Goal: Task Accomplishment & Management: Use online tool/utility

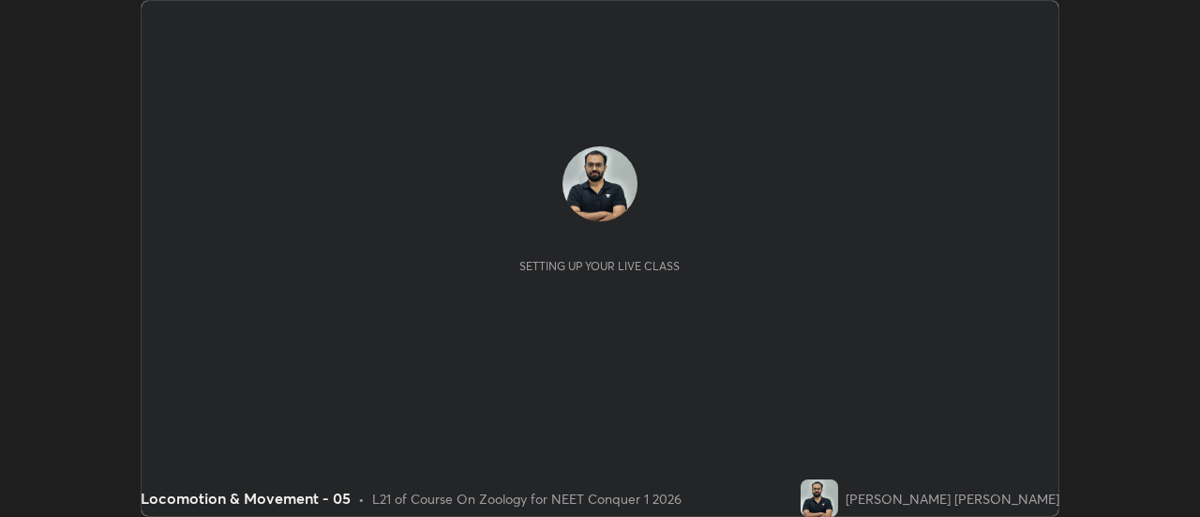
scroll to position [517, 1199]
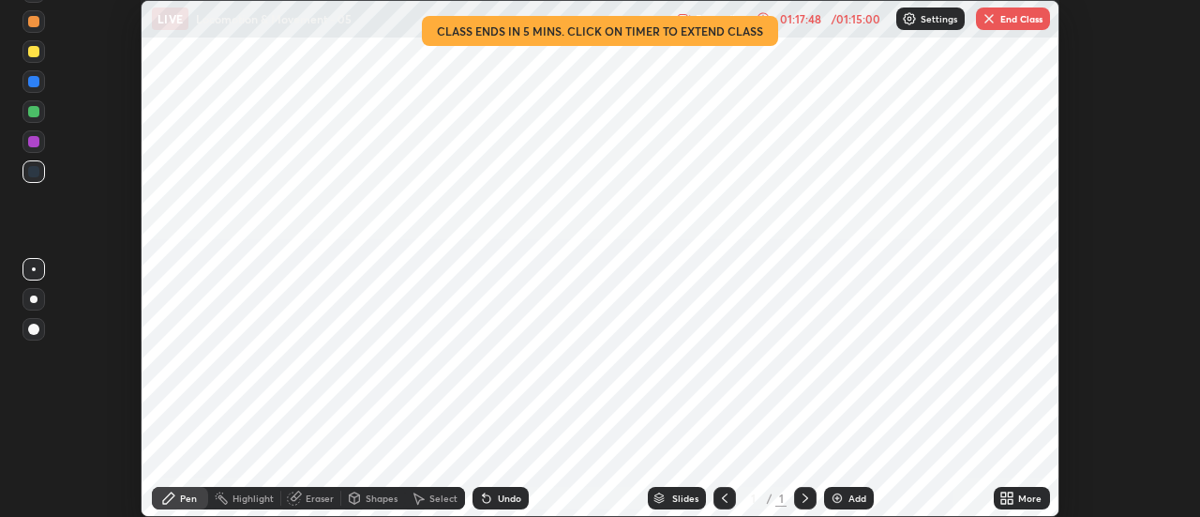
click at [997, 18] on button "End Class" at bounding box center [1013, 19] width 74 height 23
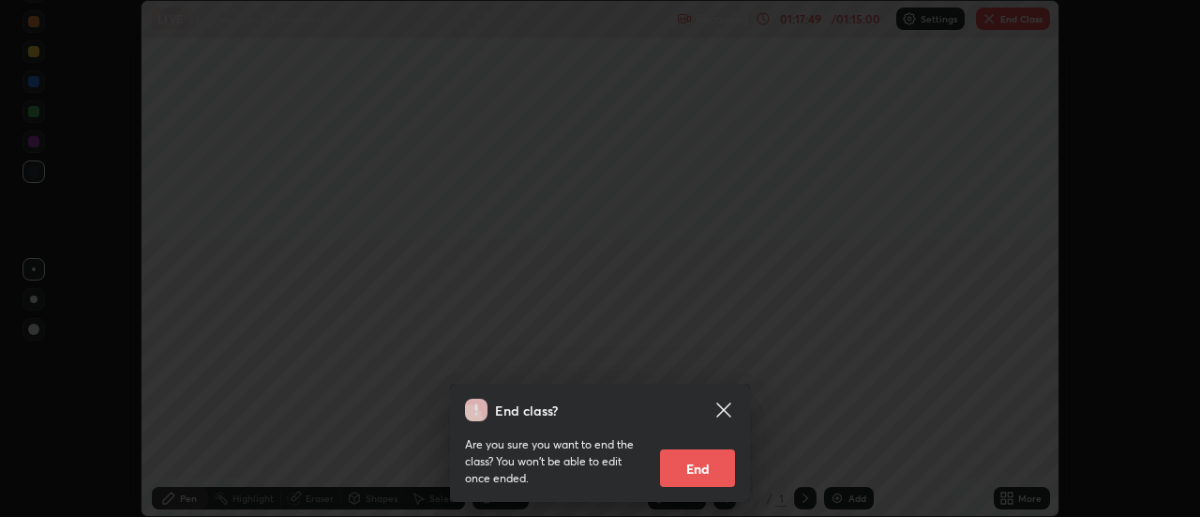
click at [693, 463] on button "End" at bounding box center [697, 468] width 75 height 38
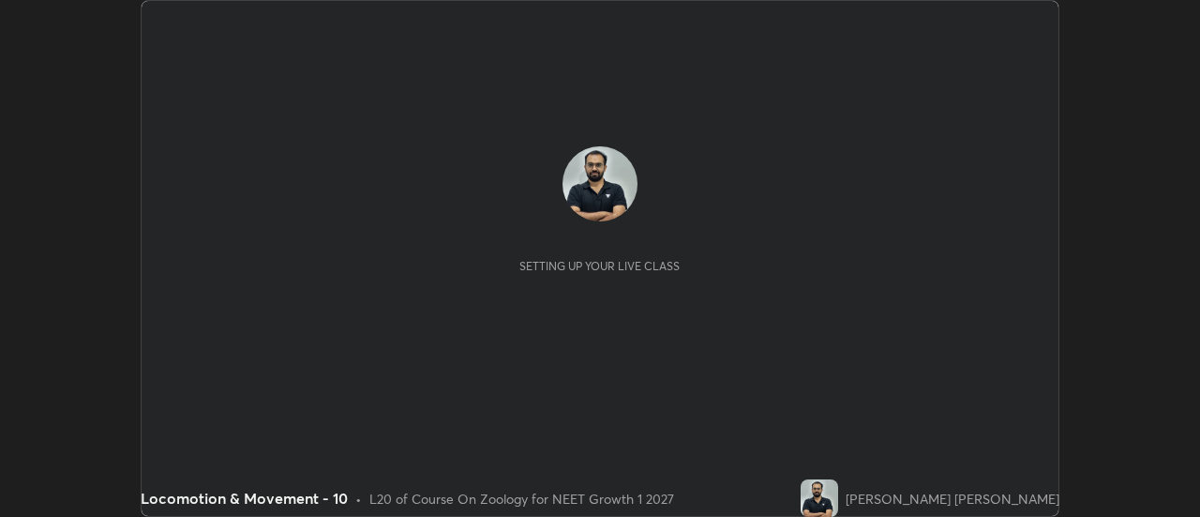
scroll to position [517, 1199]
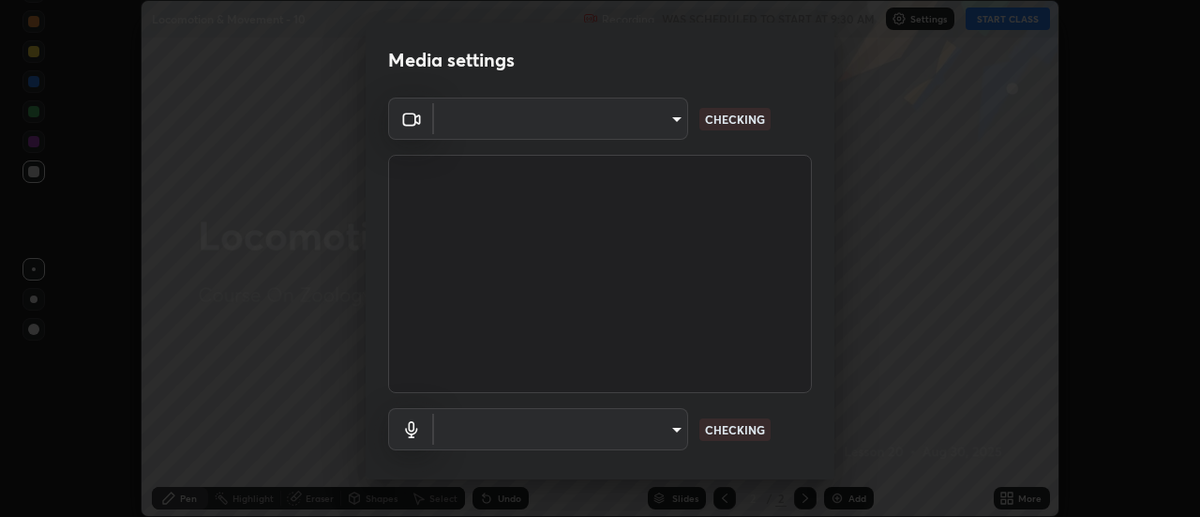
type input "985e4b1f72fc3b9494b48cef3b79fe3b682f9ae0bb15c20acfe574fe2aaad349"
type input "618656b63b7f9ee0ab6491a194f7017e5cc5f8d223736be4f163d7efcd640cbd"
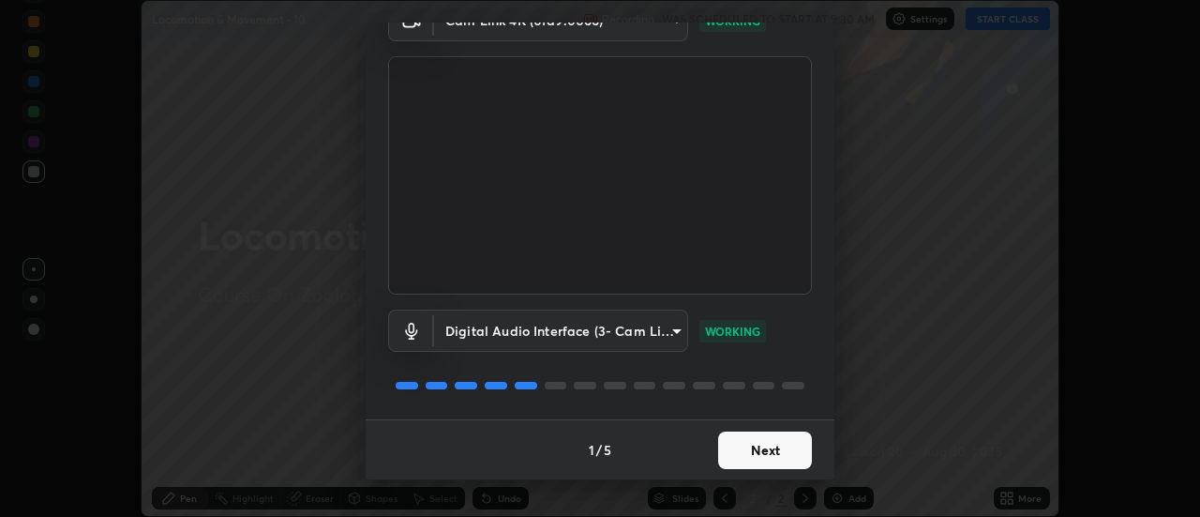
click at [783, 451] on button "Next" at bounding box center [765, 450] width 94 height 38
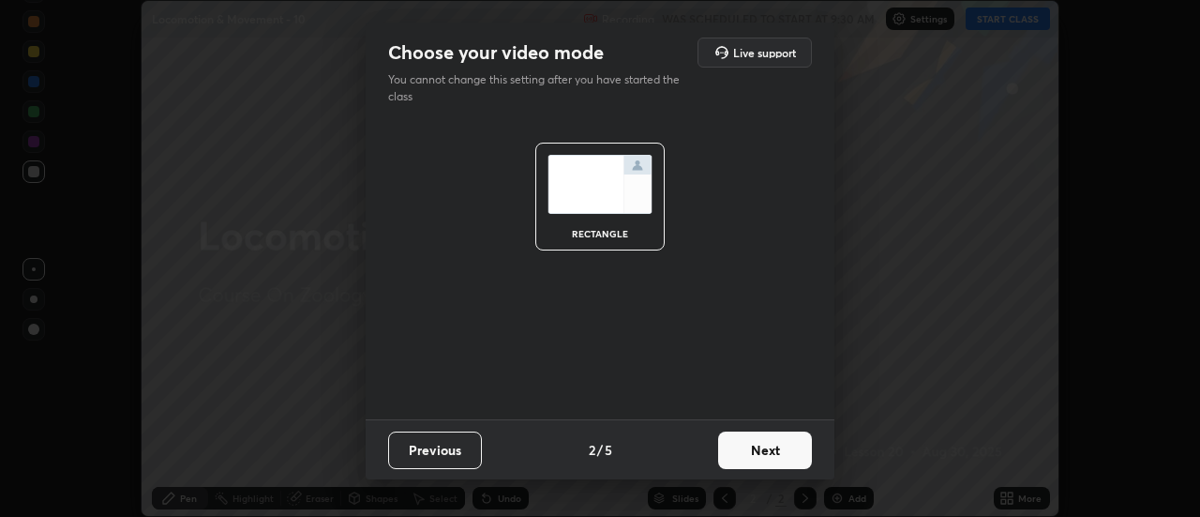
scroll to position [0, 0]
click at [777, 460] on button "Next" at bounding box center [765, 450] width 94 height 38
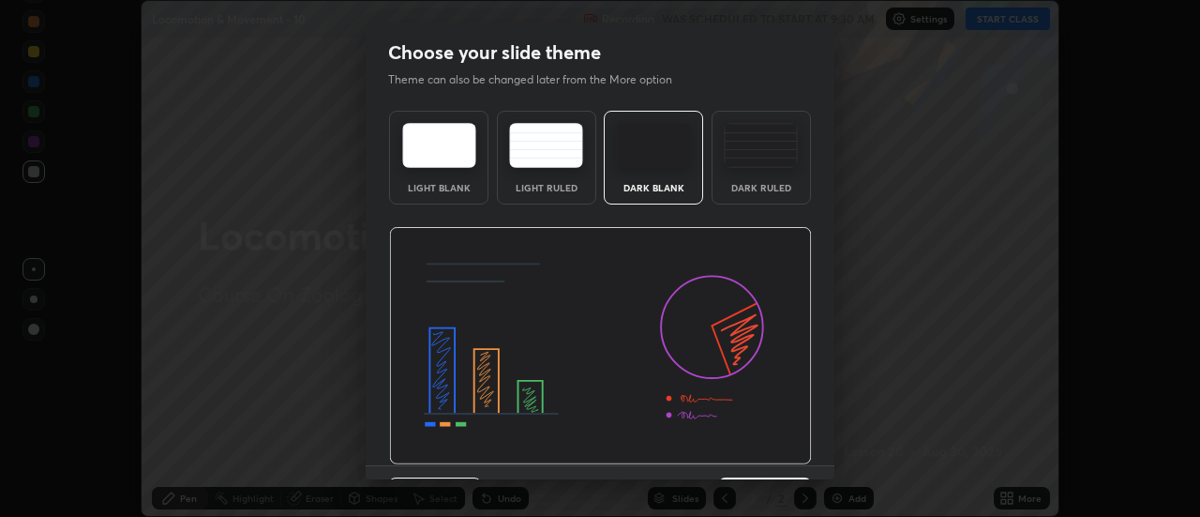
click at [777, 460] on img at bounding box center [600, 346] width 423 height 238
click at [773, 462] on img at bounding box center [600, 346] width 423 height 238
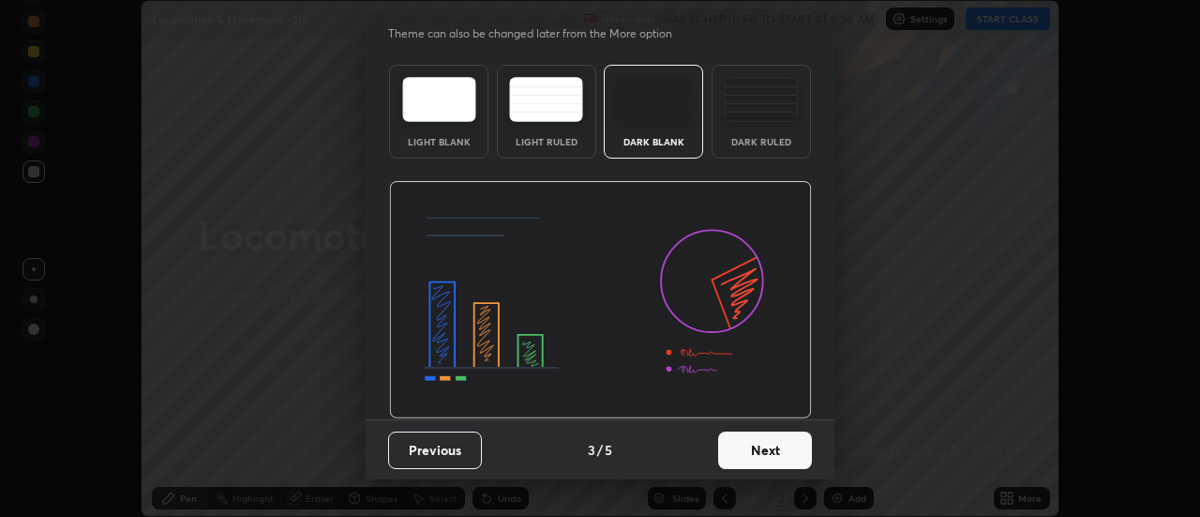
click at [765, 447] on button "Next" at bounding box center [765, 450] width 94 height 38
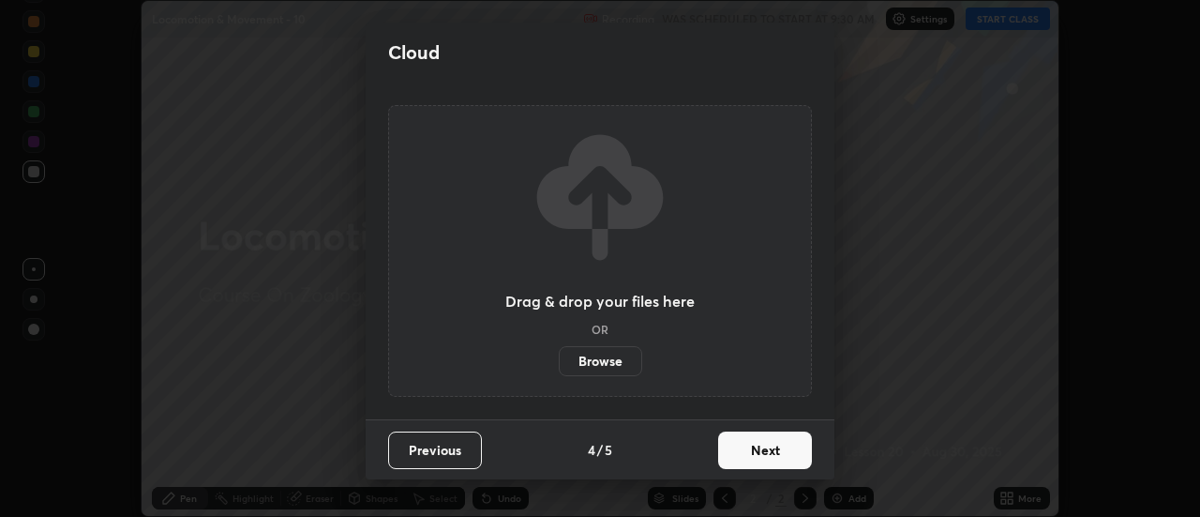
click at [760, 461] on button "Next" at bounding box center [765, 450] width 94 height 38
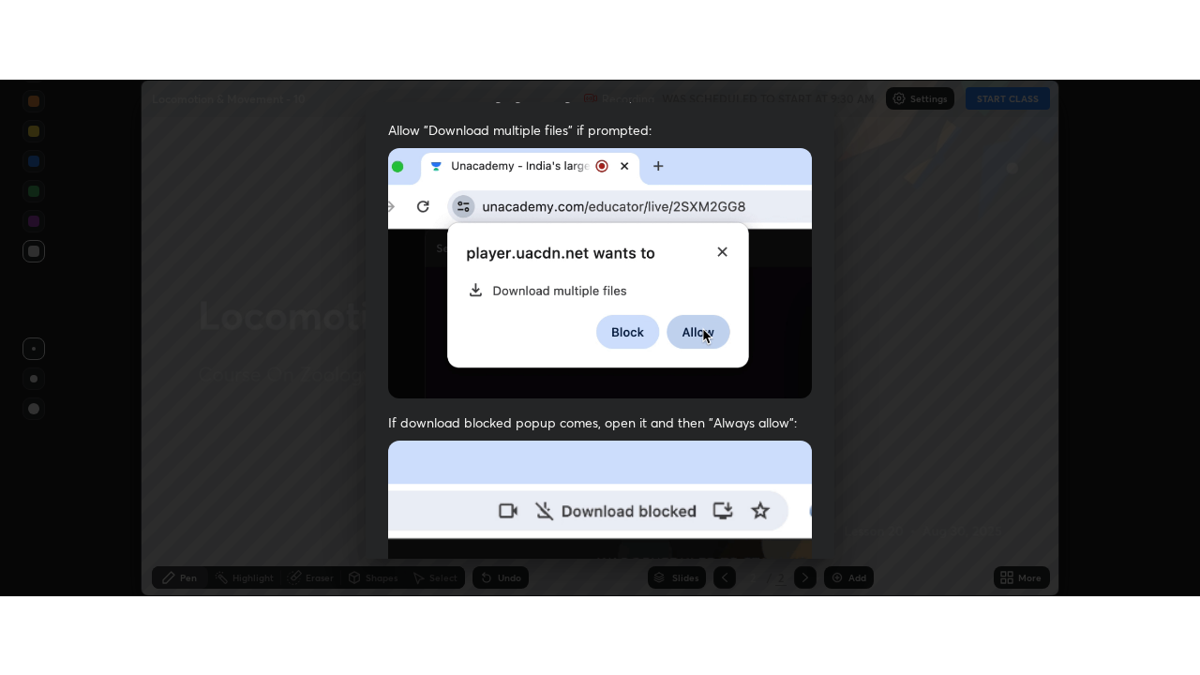
scroll to position [481, 0]
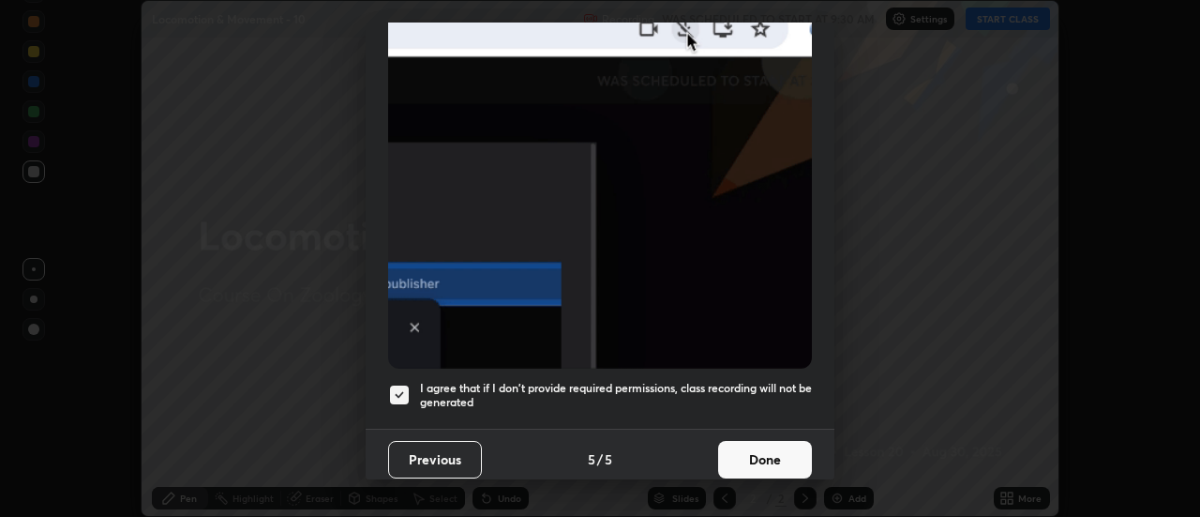
click at [730, 381] on h5 "I agree that if I don't provide required permissions, class recording will not …" at bounding box center [616, 395] width 392 height 29
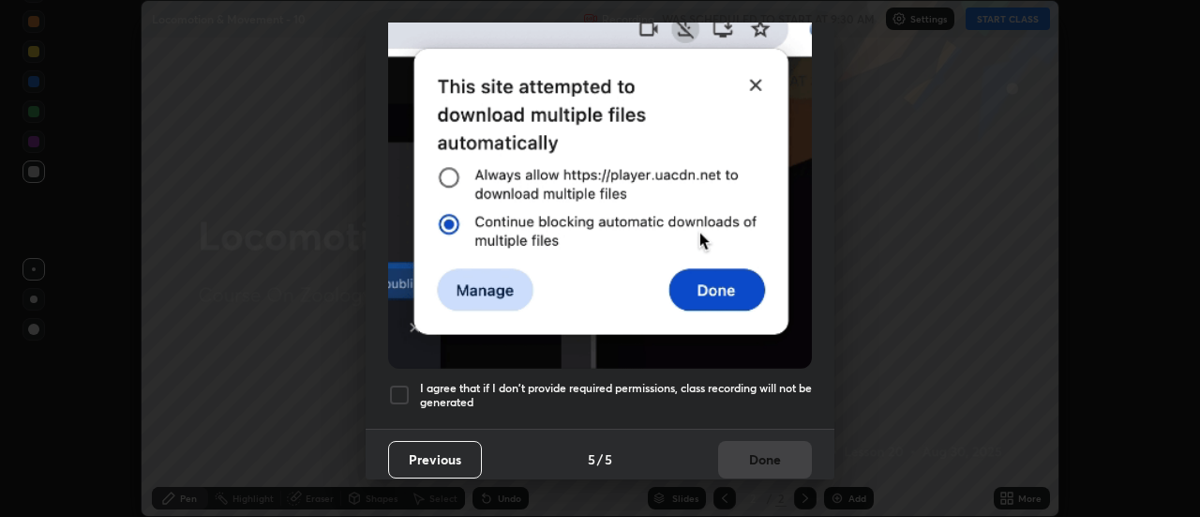
click at [744, 429] on div "Previous 5 / 5 Done" at bounding box center [600, 459] width 469 height 60
click at [729, 396] on h5 "I agree that if I don't provide required permissions, class recording will not …" at bounding box center [616, 395] width 392 height 29
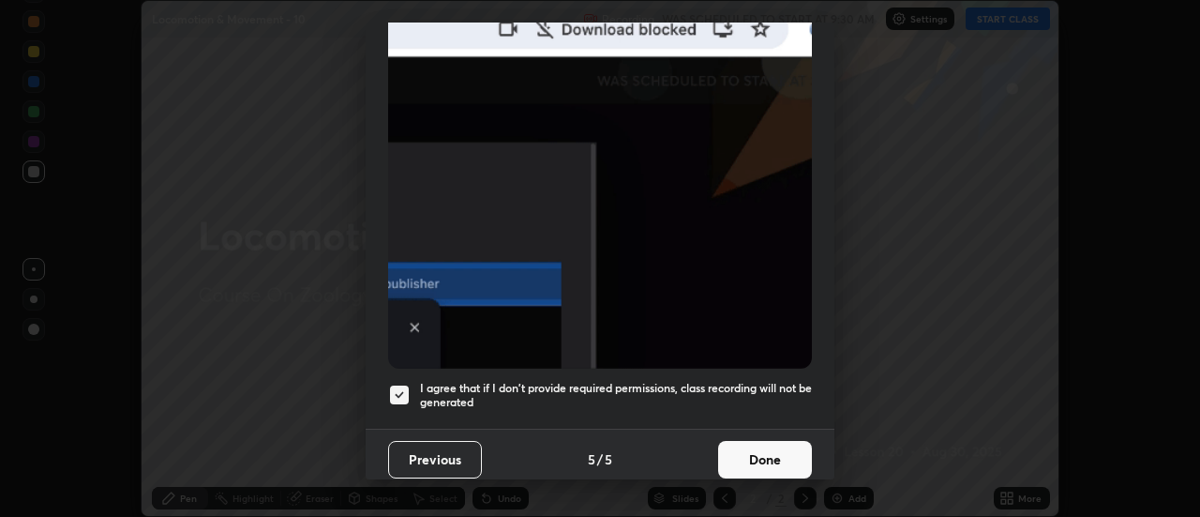
click at [755, 444] on button "Done" at bounding box center [765, 460] width 94 height 38
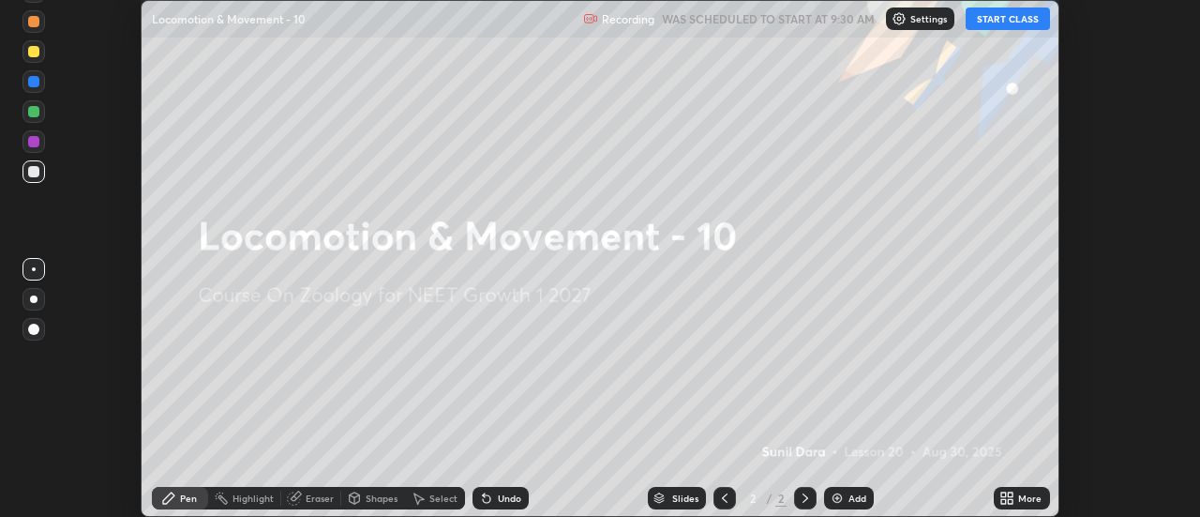
click at [1004, 494] on icon at bounding box center [1003, 494] width 5 height 5
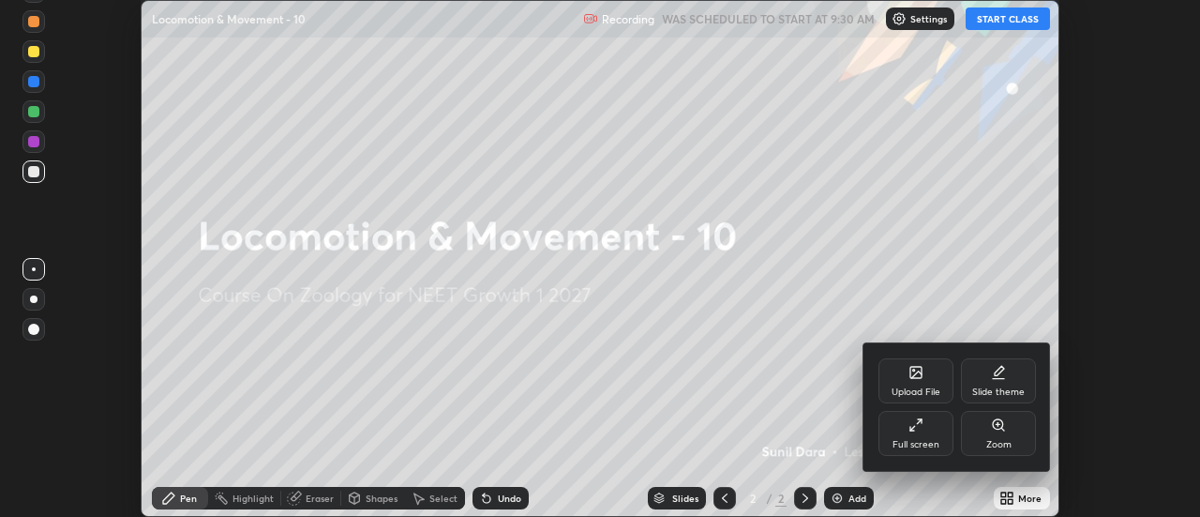
click at [912, 446] on div "Full screen" at bounding box center [916, 444] width 47 height 9
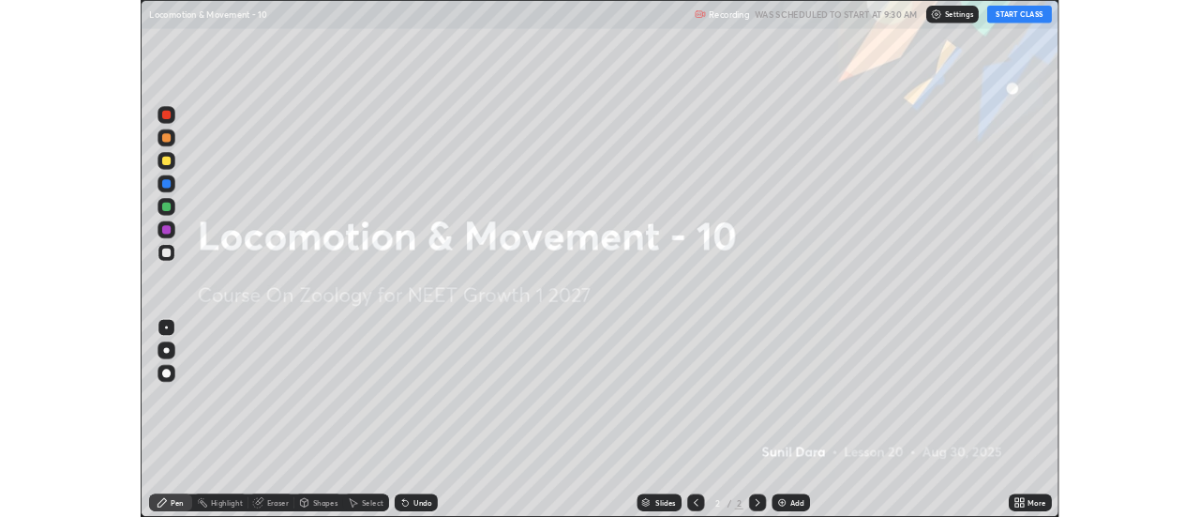
scroll to position [675, 1200]
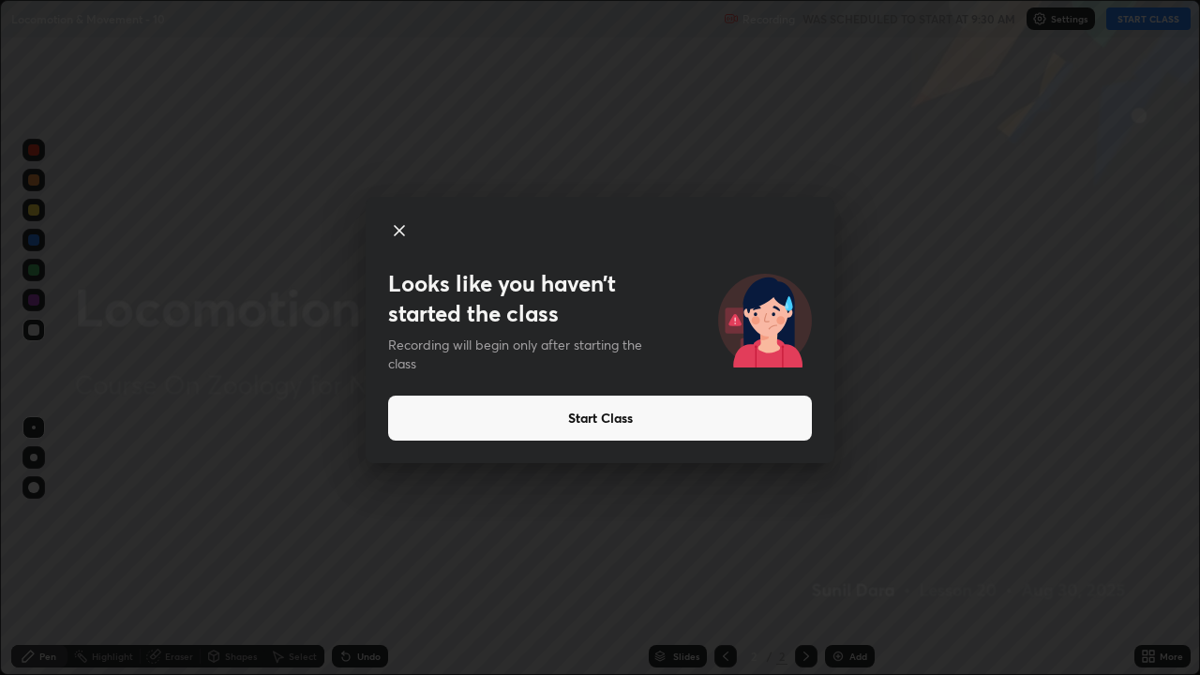
click at [400, 233] on icon at bounding box center [399, 230] width 23 height 23
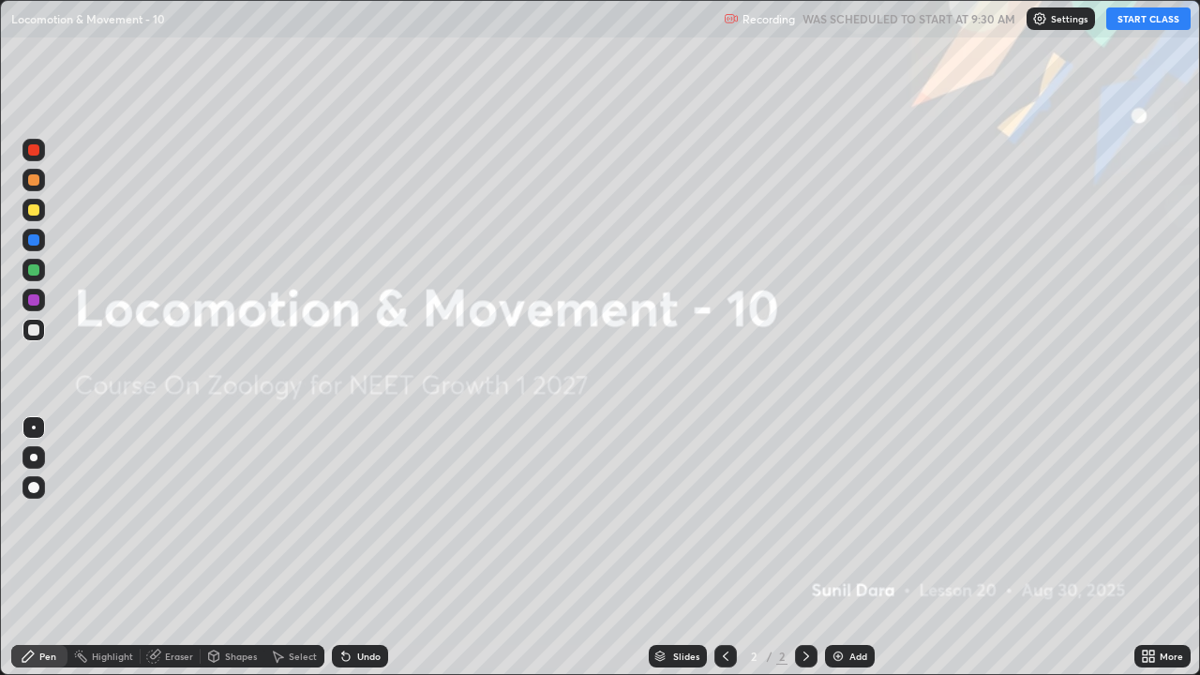
click at [1134, 29] on button "START CLASS" at bounding box center [1148, 19] width 84 height 23
click at [844, 516] on div "Add" at bounding box center [850, 656] width 50 height 23
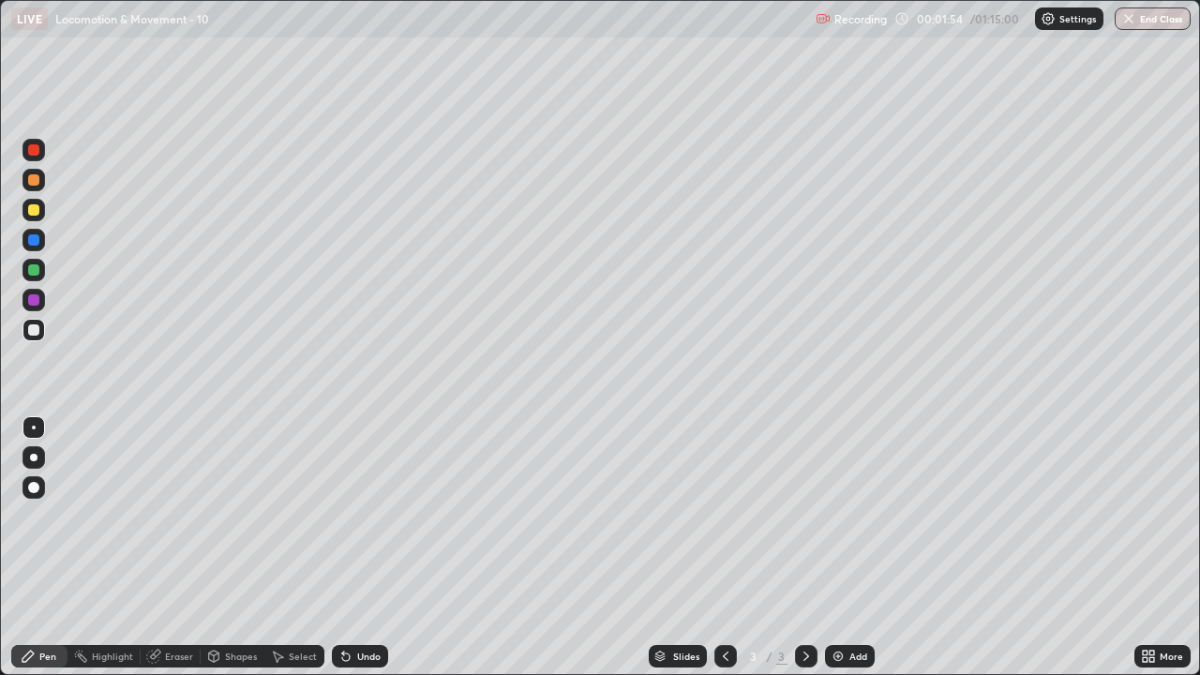
click at [34, 460] on div at bounding box center [34, 458] width 8 height 8
click at [378, 516] on div "Undo" at bounding box center [360, 656] width 56 height 23
click at [372, 516] on div "Undo" at bounding box center [360, 656] width 56 height 23
click at [371, 516] on div "Undo" at bounding box center [360, 656] width 56 height 23
click at [361, 516] on div "Undo" at bounding box center [368, 656] width 23 height 9
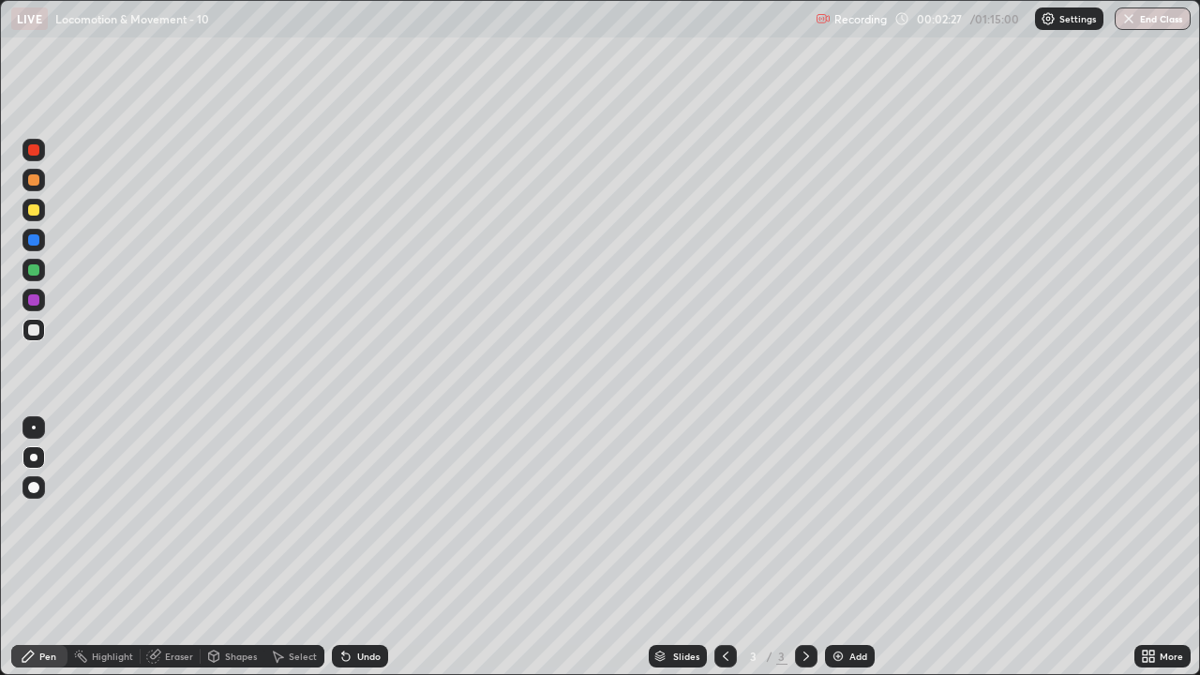
click at [35, 273] on div at bounding box center [33, 269] width 11 height 11
click at [41, 333] on div at bounding box center [34, 330] width 23 height 23
click at [31, 331] on div at bounding box center [33, 329] width 11 height 11
click at [44, 305] on div at bounding box center [34, 300] width 23 height 23
click at [38, 327] on div at bounding box center [33, 329] width 11 height 11
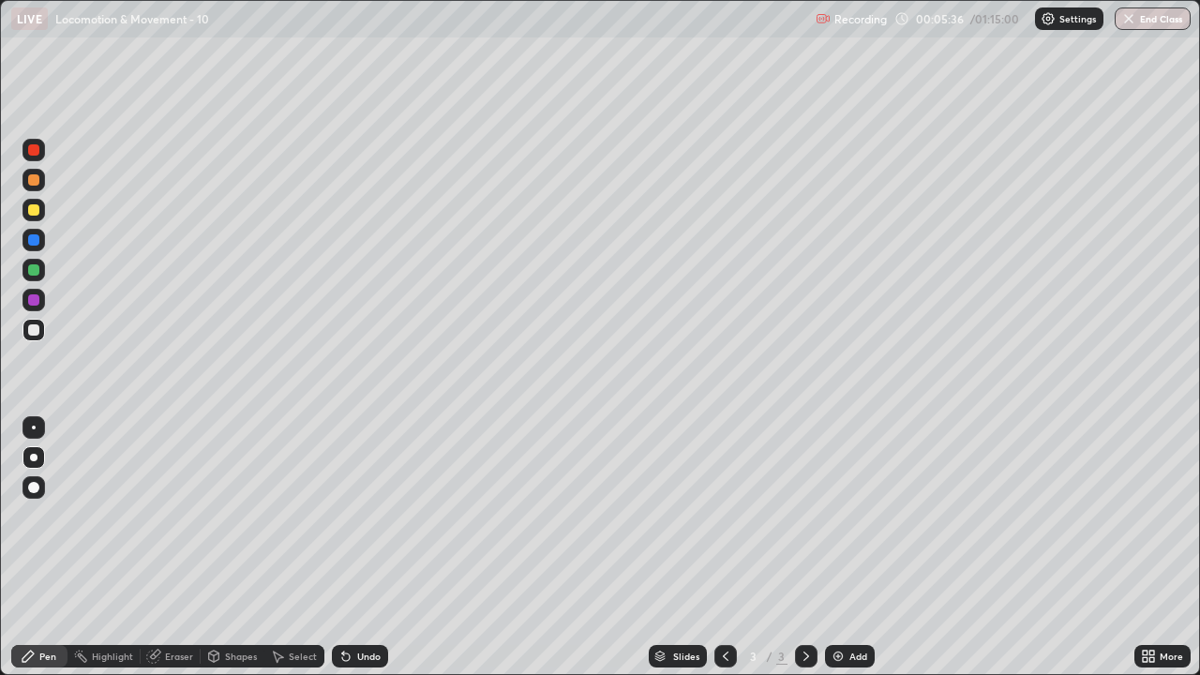
click at [26, 329] on div at bounding box center [34, 330] width 23 height 23
click at [38, 301] on div at bounding box center [33, 299] width 11 height 11
click at [34, 208] on div at bounding box center [33, 209] width 11 height 11
click at [32, 330] on div at bounding box center [33, 329] width 11 height 11
click at [33, 333] on div at bounding box center [33, 329] width 11 height 11
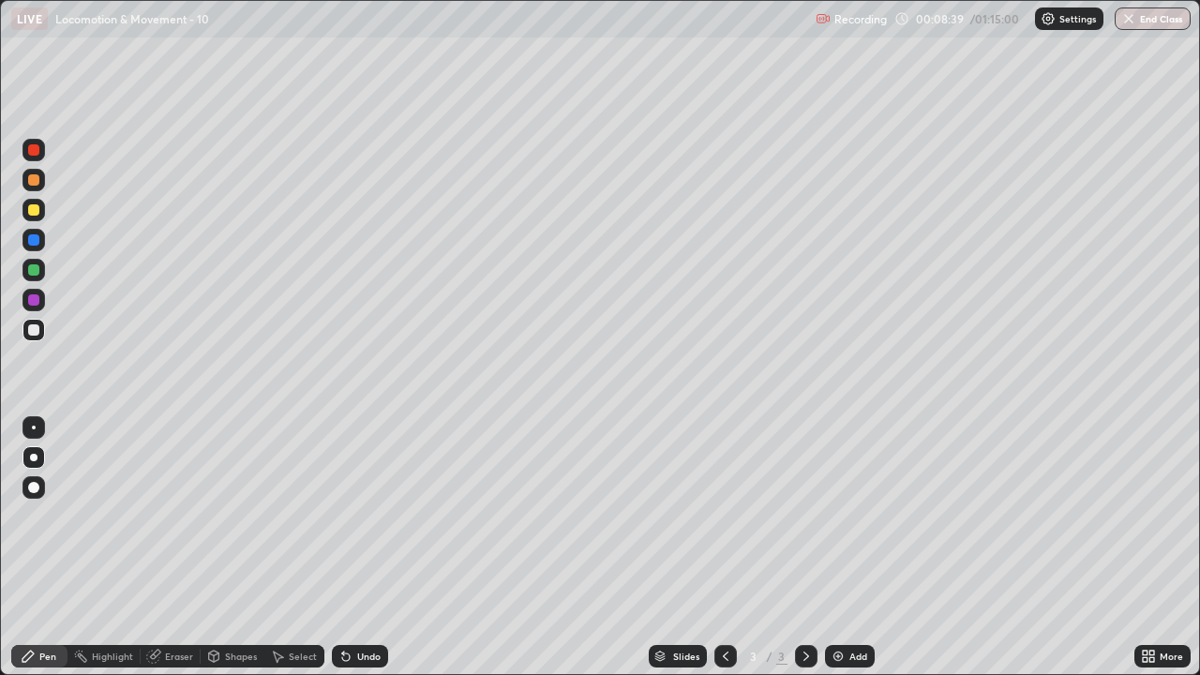
click at [31, 241] on div at bounding box center [33, 239] width 11 height 11
click at [34, 211] on div at bounding box center [33, 209] width 11 height 11
click at [42, 183] on div at bounding box center [34, 180] width 23 height 23
click at [29, 182] on div at bounding box center [33, 179] width 11 height 11
click at [28, 237] on div at bounding box center [33, 239] width 11 height 11
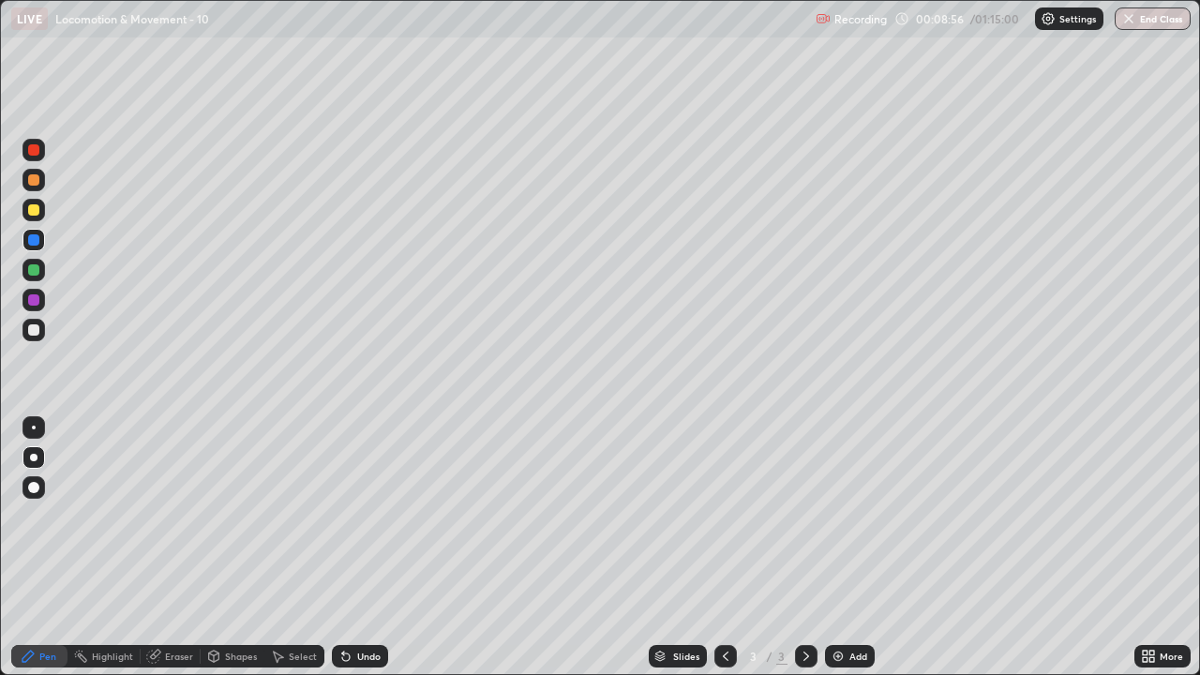
click at [33, 275] on div at bounding box center [33, 269] width 11 height 11
click at [34, 271] on div at bounding box center [33, 269] width 11 height 11
click at [35, 300] on div at bounding box center [33, 299] width 11 height 11
click at [33, 177] on div at bounding box center [33, 179] width 11 height 11
click at [362, 516] on div "Undo" at bounding box center [368, 656] width 23 height 9
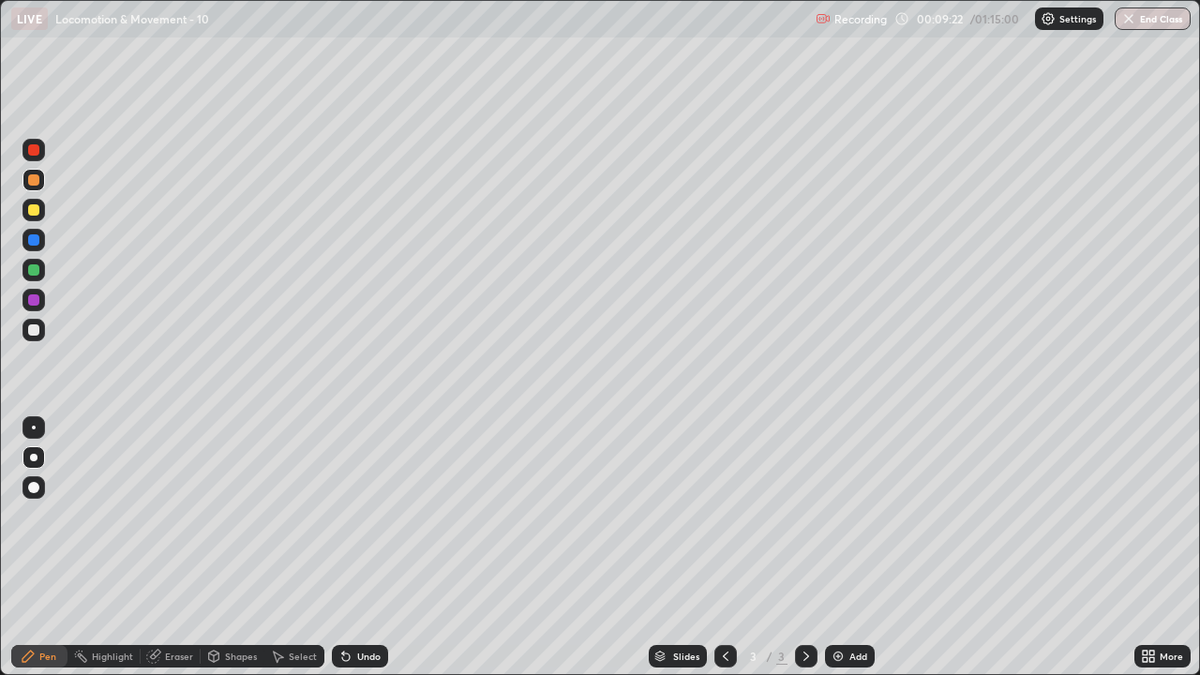
click at [357, 516] on div "Undo" at bounding box center [368, 656] width 23 height 9
click at [354, 516] on div "Undo" at bounding box center [360, 656] width 56 height 23
click at [37, 271] on div at bounding box center [33, 269] width 11 height 11
click at [33, 210] on div at bounding box center [33, 209] width 11 height 11
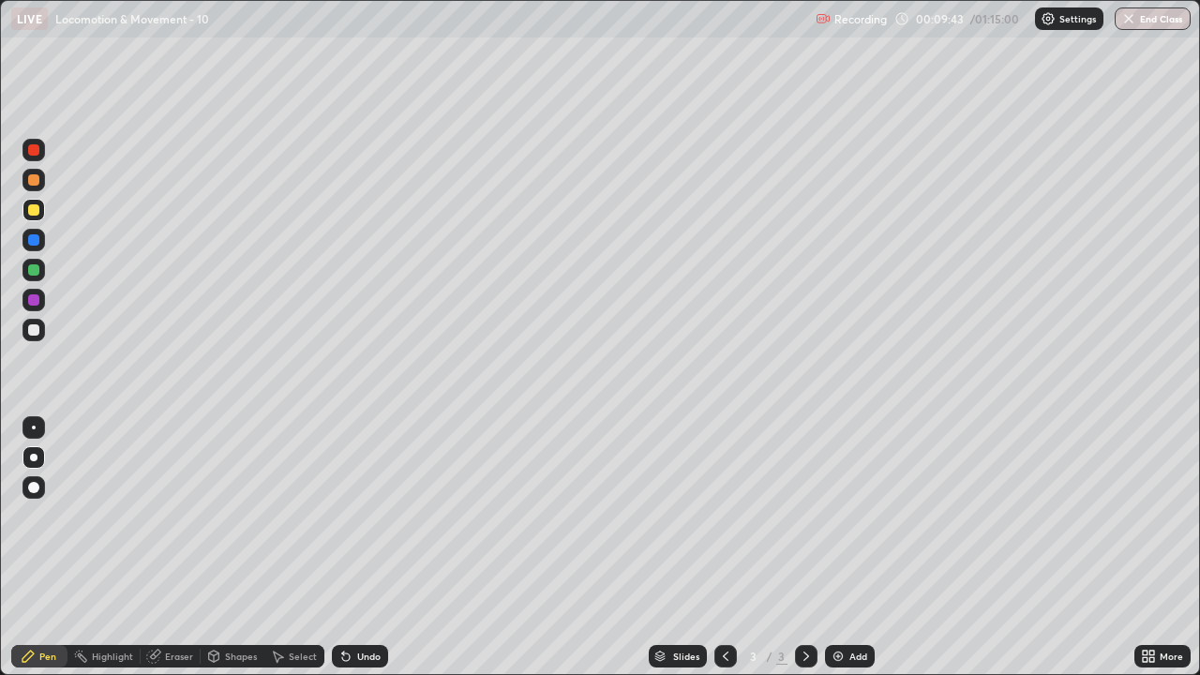
click at [34, 271] on div at bounding box center [33, 269] width 11 height 11
click at [37, 212] on div at bounding box center [33, 209] width 11 height 11
click at [360, 516] on div "Undo" at bounding box center [368, 656] width 23 height 9
click at [364, 516] on div "Undo" at bounding box center [368, 656] width 23 height 9
click at [43, 333] on div at bounding box center [34, 330] width 23 height 23
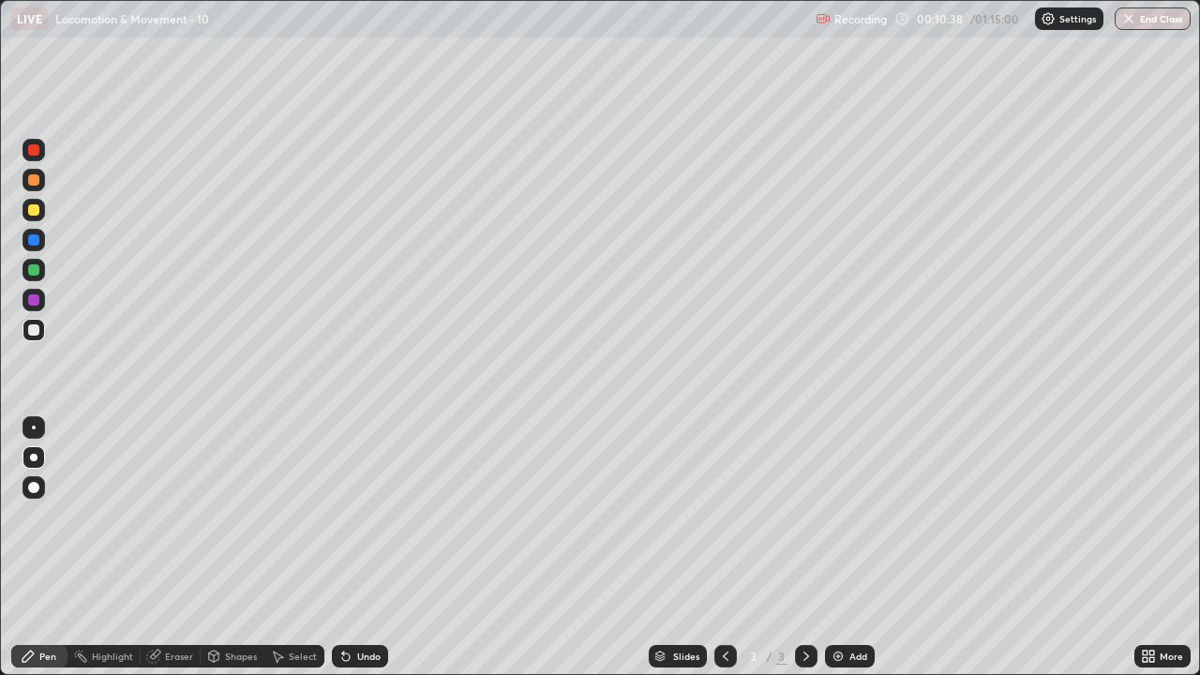
click at [36, 330] on div at bounding box center [33, 329] width 11 height 11
click at [29, 332] on div at bounding box center [33, 329] width 11 height 11
click at [38, 212] on div at bounding box center [33, 209] width 11 height 11
click at [363, 516] on div "Undo" at bounding box center [368, 656] width 23 height 9
click at [367, 516] on div "Undo" at bounding box center [368, 656] width 23 height 9
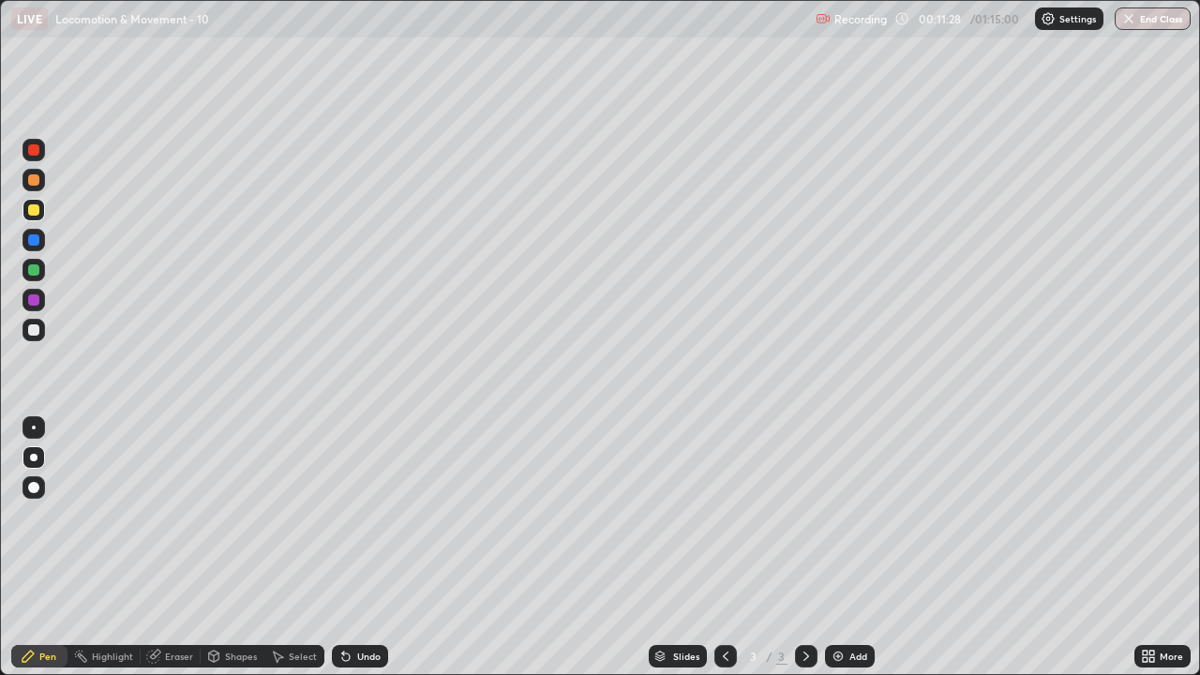
click at [30, 334] on div at bounding box center [33, 329] width 11 height 11
click at [33, 268] on div at bounding box center [33, 269] width 11 height 11
click at [35, 332] on div at bounding box center [33, 329] width 11 height 11
click at [32, 330] on div at bounding box center [33, 329] width 11 height 11
click at [33, 328] on div at bounding box center [33, 329] width 11 height 11
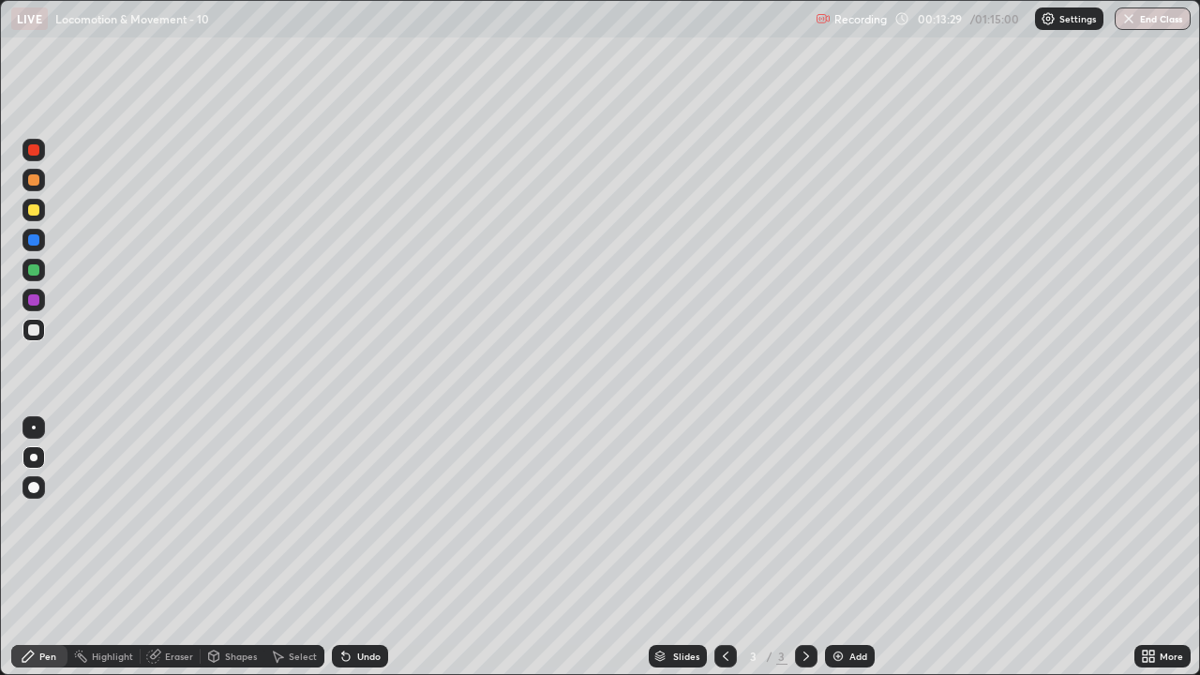
click at [32, 330] on div at bounding box center [33, 329] width 11 height 11
click at [43, 339] on div at bounding box center [34, 330] width 23 height 30
click at [369, 516] on div "Undo" at bounding box center [368, 656] width 23 height 9
click at [359, 516] on div "Undo" at bounding box center [368, 656] width 23 height 9
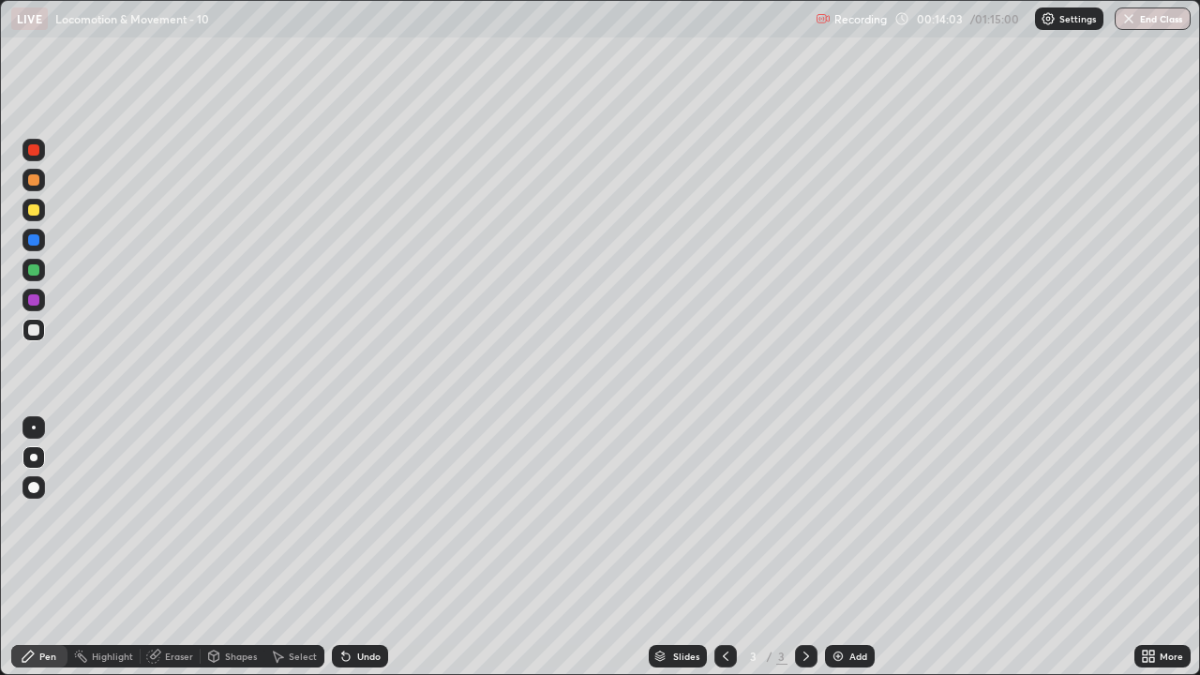
click at [368, 516] on div "Undo" at bounding box center [360, 656] width 56 height 23
click at [28, 245] on div at bounding box center [34, 240] width 23 height 23
click at [369, 516] on div "Undo" at bounding box center [360, 656] width 56 height 23
click at [356, 516] on div "Undo" at bounding box center [360, 656] width 56 height 23
click at [34, 331] on div at bounding box center [33, 329] width 11 height 11
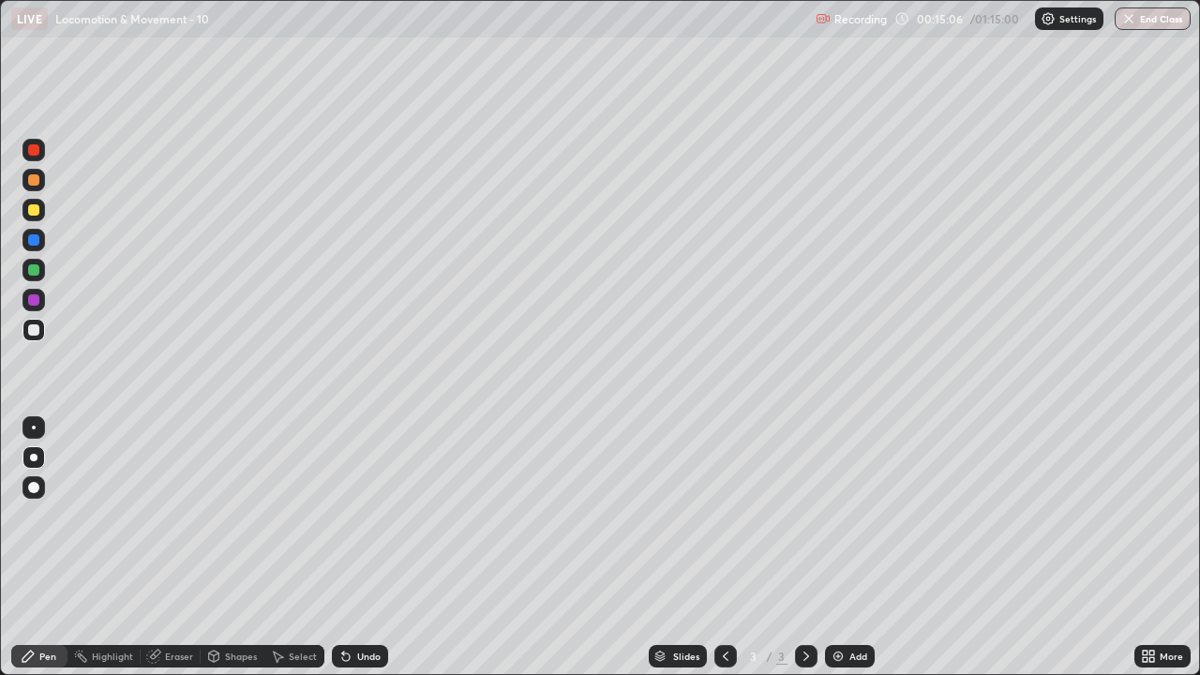
click at [35, 331] on div at bounding box center [33, 329] width 11 height 11
click at [842, 516] on img at bounding box center [838, 656] width 15 height 15
click at [37, 340] on div at bounding box center [34, 330] width 23 height 23
click at [30, 334] on div at bounding box center [33, 329] width 11 height 11
click at [369, 516] on div "Undo" at bounding box center [360, 656] width 56 height 23
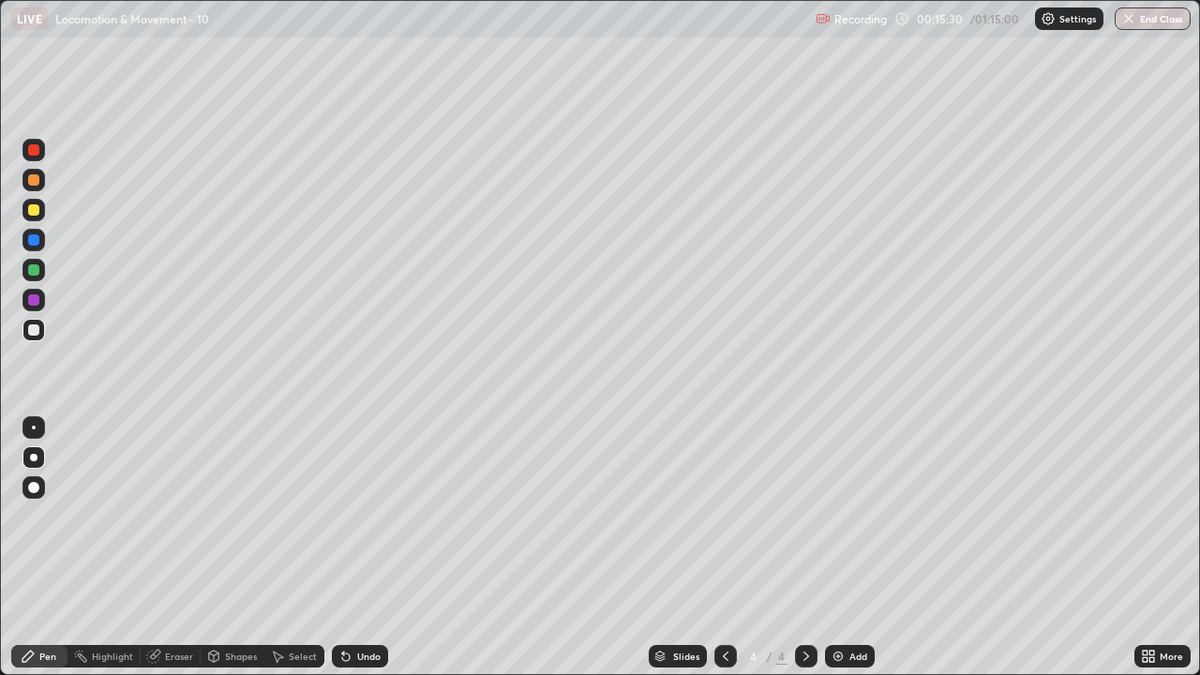
click at [369, 516] on div "Undo" at bounding box center [360, 656] width 56 height 23
click at [34, 331] on div at bounding box center [33, 329] width 11 height 11
click at [31, 332] on div at bounding box center [33, 329] width 11 height 11
click at [35, 331] on div at bounding box center [33, 329] width 11 height 11
click at [854, 516] on div "Add" at bounding box center [859, 656] width 18 height 9
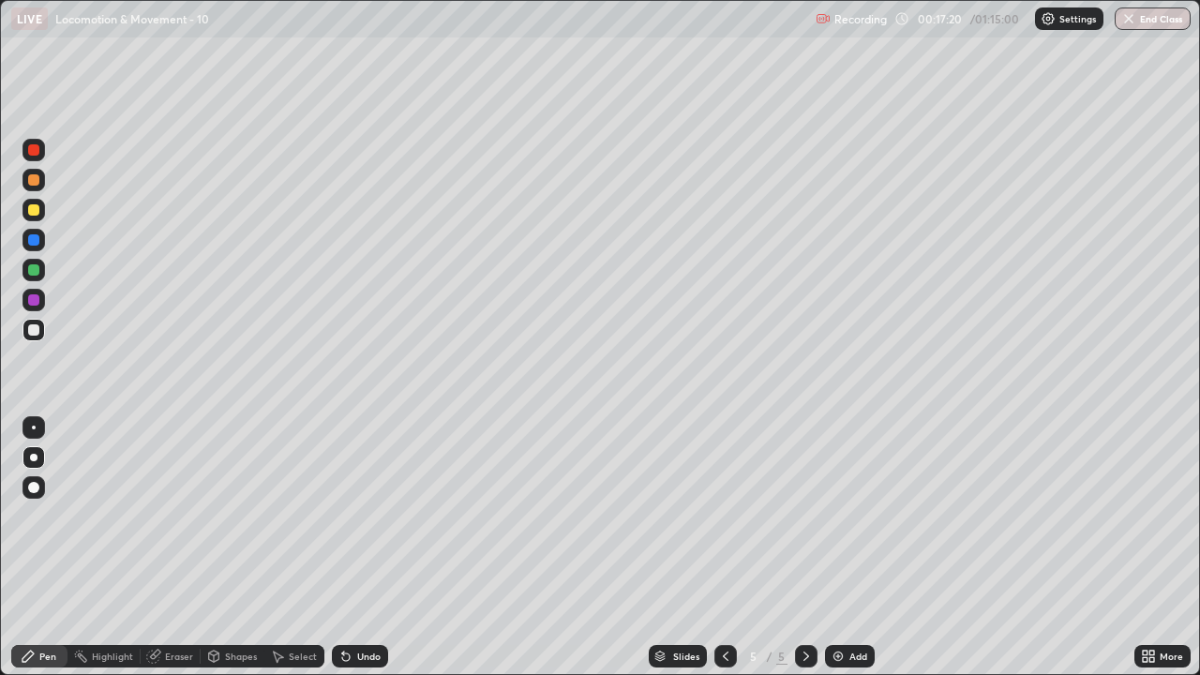
click at [37, 235] on div at bounding box center [33, 239] width 11 height 11
click at [26, 216] on div at bounding box center [34, 210] width 23 height 23
click at [20, 337] on div at bounding box center [34, 330] width 30 height 30
click at [35, 330] on div at bounding box center [33, 329] width 11 height 11
click at [31, 338] on div at bounding box center [34, 330] width 23 height 23
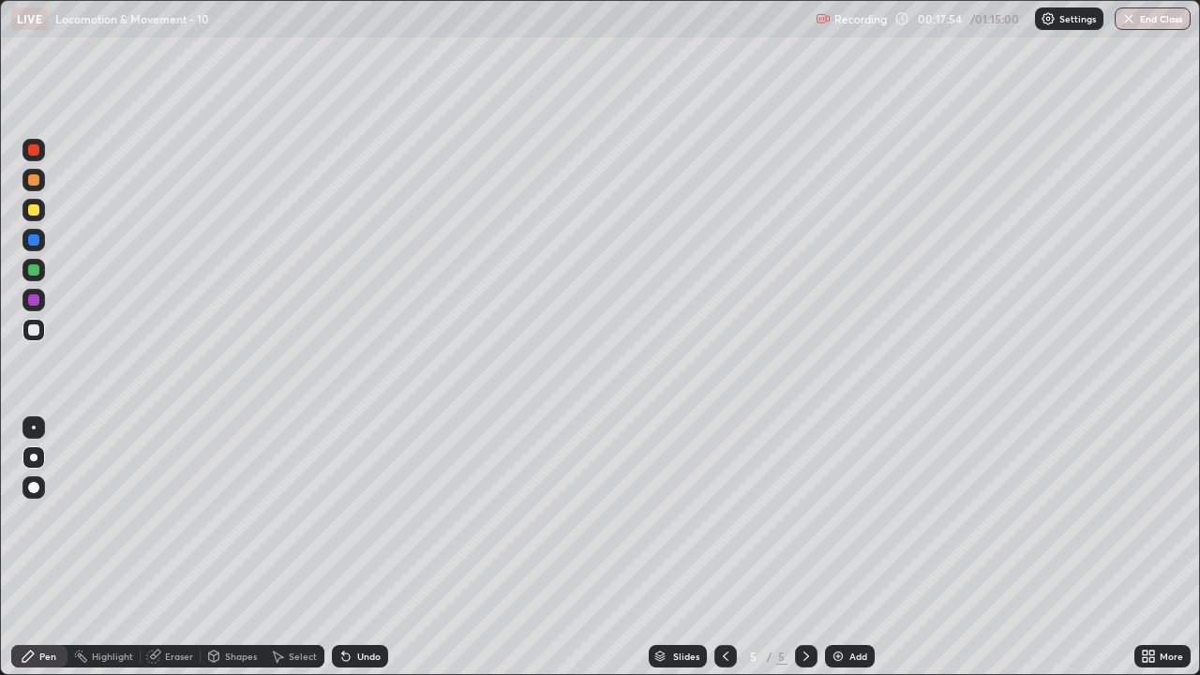
click at [34, 331] on div at bounding box center [33, 329] width 11 height 11
click at [369, 516] on div "Undo" at bounding box center [368, 656] width 23 height 9
click at [365, 516] on div "Undo" at bounding box center [368, 656] width 23 height 9
click at [40, 303] on div at bounding box center [34, 300] width 23 height 23
click at [35, 326] on div at bounding box center [33, 329] width 11 height 11
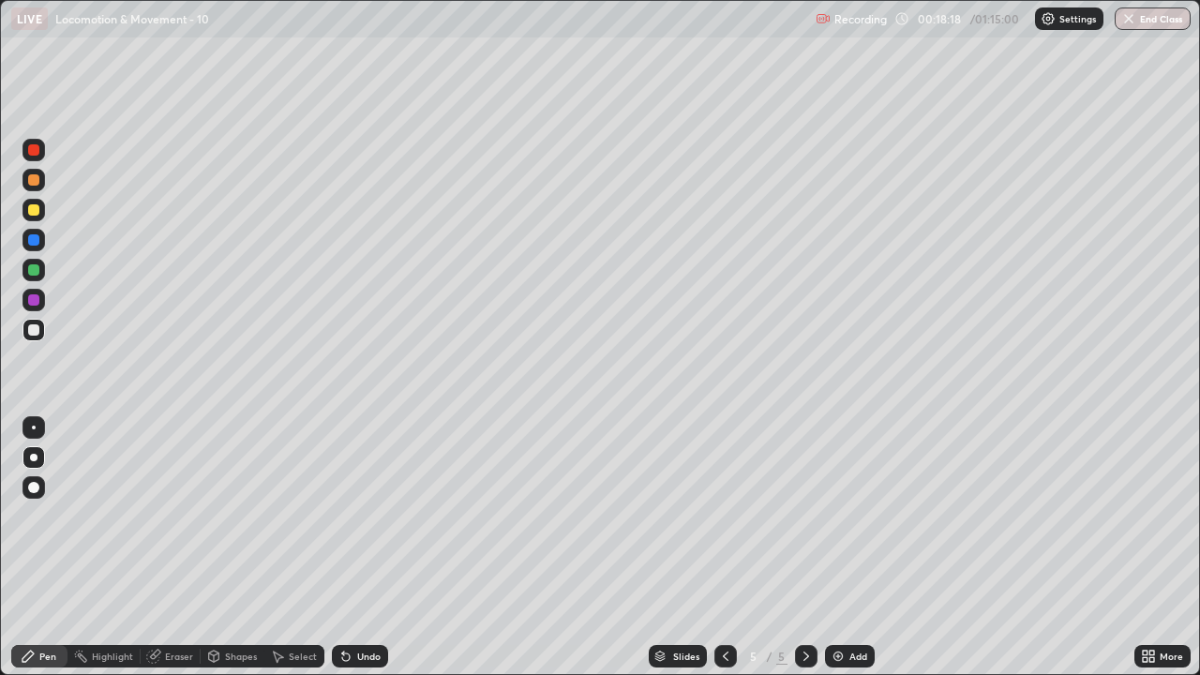
click at [26, 274] on div at bounding box center [34, 270] width 23 height 23
click at [34, 273] on div at bounding box center [33, 269] width 11 height 11
click at [39, 337] on div at bounding box center [34, 330] width 23 height 23
click at [40, 340] on div at bounding box center [34, 330] width 23 height 23
click at [1146, 516] on icon at bounding box center [1145, 659] width 5 height 5
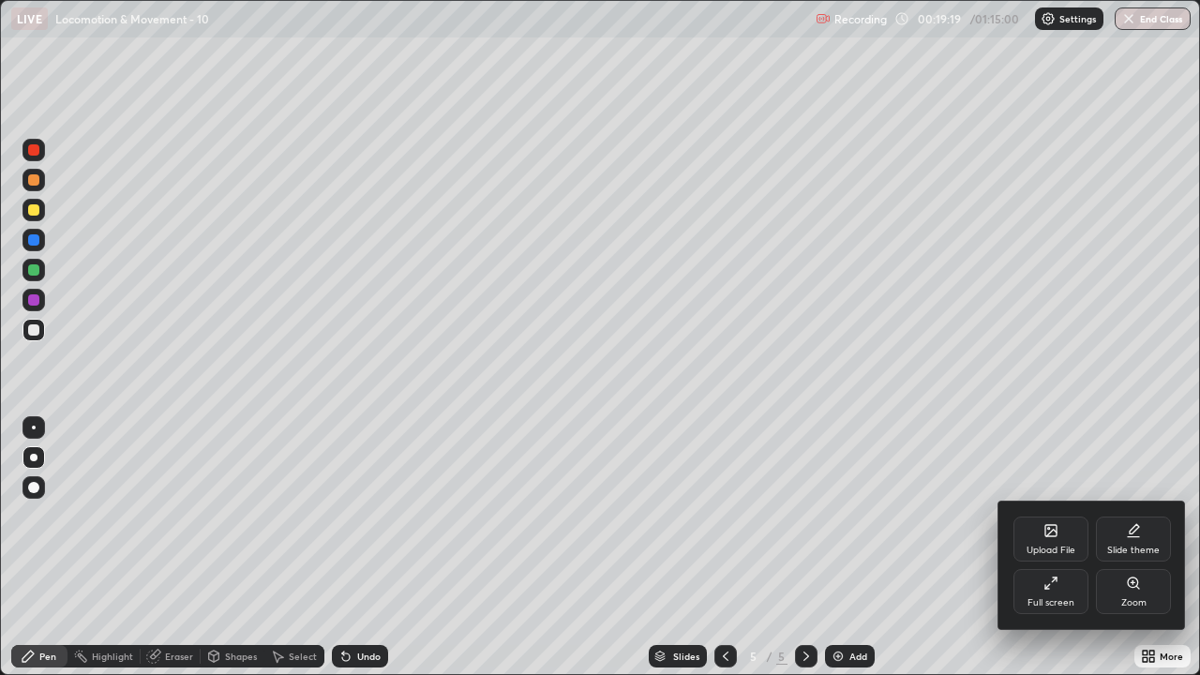
click at [1064, 516] on div "Full screen" at bounding box center [1051, 591] width 75 height 45
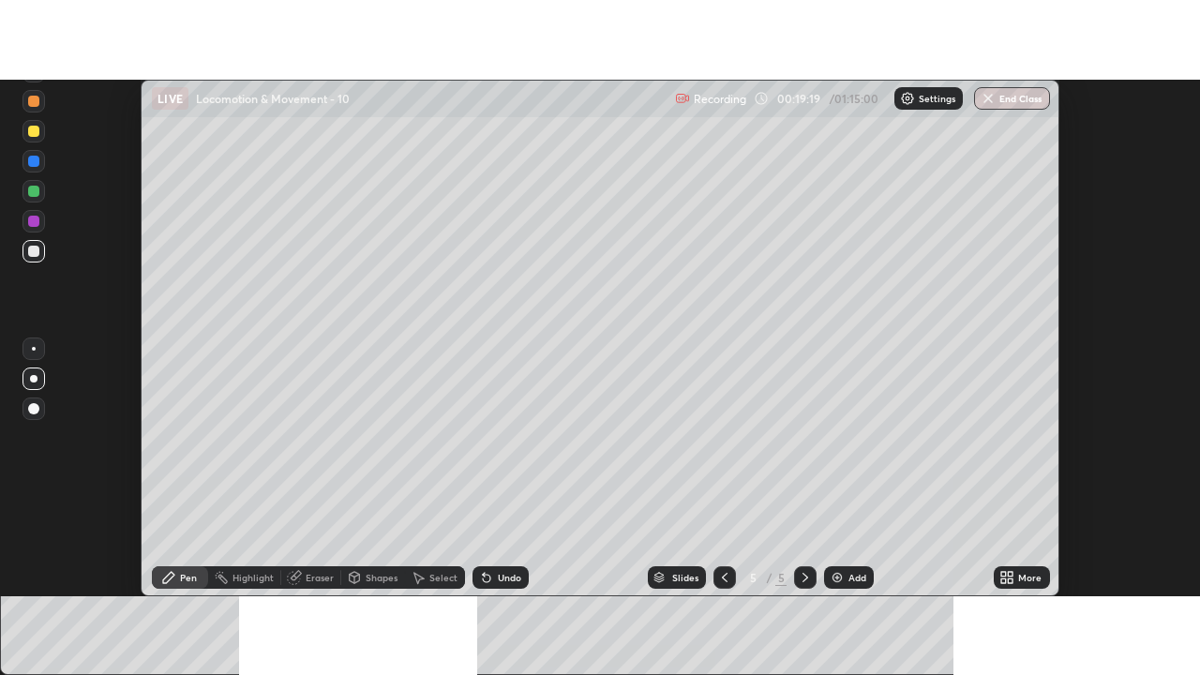
scroll to position [93252, 92568]
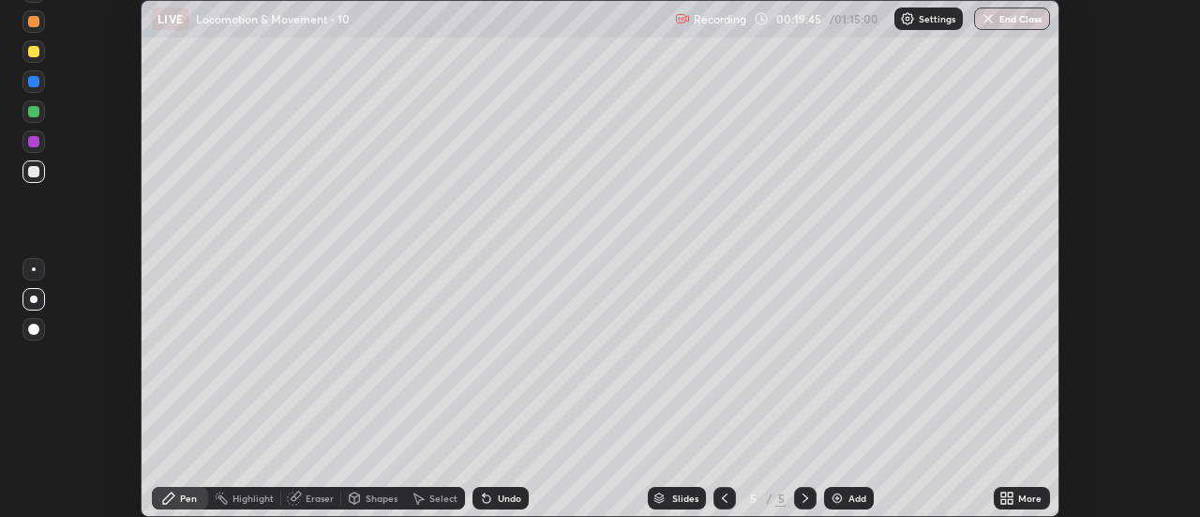
click at [1004, 497] on icon at bounding box center [1003, 494] width 5 height 5
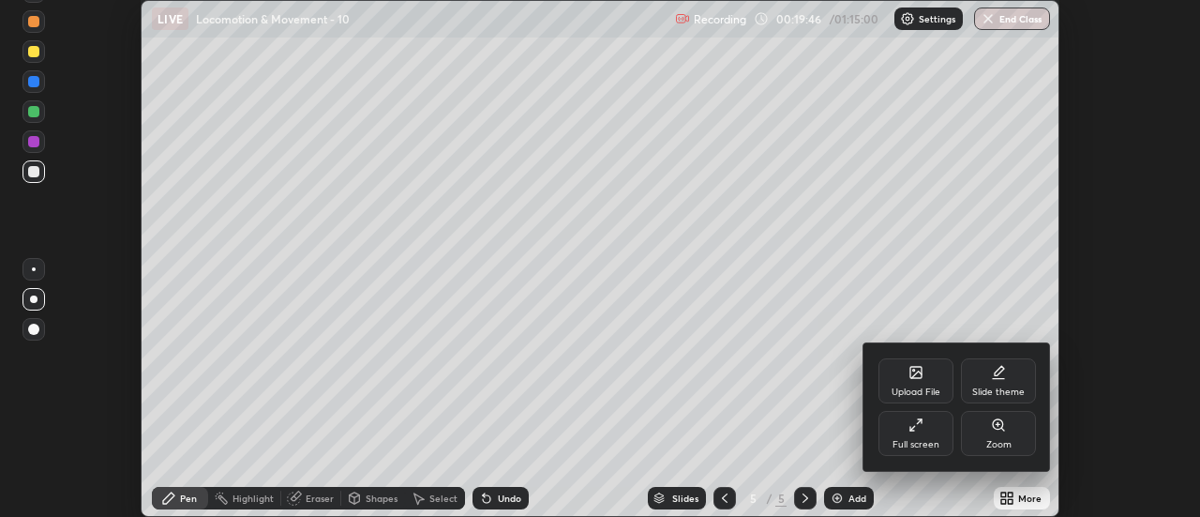
click at [911, 428] on icon at bounding box center [916, 424] width 15 height 15
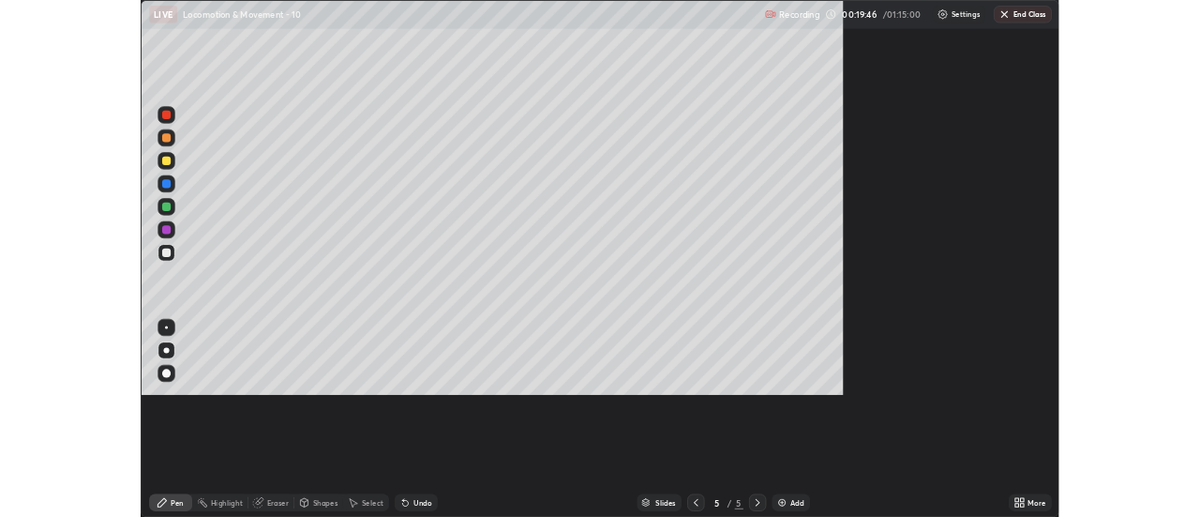
scroll to position [675, 1200]
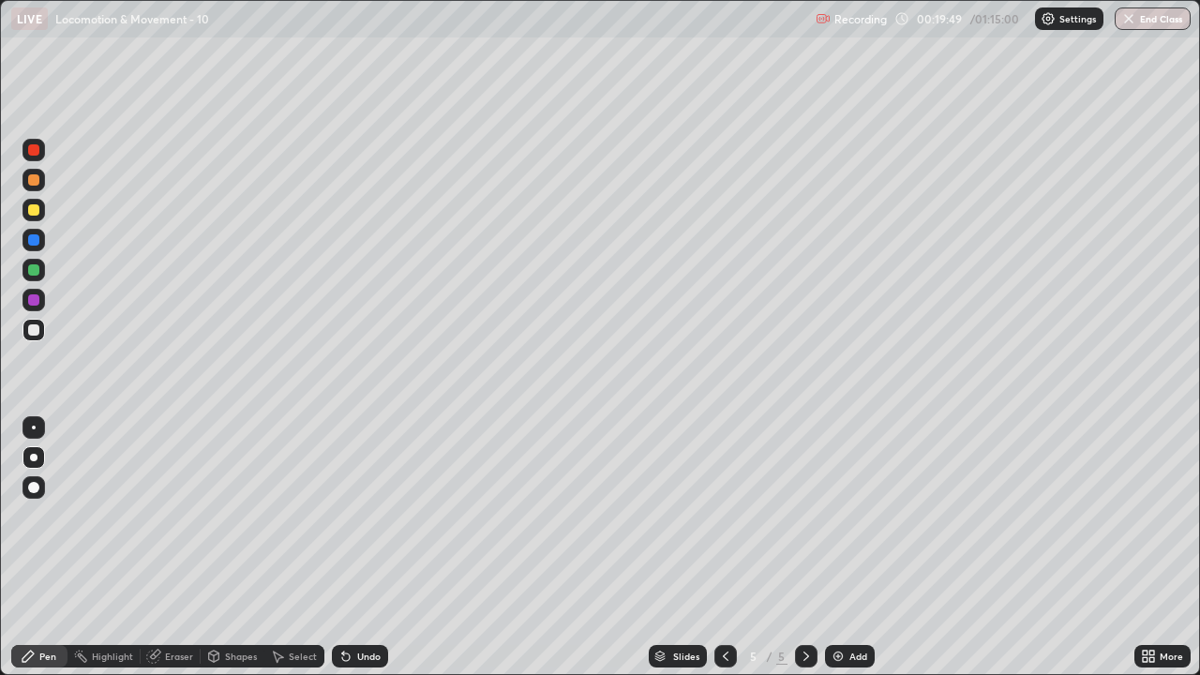
click at [35, 217] on div at bounding box center [34, 210] width 23 height 23
click at [31, 292] on div at bounding box center [34, 300] width 23 height 23
click at [31, 190] on div at bounding box center [34, 180] width 23 height 23
click at [36, 328] on div at bounding box center [33, 329] width 11 height 11
click at [33, 331] on div at bounding box center [33, 329] width 11 height 11
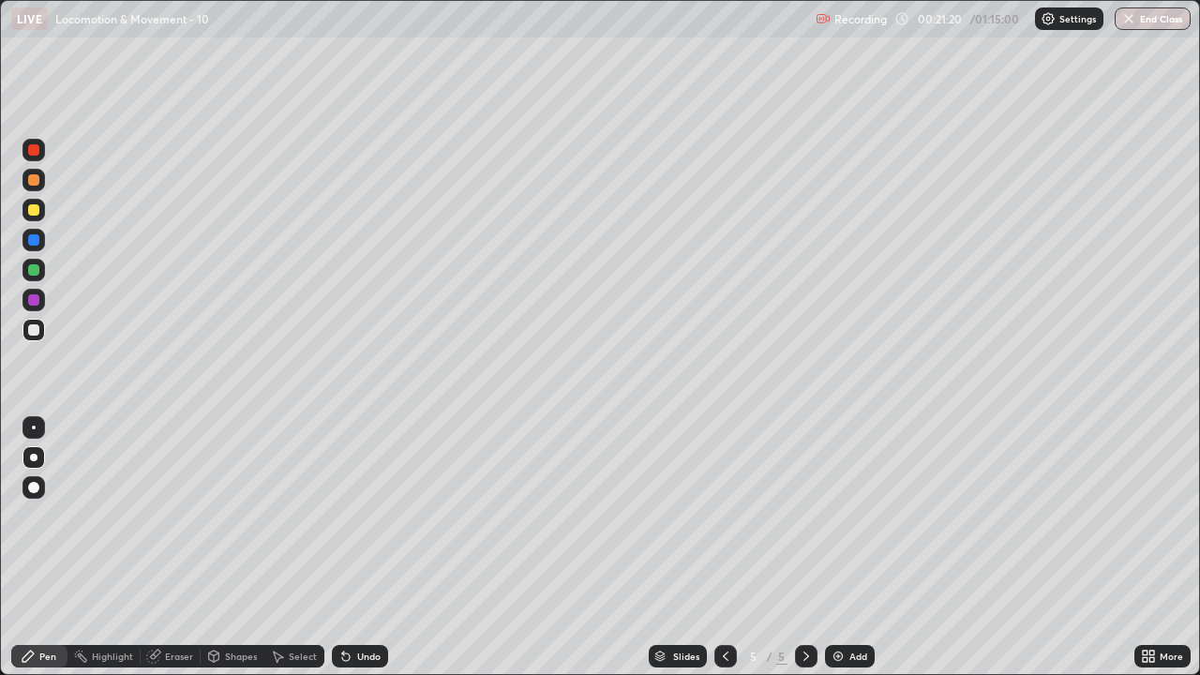
click at [799, 516] on icon at bounding box center [806, 656] width 15 height 15
click at [841, 516] on img at bounding box center [838, 656] width 15 height 15
click at [38, 238] on div at bounding box center [33, 239] width 11 height 11
click at [24, 323] on div at bounding box center [34, 330] width 23 height 23
click at [42, 330] on div at bounding box center [34, 330] width 23 height 23
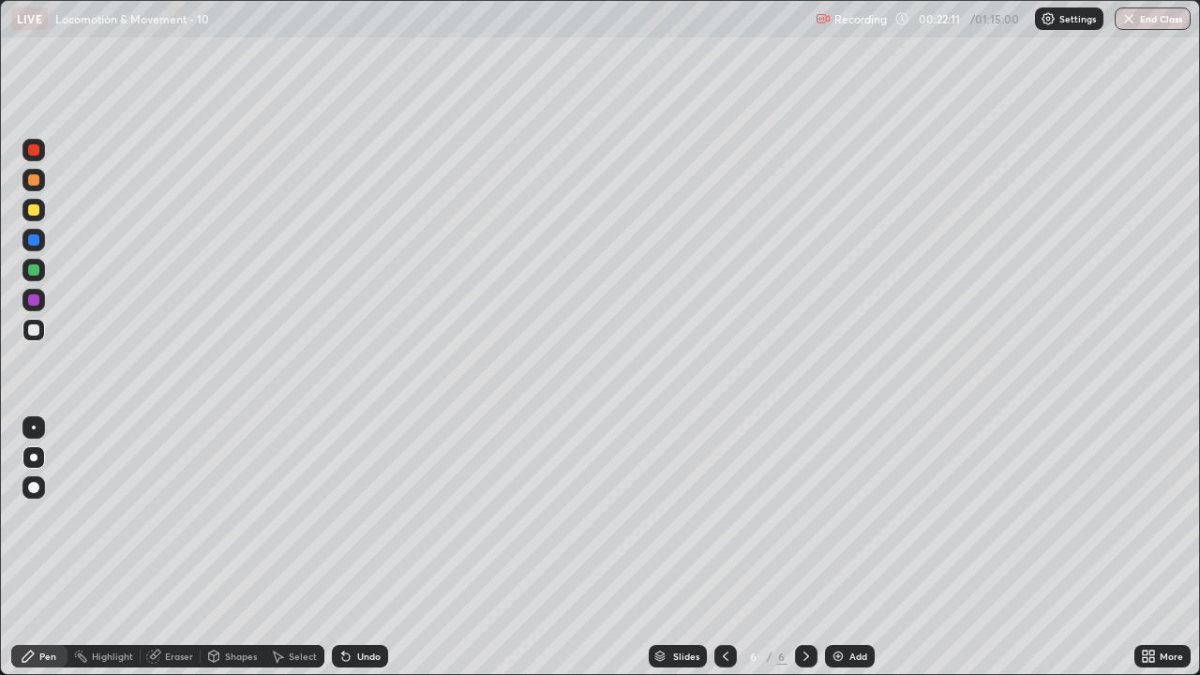
click at [37, 307] on div at bounding box center [34, 300] width 23 height 23
click at [34, 330] on div at bounding box center [33, 329] width 11 height 11
click at [38, 329] on div at bounding box center [33, 329] width 11 height 11
click at [369, 516] on div "Undo" at bounding box center [368, 656] width 23 height 9
click at [364, 516] on div "Undo" at bounding box center [360, 656] width 56 height 23
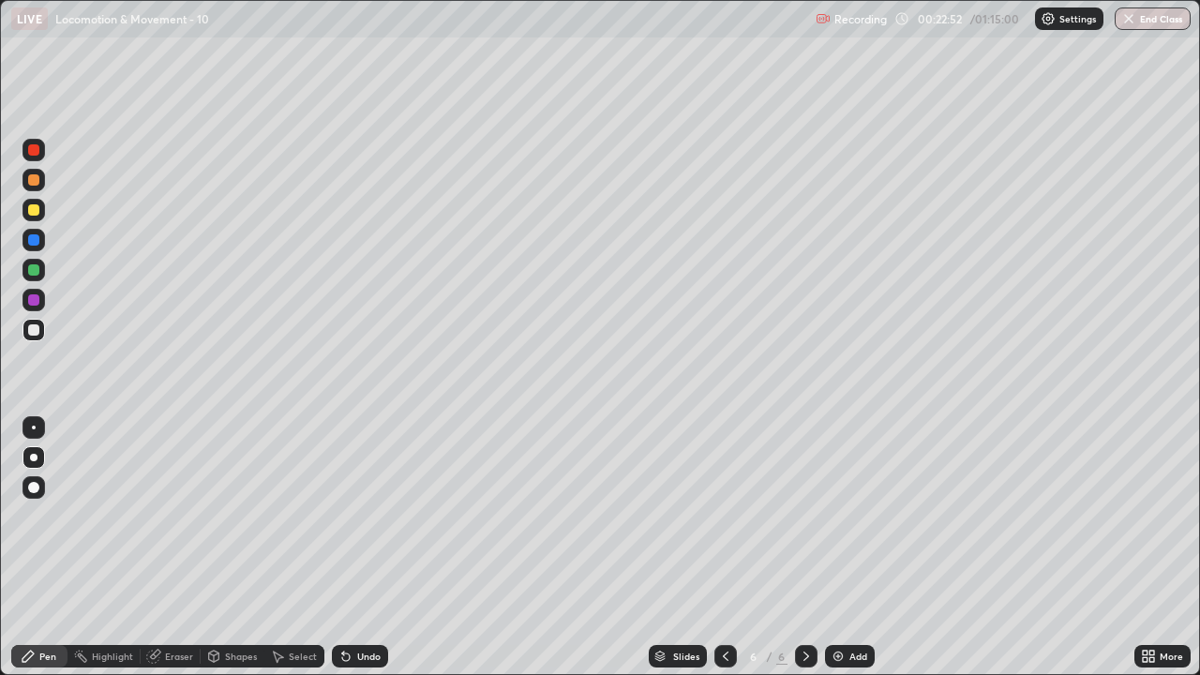
click at [364, 516] on div "Undo" at bounding box center [360, 656] width 56 height 23
click at [361, 516] on div "Undo" at bounding box center [360, 656] width 56 height 23
click at [355, 516] on div "Undo" at bounding box center [360, 656] width 56 height 23
click at [346, 516] on icon at bounding box center [346, 656] width 15 height 15
click at [343, 516] on icon at bounding box center [346, 658] width 8 height 8
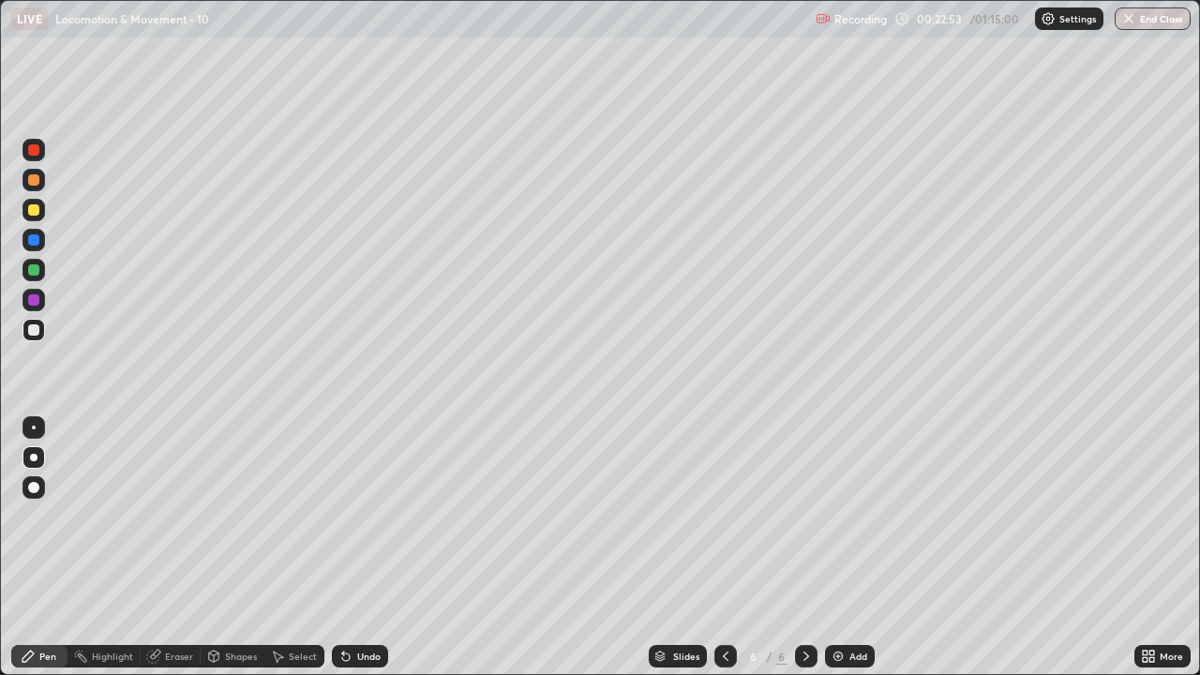
click at [343, 516] on icon at bounding box center [346, 658] width 8 height 8
click at [336, 516] on div "Undo" at bounding box center [360, 656] width 56 height 23
click at [31, 329] on div at bounding box center [33, 329] width 11 height 11
click at [366, 516] on div "Undo" at bounding box center [368, 656] width 23 height 9
click at [367, 516] on div "Undo" at bounding box center [368, 656] width 23 height 9
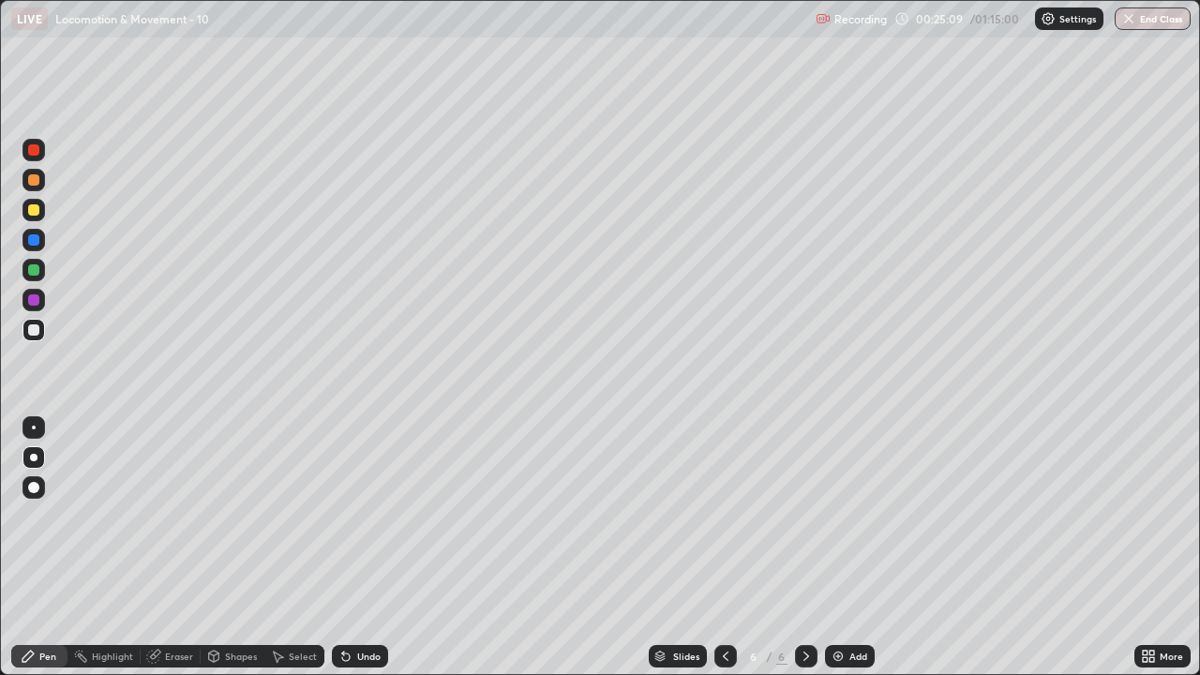
click at [367, 516] on div "Undo" at bounding box center [368, 656] width 23 height 9
click at [371, 516] on div "Undo" at bounding box center [368, 656] width 23 height 9
click at [370, 516] on div "Undo" at bounding box center [368, 656] width 23 height 9
click at [373, 516] on div "Undo" at bounding box center [360, 656] width 56 height 23
click at [379, 516] on div "Undo" at bounding box center [360, 656] width 56 height 23
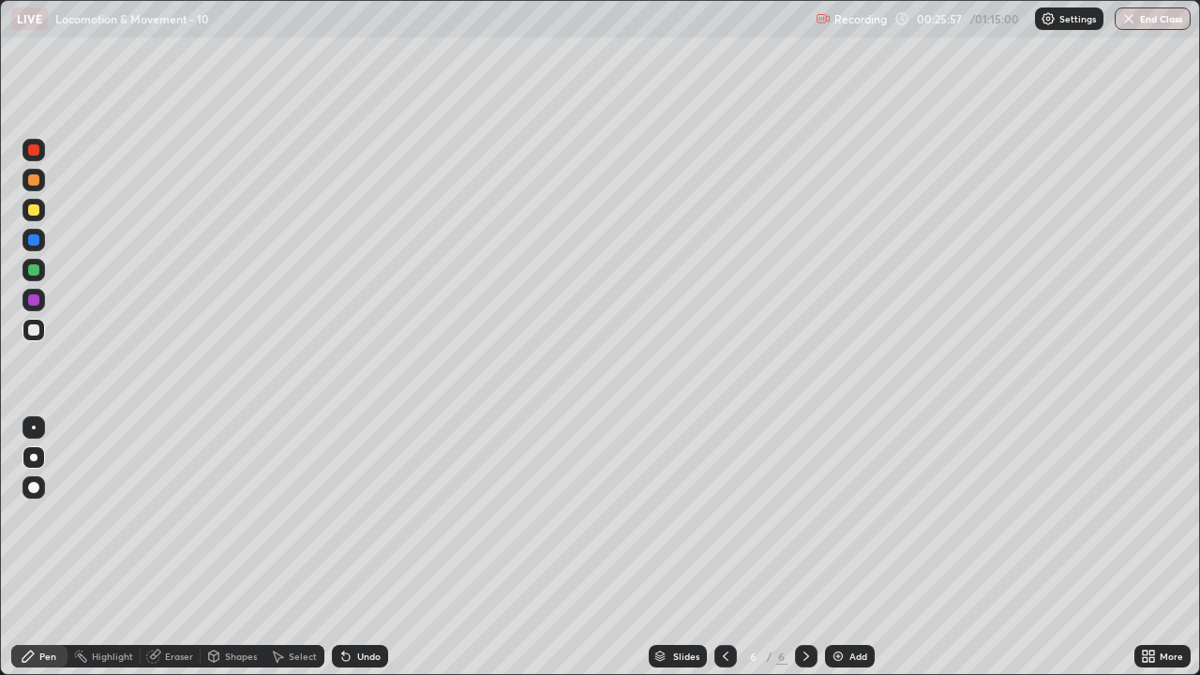
click at [380, 516] on div "Undo" at bounding box center [360, 656] width 56 height 23
click at [796, 516] on div at bounding box center [806, 656] width 23 height 23
click at [835, 516] on img at bounding box center [838, 656] width 15 height 15
click at [34, 331] on div at bounding box center [33, 329] width 11 height 11
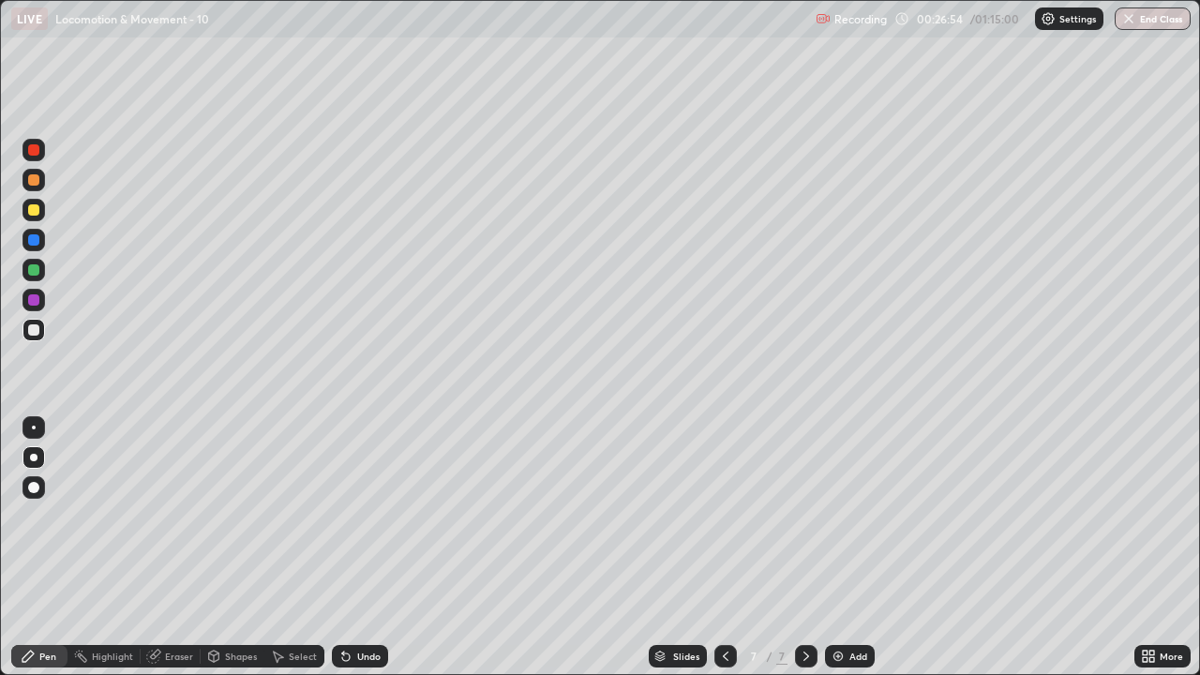
click at [34, 332] on div at bounding box center [33, 329] width 11 height 11
click at [28, 334] on div at bounding box center [33, 329] width 11 height 11
click at [42, 326] on div at bounding box center [34, 330] width 23 height 23
click at [35, 275] on div at bounding box center [33, 269] width 11 height 11
click at [1151, 516] on icon at bounding box center [1152, 653] width 5 height 5
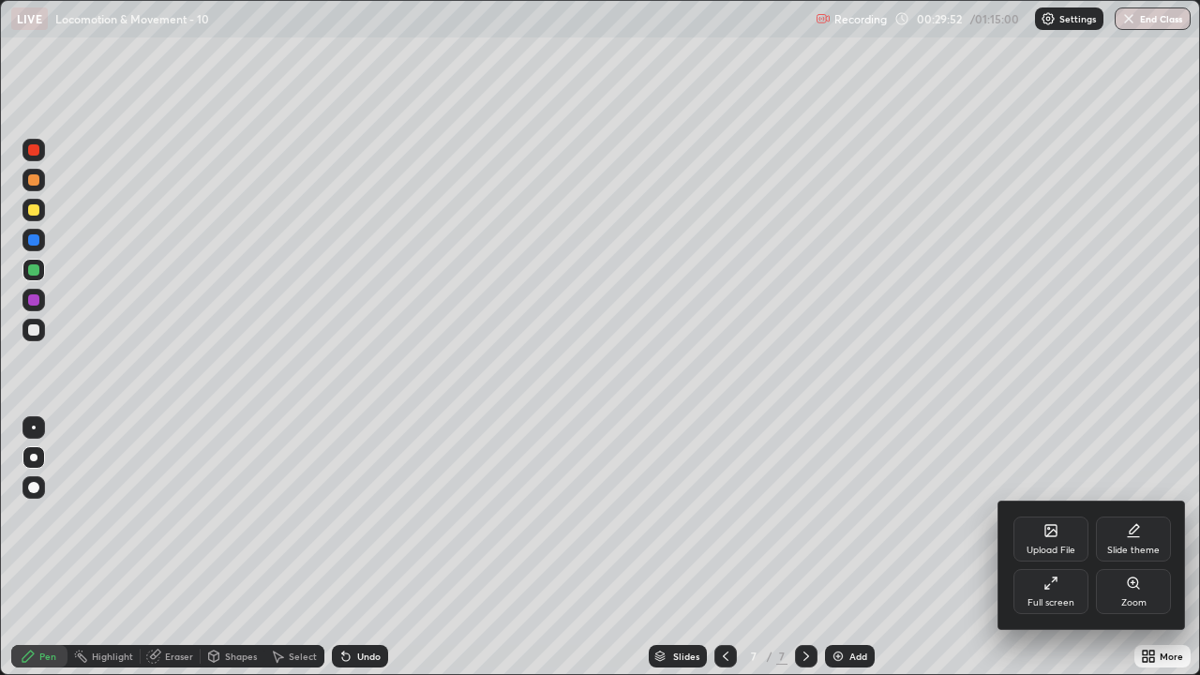
click at [1046, 516] on icon at bounding box center [1048, 587] width 4 height 4
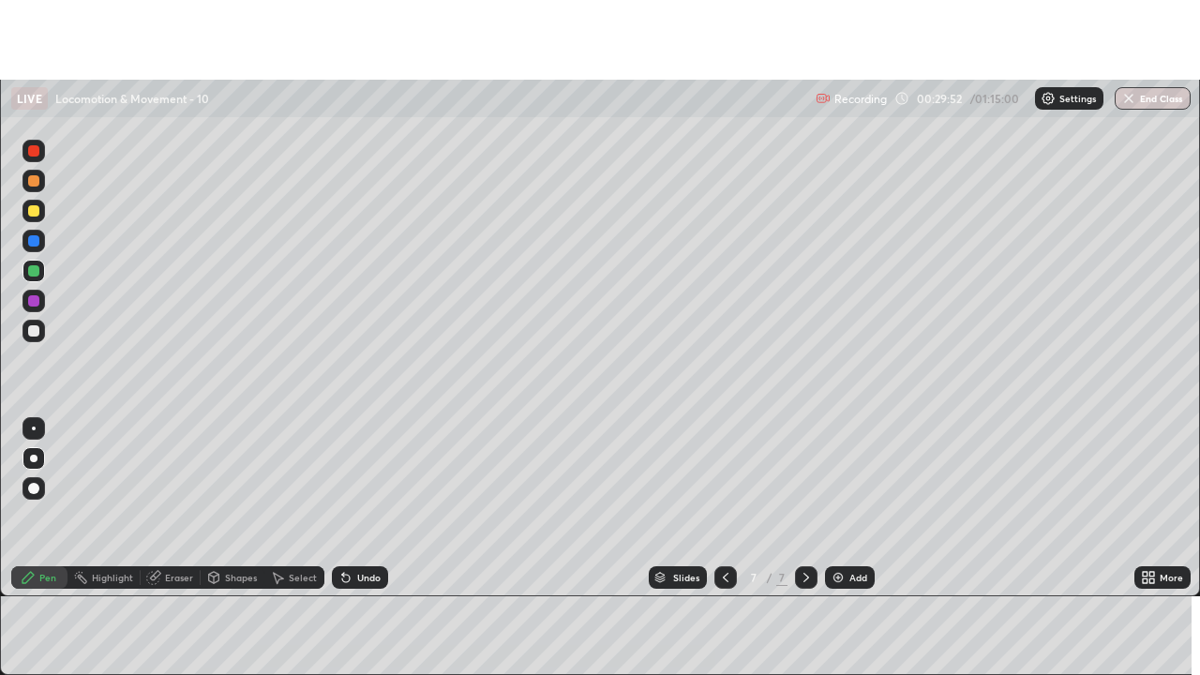
scroll to position [93252, 92568]
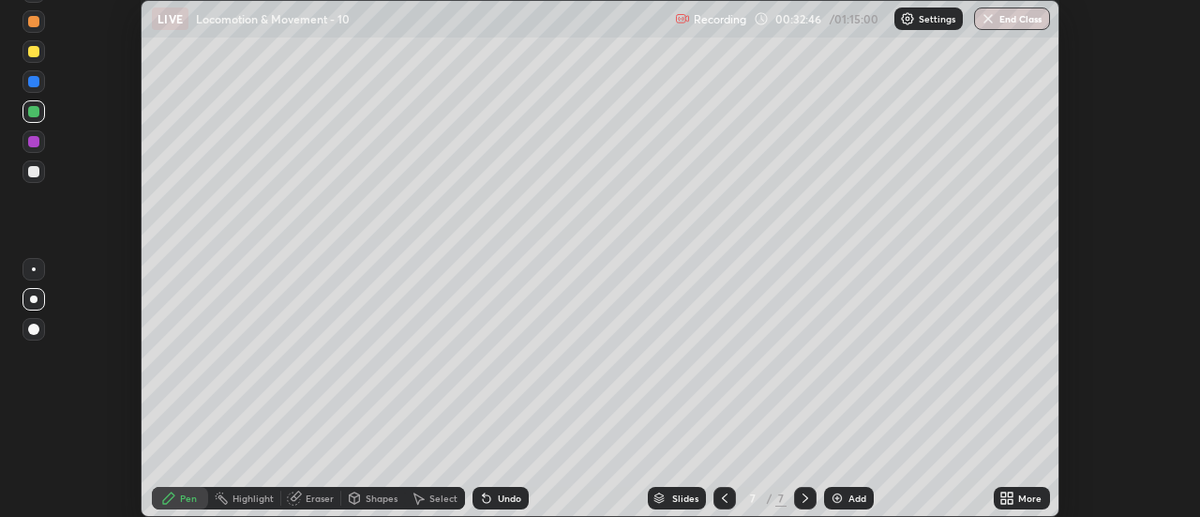
click at [1005, 499] on icon at bounding box center [1003, 501] width 5 height 5
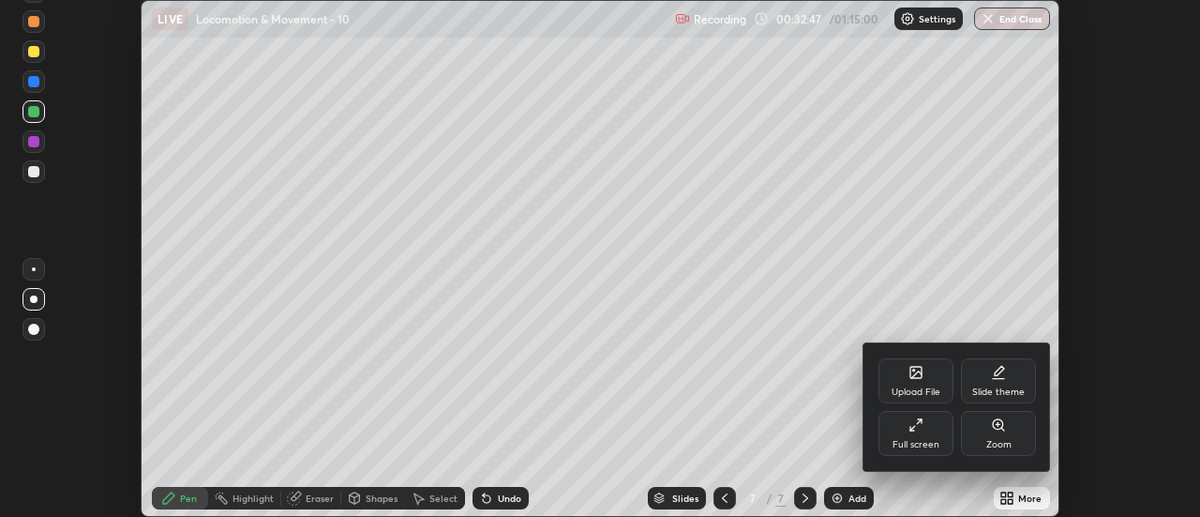
click at [929, 442] on div "Full screen" at bounding box center [916, 444] width 47 height 9
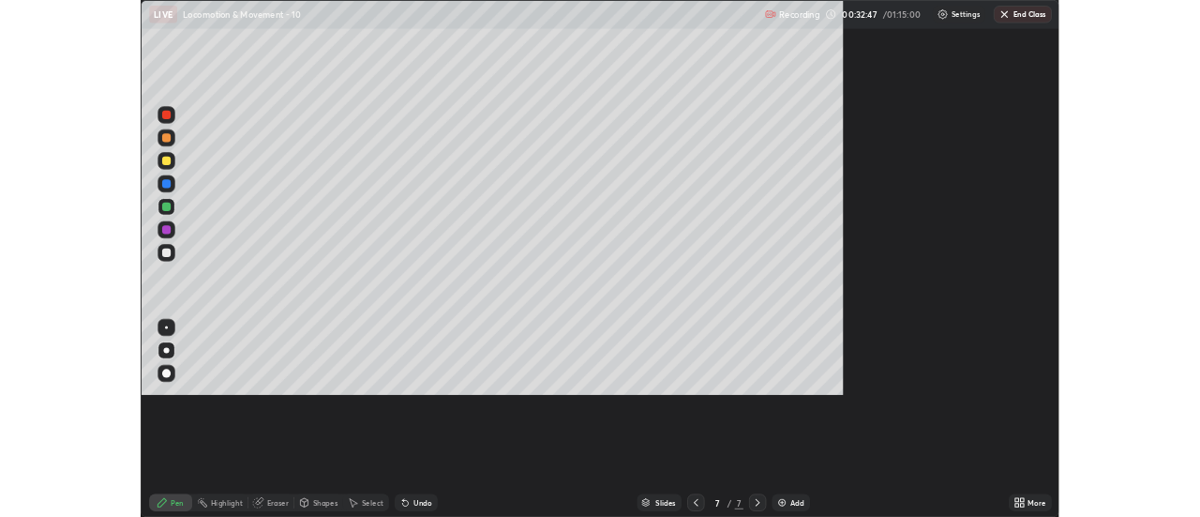
scroll to position [675, 1200]
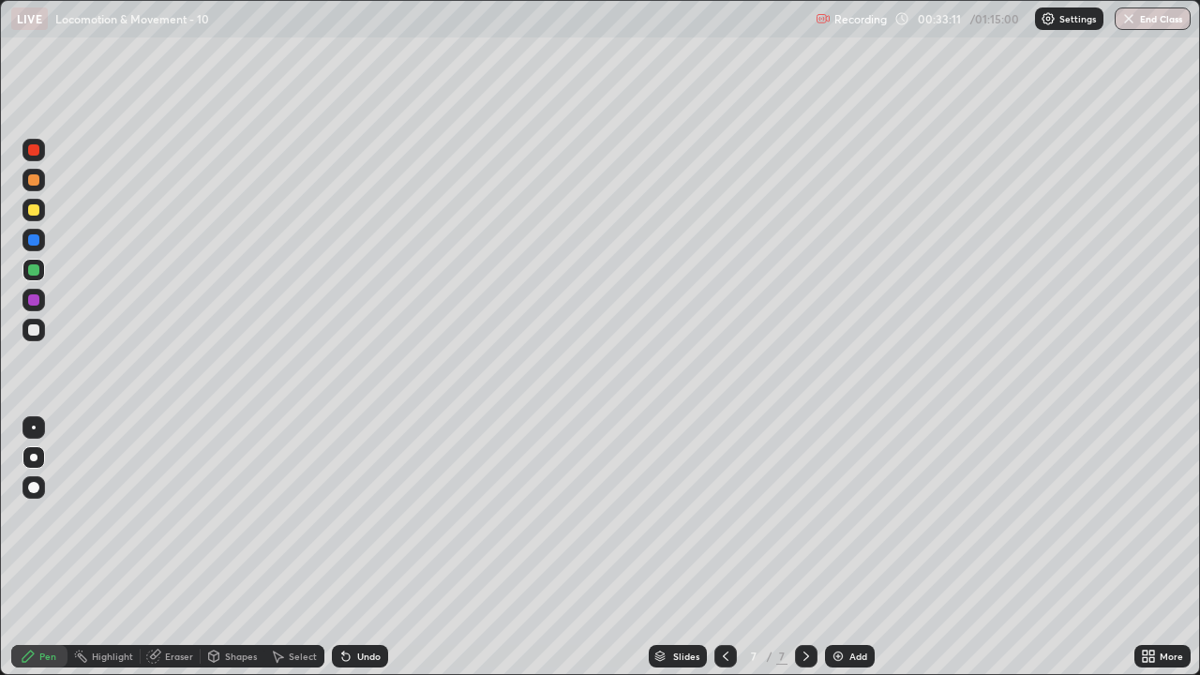
click at [38, 331] on div at bounding box center [33, 329] width 11 height 11
click at [844, 516] on div "Add" at bounding box center [850, 656] width 50 height 23
click at [38, 271] on div at bounding box center [33, 269] width 11 height 11
click at [362, 516] on div "Undo" at bounding box center [368, 656] width 23 height 9
click at [367, 516] on div "Undo" at bounding box center [368, 656] width 23 height 9
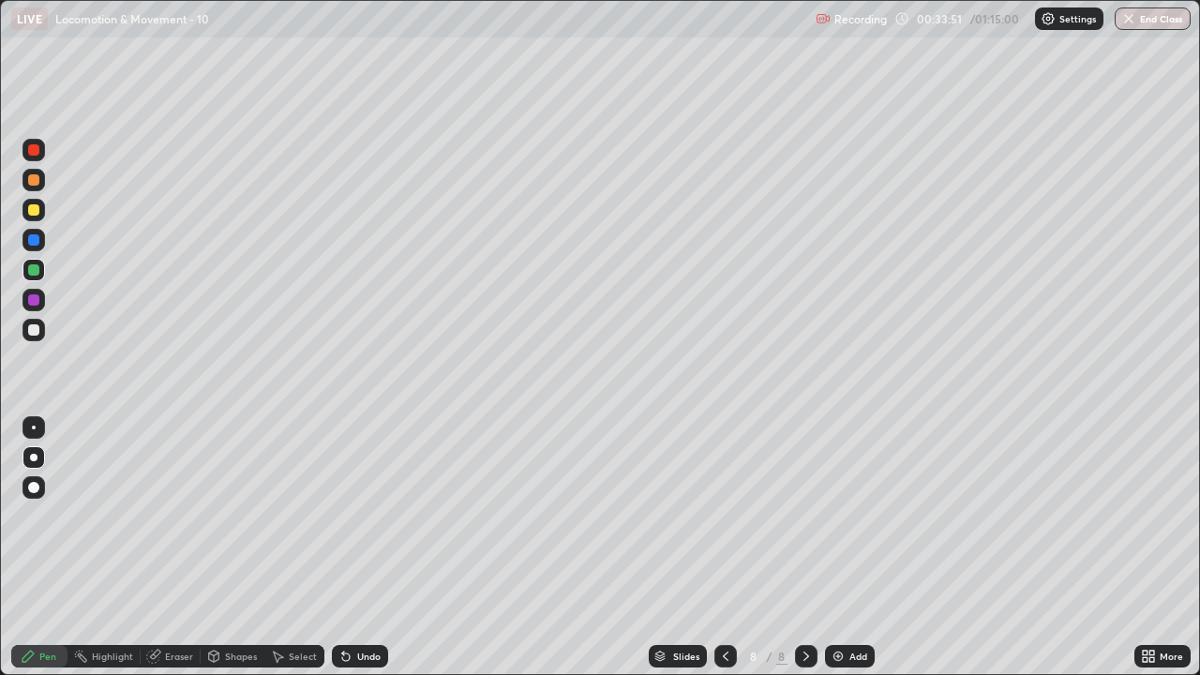
click at [369, 516] on div "Undo" at bounding box center [360, 656] width 56 height 23
click at [367, 516] on div "Undo" at bounding box center [360, 656] width 56 height 23
click at [377, 516] on div "Undo" at bounding box center [360, 656] width 56 height 23
click at [376, 516] on div "Undo" at bounding box center [360, 656] width 56 height 23
click at [379, 516] on div "Undo" at bounding box center [360, 656] width 56 height 23
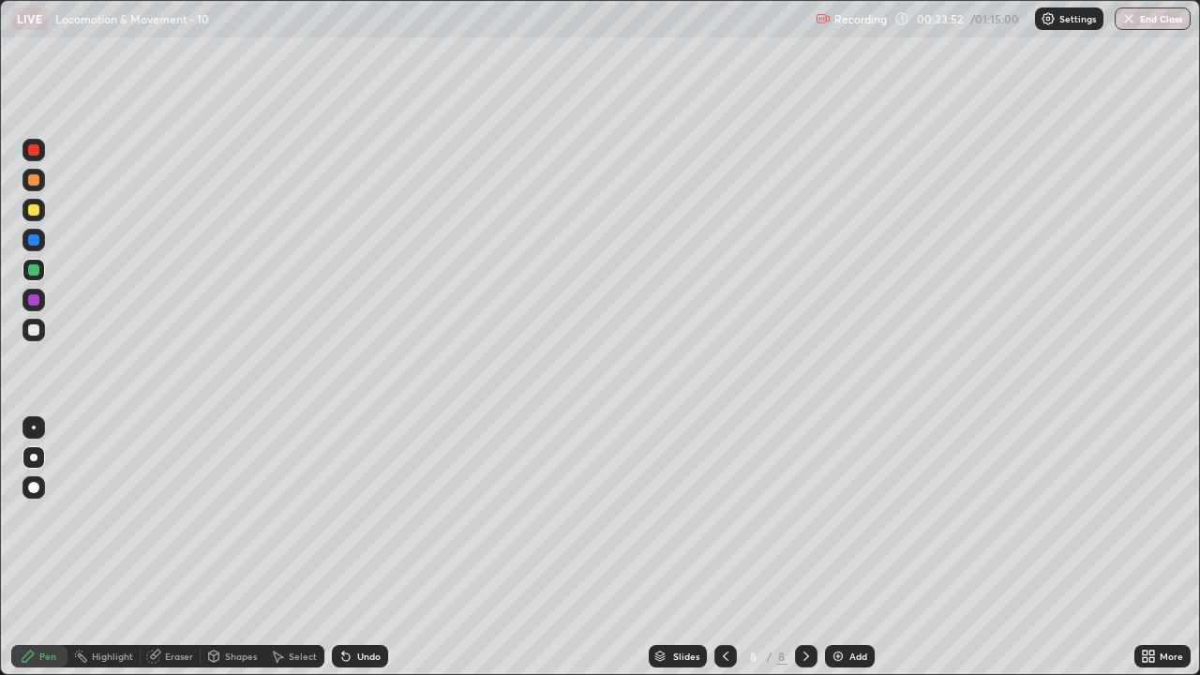
click at [384, 516] on div "Undo" at bounding box center [360, 656] width 56 height 23
click at [39, 323] on div at bounding box center [34, 330] width 23 height 23
click at [724, 516] on div at bounding box center [726, 657] width 23 height 38
click at [799, 516] on icon at bounding box center [806, 656] width 15 height 15
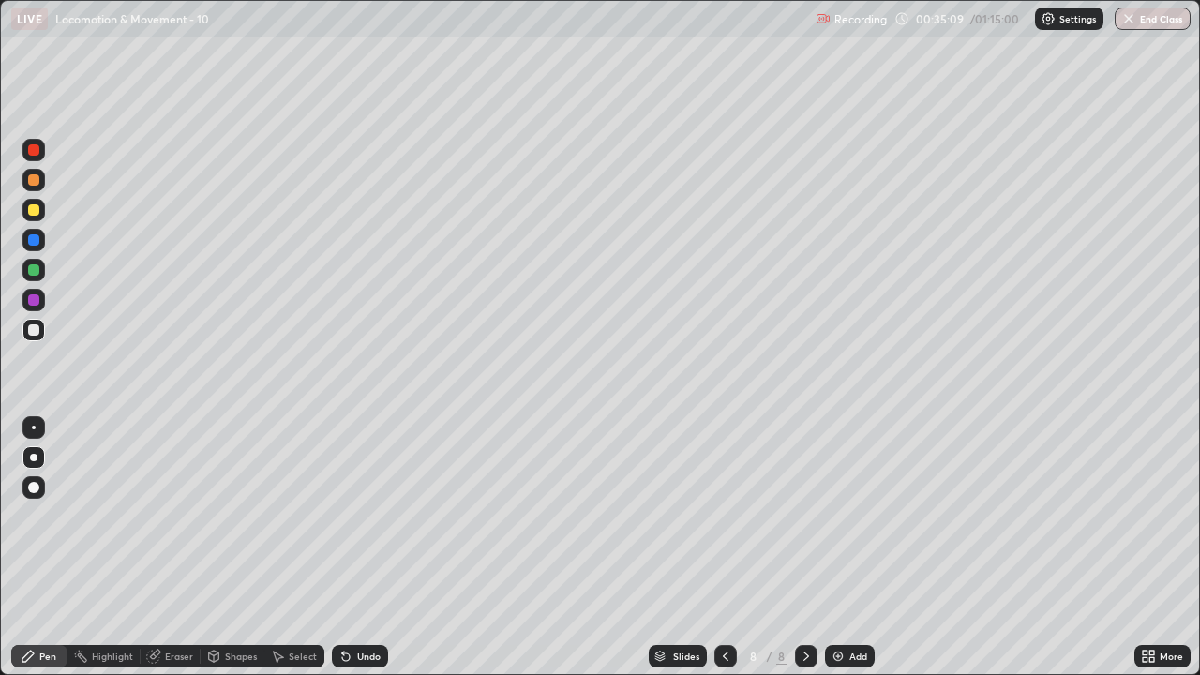
click at [367, 516] on div "Undo" at bounding box center [368, 656] width 23 height 9
click at [26, 332] on div at bounding box center [34, 330] width 23 height 23
click at [850, 516] on div "Add" at bounding box center [859, 656] width 18 height 9
click at [36, 273] on div at bounding box center [33, 269] width 11 height 11
click at [723, 516] on icon at bounding box center [725, 656] width 15 height 15
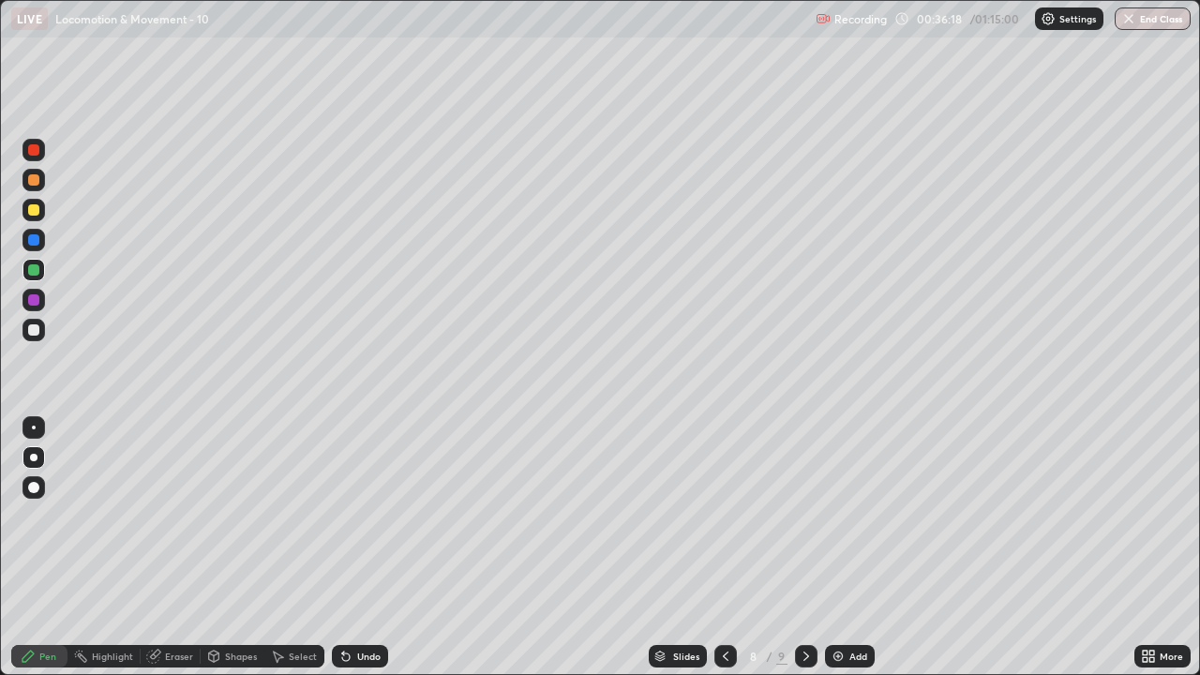
click at [804, 516] on icon at bounding box center [807, 656] width 6 height 9
click at [27, 328] on div at bounding box center [34, 330] width 23 height 23
click at [724, 516] on icon at bounding box center [725, 656] width 15 height 15
click at [805, 516] on icon at bounding box center [806, 656] width 15 height 15
click at [368, 516] on div "Undo" at bounding box center [368, 656] width 23 height 9
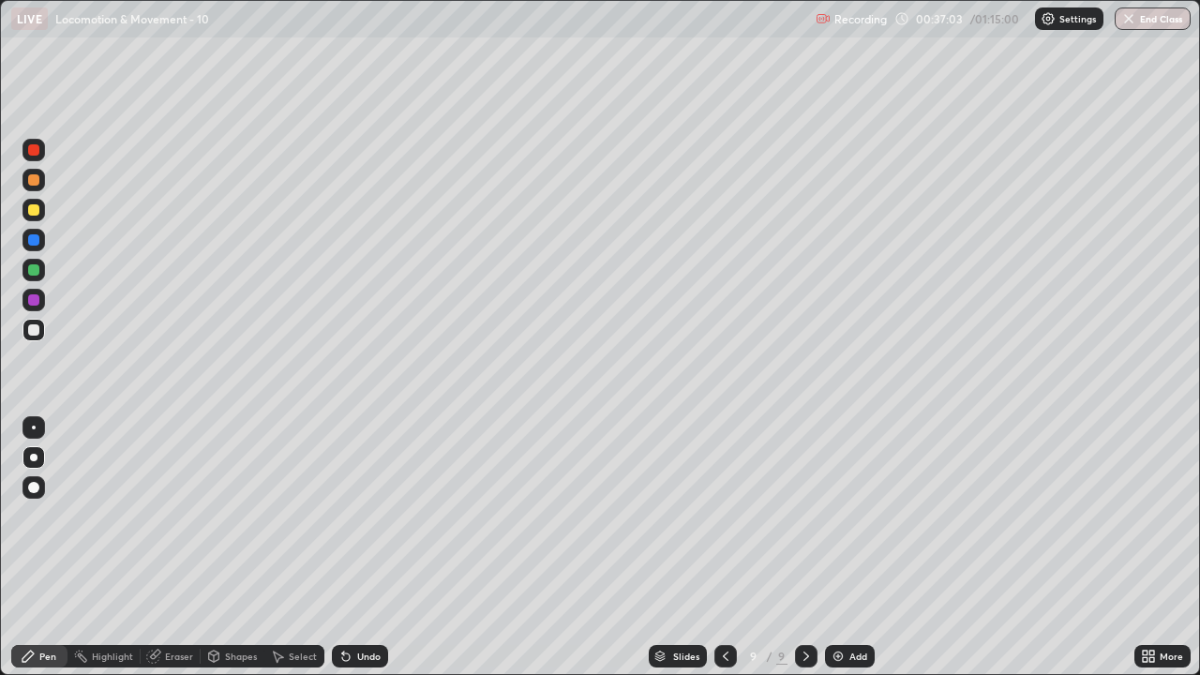
click at [367, 516] on div "Undo" at bounding box center [368, 656] width 23 height 9
click at [365, 516] on div "Undo" at bounding box center [360, 656] width 56 height 23
click at [359, 516] on div "Undo" at bounding box center [360, 656] width 56 height 23
click at [365, 516] on div "Undo" at bounding box center [368, 656] width 23 height 9
click at [359, 516] on div "Undo" at bounding box center [368, 656] width 23 height 9
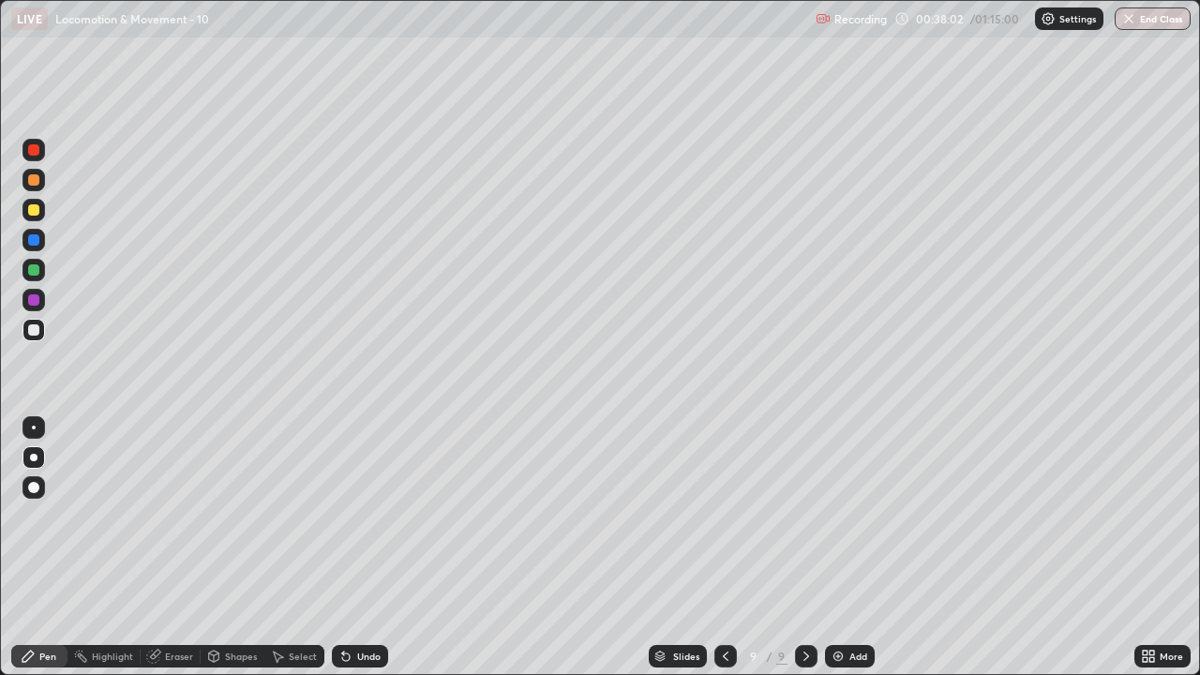
click at [28, 331] on div at bounding box center [33, 329] width 11 height 11
click at [846, 516] on div "Add" at bounding box center [850, 656] width 50 height 23
click at [35, 338] on div at bounding box center [34, 330] width 23 height 23
click at [41, 335] on div at bounding box center [34, 330] width 23 height 23
click at [362, 516] on div "Undo" at bounding box center [368, 656] width 23 height 9
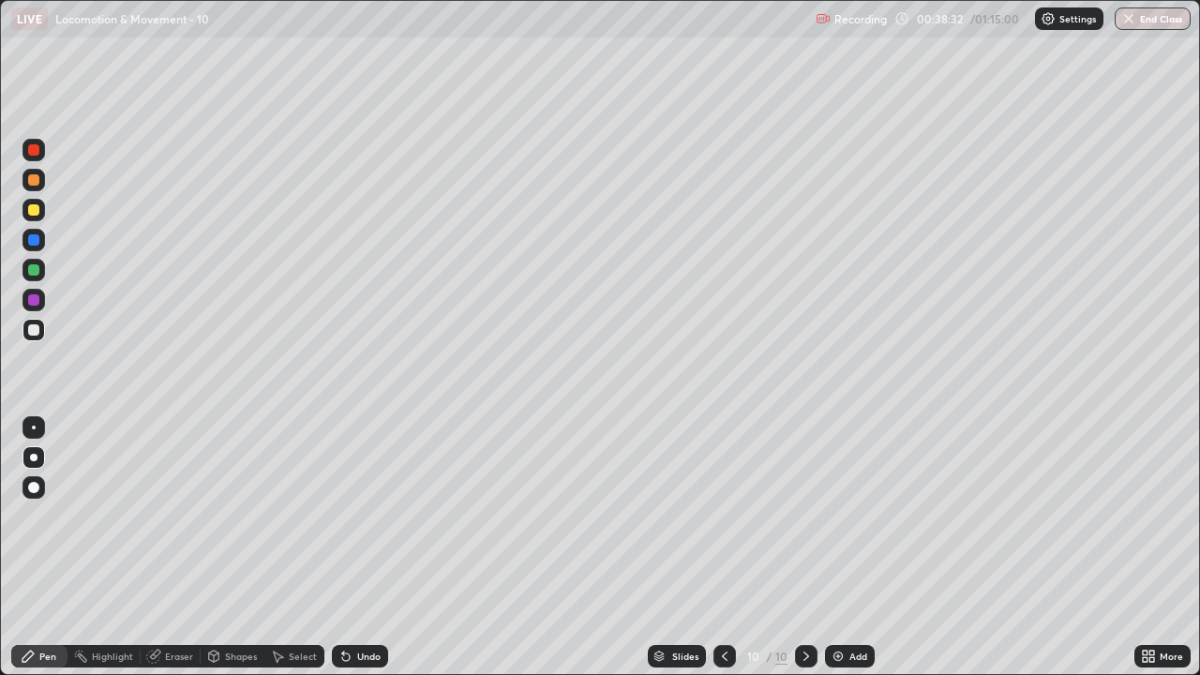
click at [31, 243] on div at bounding box center [33, 239] width 11 height 11
click at [38, 339] on div at bounding box center [34, 330] width 23 height 23
click at [31, 214] on div at bounding box center [33, 209] width 11 height 11
click at [29, 274] on div at bounding box center [33, 269] width 11 height 11
click at [25, 336] on div at bounding box center [34, 330] width 23 height 23
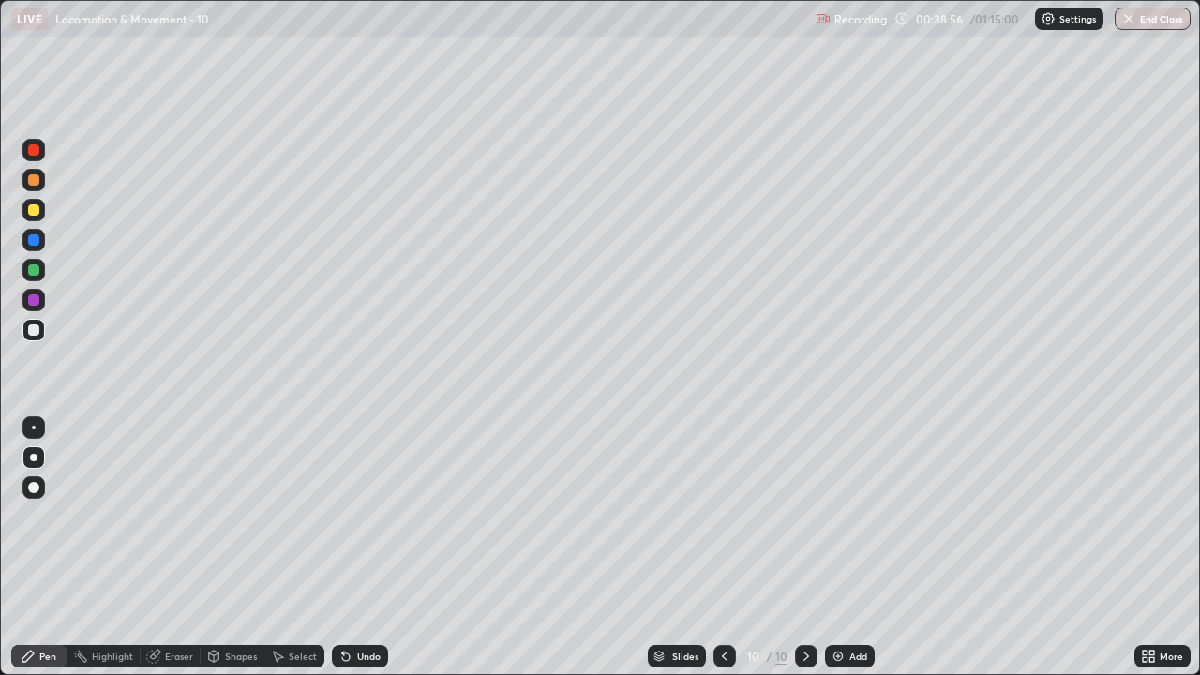
click at [30, 215] on div at bounding box center [34, 210] width 23 height 23
click at [31, 274] on div at bounding box center [33, 269] width 11 height 11
click at [373, 516] on div "Undo" at bounding box center [360, 656] width 56 height 23
click at [368, 516] on div "Undo" at bounding box center [360, 656] width 56 height 23
click at [33, 328] on div at bounding box center [33, 329] width 11 height 11
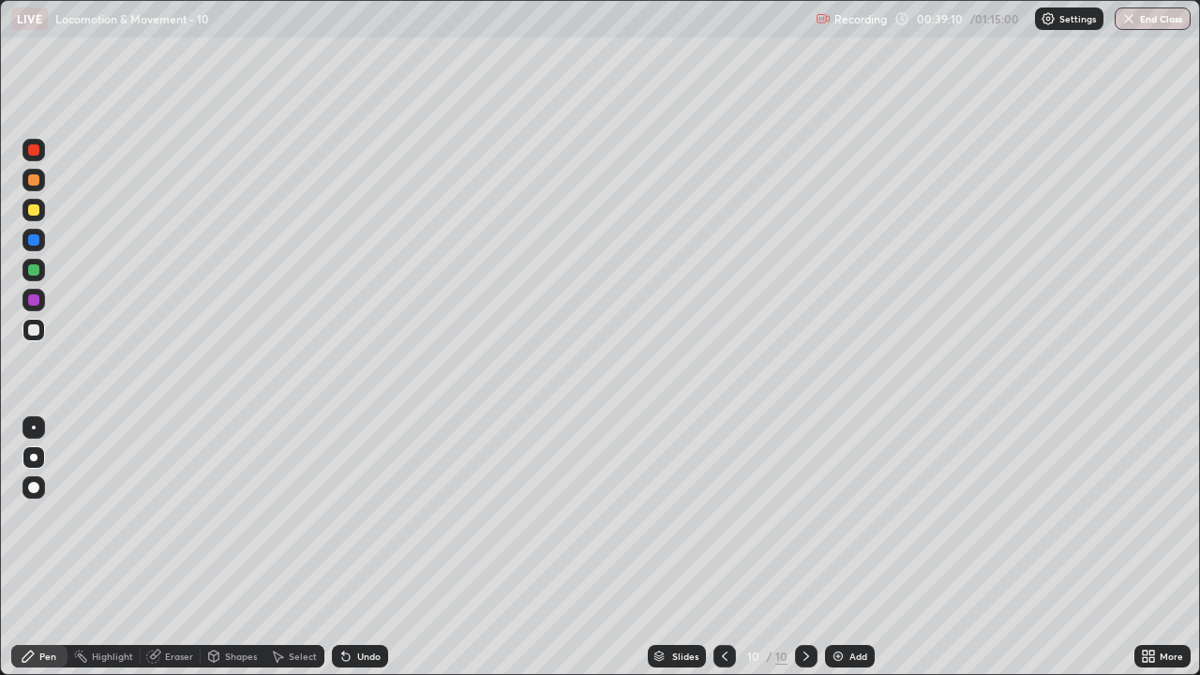
click at [34, 331] on div at bounding box center [33, 329] width 11 height 11
click at [32, 210] on div at bounding box center [33, 209] width 11 height 11
click at [35, 270] on div at bounding box center [33, 269] width 11 height 11
click at [358, 516] on div "Undo" at bounding box center [368, 656] width 23 height 9
click at [35, 329] on div at bounding box center [33, 329] width 11 height 11
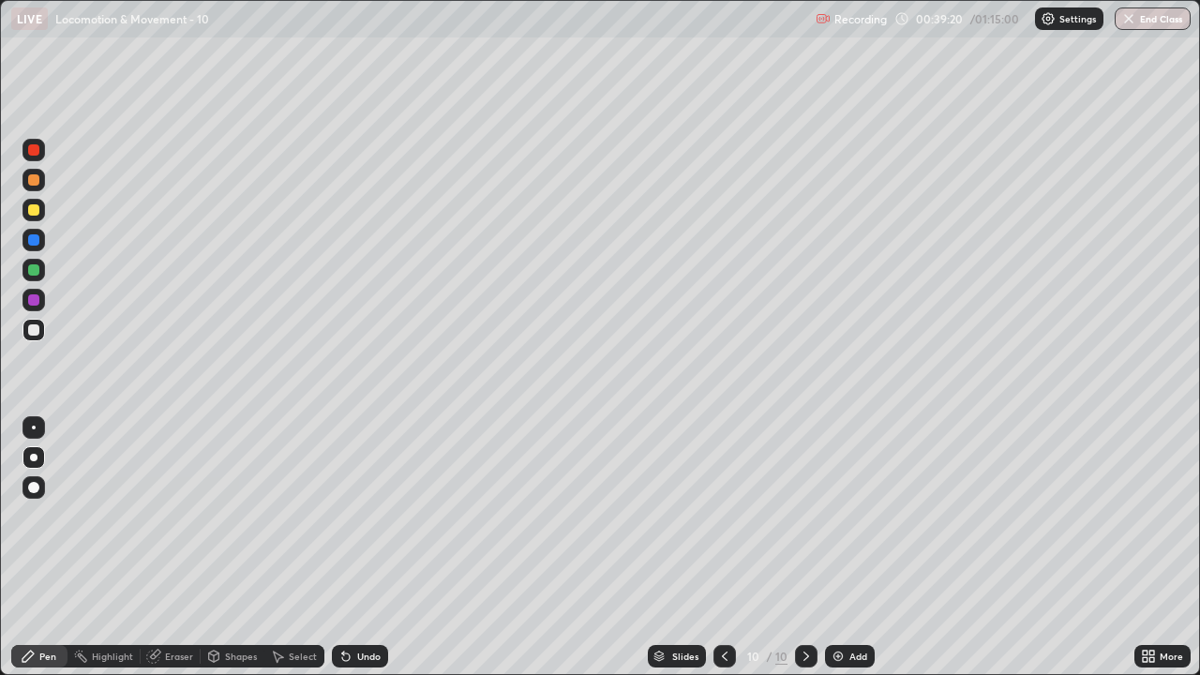
click at [41, 213] on div at bounding box center [34, 210] width 23 height 23
click at [38, 275] on div at bounding box center [34, 270] width 23 height 23
click at [26, 337] on div at bounding box center [34, 330] width 23 height 23
click at [34, 273] on div at bounding box center [33, 269] width 11 height 11
click at [34, 211] on div at bounding box center [33, 209] width 11 height 11
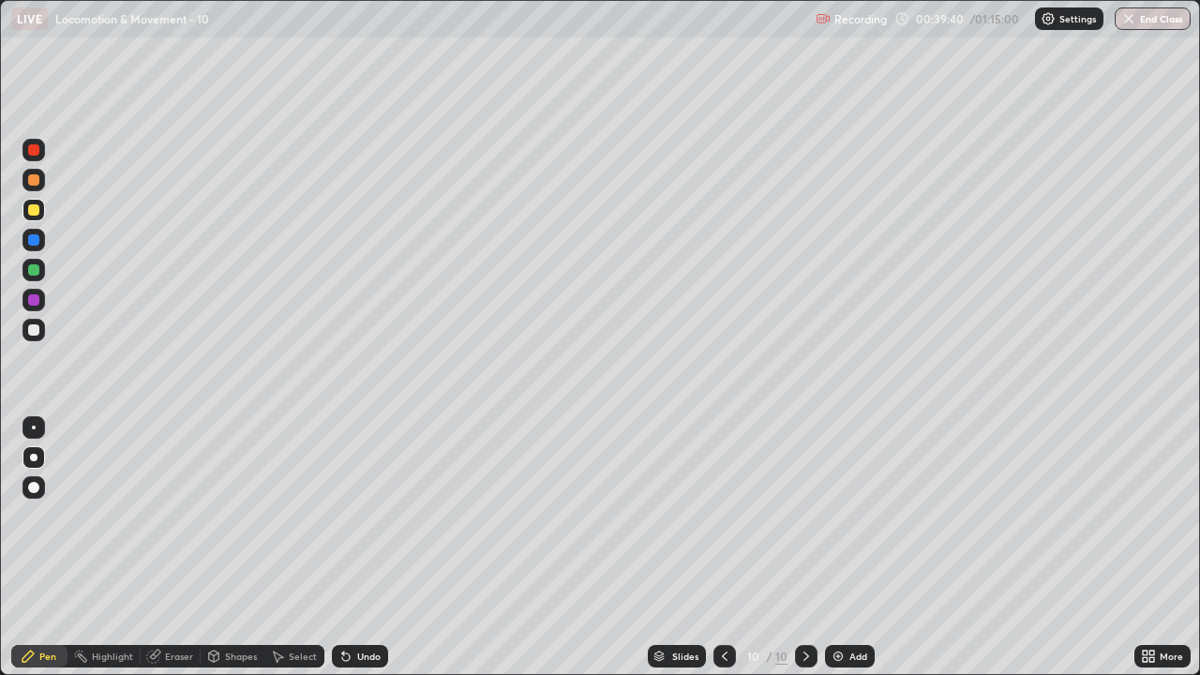
click at [180, 516] on div "Eraser" at bounding box center [179, 656] width 28 height 9
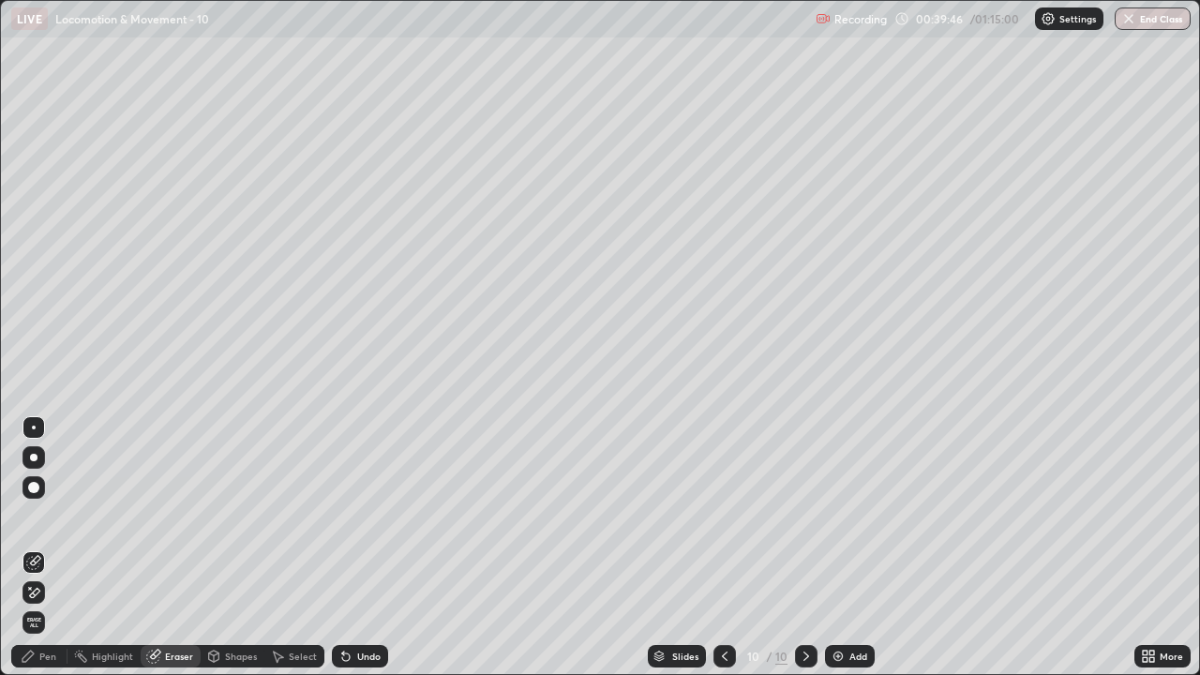
click at [723, 516] on icon at bounding box center [724, 656] width 15 height 15
click at [721, 516] on icon at bounding box center [724, 656] width 15 height 15
click at [724, 516] on icon at bounding box center [724, 656] width 15 height 15
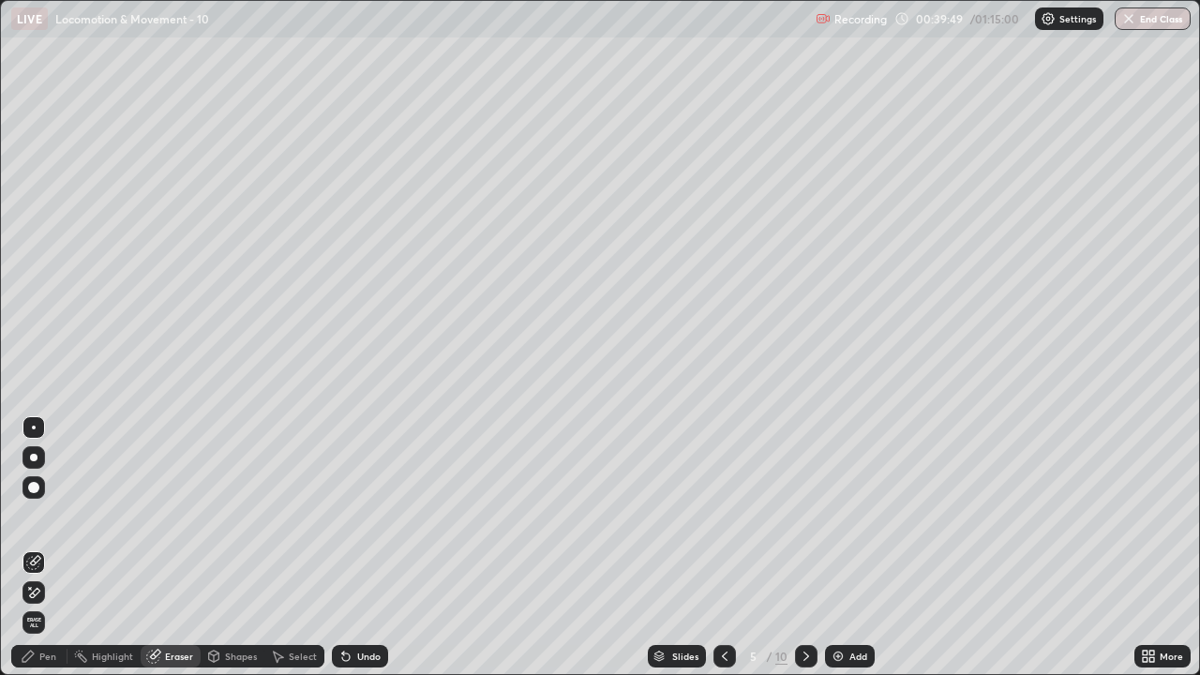
click at [723, 516] on icon at bounding box center [724, 656] width 15 height 15
click at [805, 516] on icon at bounding box center [806, 656] width 15 height 15
click at [805, 516] on icon at bounding box center [807, 656] width 6 height 9
click at [807, 516] on icon at bounding box center [806, 656] width 15 height 15
click at [806, 516] on icon at bounding box center [806, 656] width 15 height 15
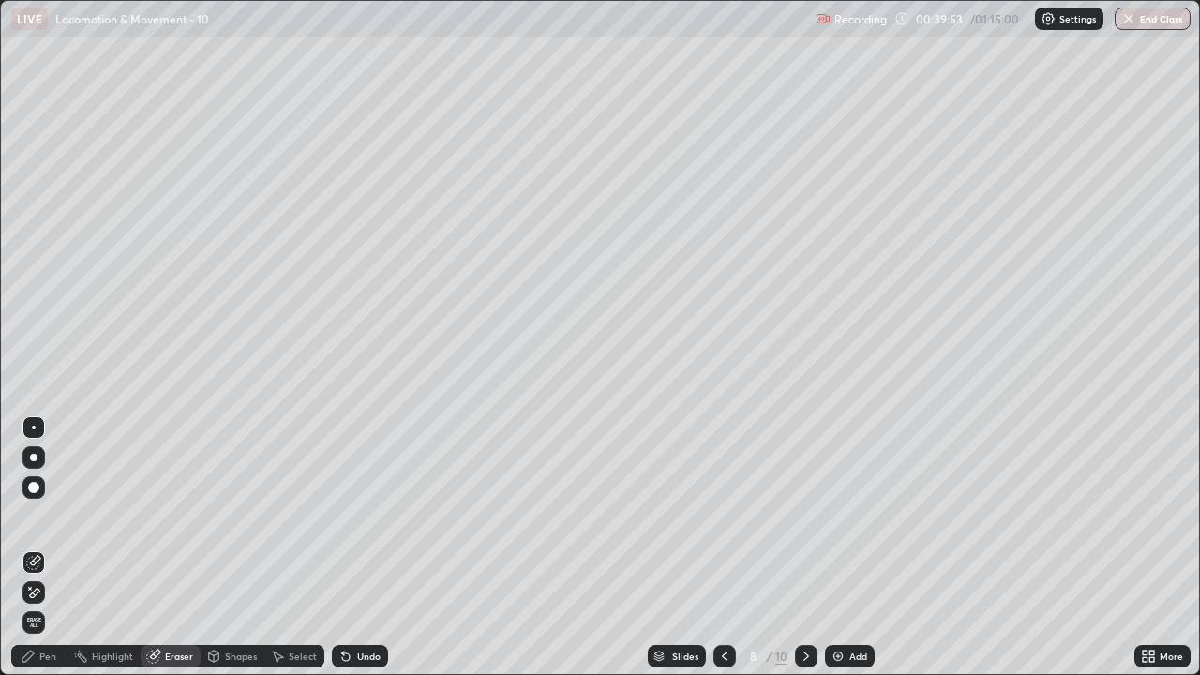
click at [805, 516] on icon at bounding box center [806, 656] width 15 height 15
click at [799, 516] on icon at bounding box center [806, 656] width 15 height 15
click at [365, 516] on div "Undo" at bounding box center [368, 656] width 23 height 9
click at [171, 516] on div "Eraser" at bounding box center [179, 656] width 28 height 9
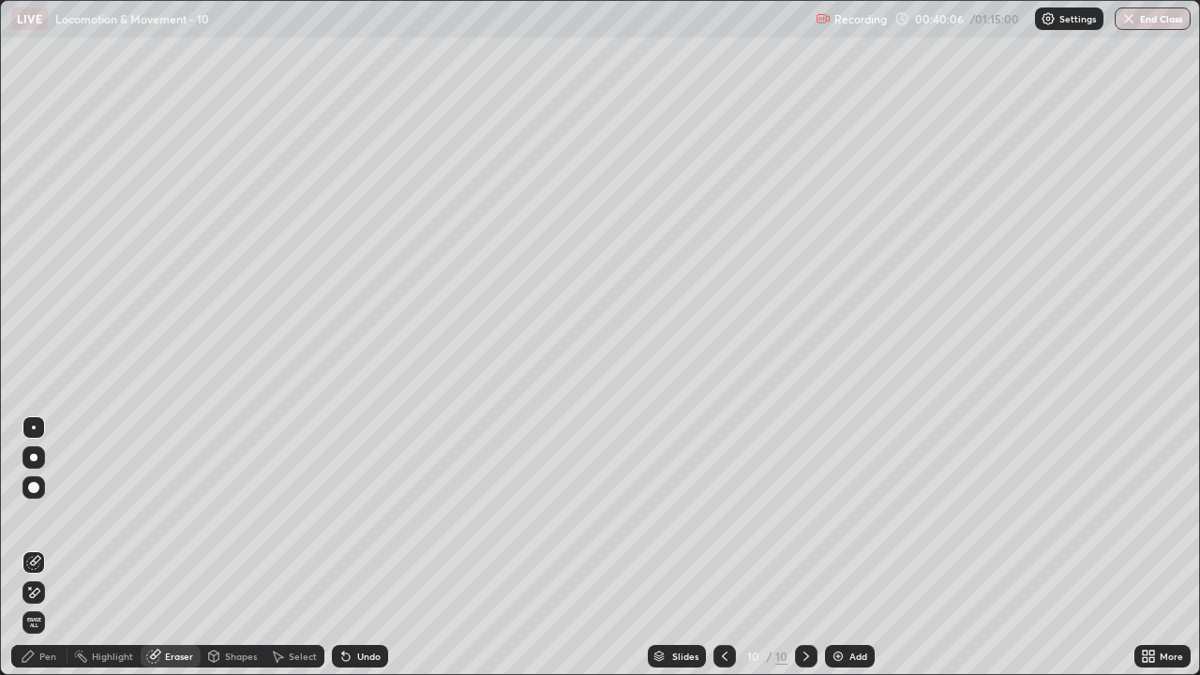
click at [48, 516] on div "Pen" at bounding box center [47, 656] width 17 height 9
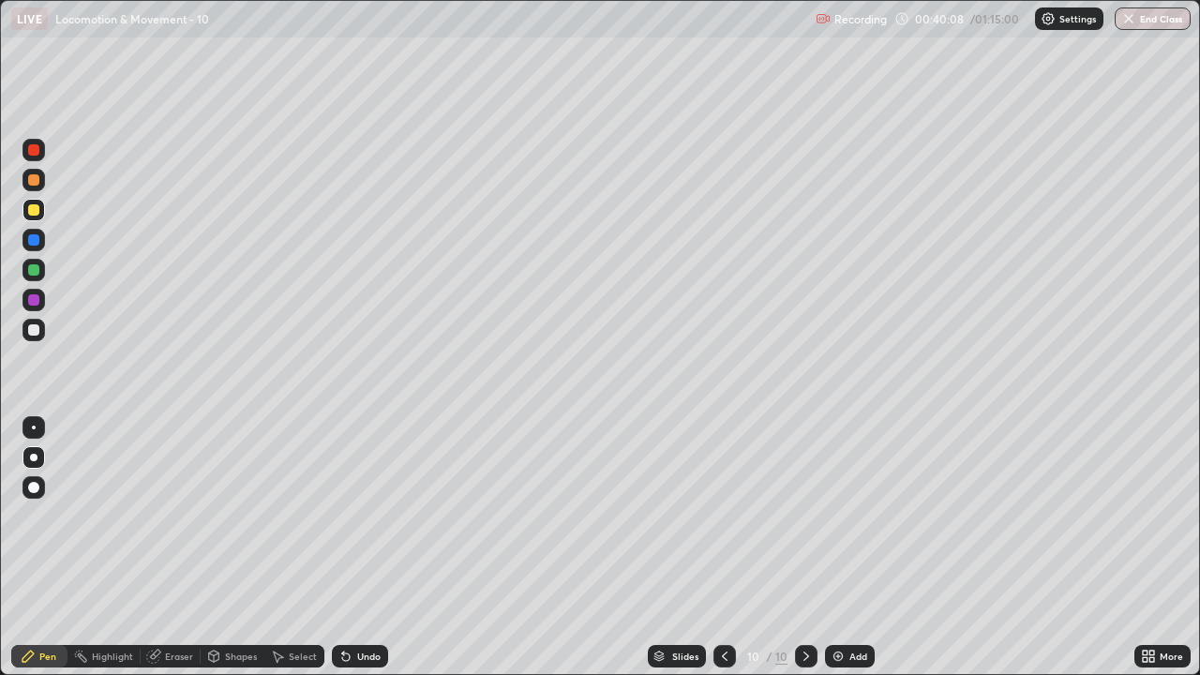
click at [36, 212] on div at bounding box center [33, 209] width 11 height 11
click at [363, 516] on div "Undo" at bounding box center [368, 656] width 23 height 9
click at [34, 271] on div at bounding box center [33, 269] width 11 height 11
click at [34, 333] on div at bounding box center [33, 329] width 11 height 11
click at [34, 332] on div at bounding box center [33, 329] width 11 height 11
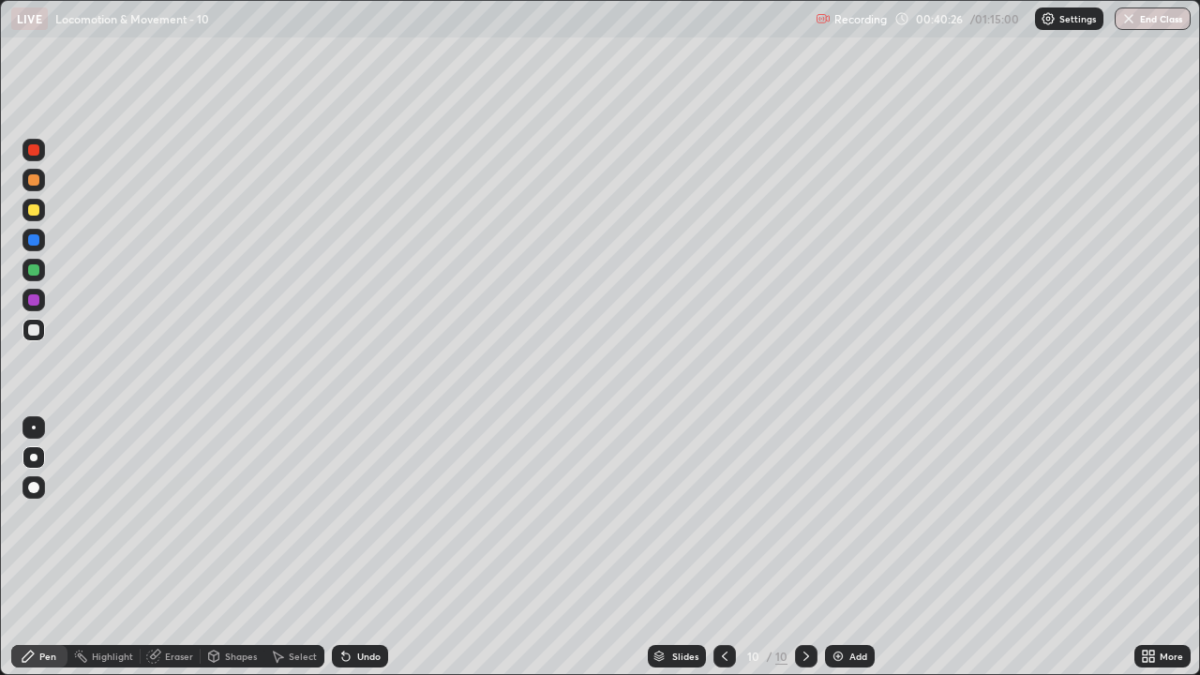
click at [31, 205] on div at bounding box center [33, 209] width 11 height 11
click at [33, 267] on div at bounding box center [33, 269] width 11 height 11
click at [31, 334] on div at bounding box center [33, 329] width 11 height 11
click at [34, 331] on div at bounding box center [33, 329] width 11 height 11
click at [36, 214] on div at bounding box center [33, 209] width 11 height 11
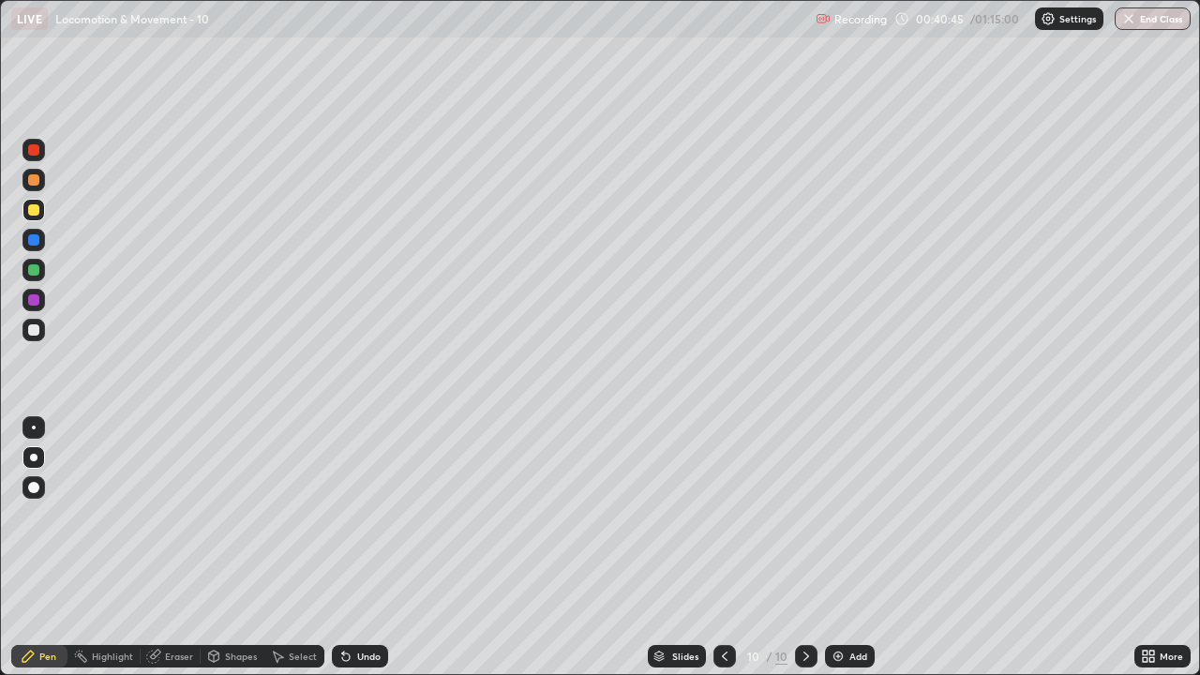
click at [37, 269] on div at bounding box center [33, 269] width 11 height 11
click at [30, 335] on div at bounding box center [33, 329] width 11 height 11
click at [35, 337] on div at bounding box center [34, 330] width 23 height 23
click at [34, 332] on div at bounding box center [33, 329] width 11 height 11
click at [37, 270] on div at bounding box center [33, 269] width 11 height 11
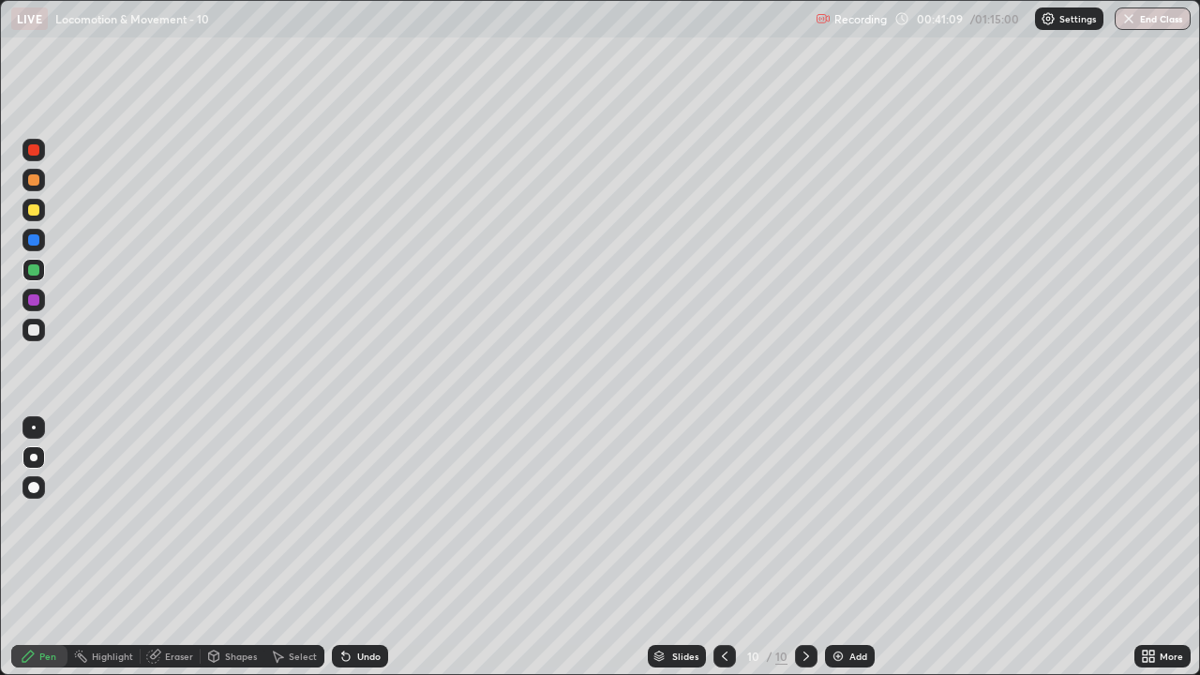
click at [34, 211] on div at bounding box center [33, 209] width 11 height 11
click at [24, 332] on div at bounding box center [34, 330] width 23 height 23
click at [38, 331] on div at bounding box center [33, 329] width 11 height 11
click at [31, 330] on div at bounding box center [33, 329] width 11 height 11
click at [33, 328] on div at bounding box center [33, 329] width 11 height 11
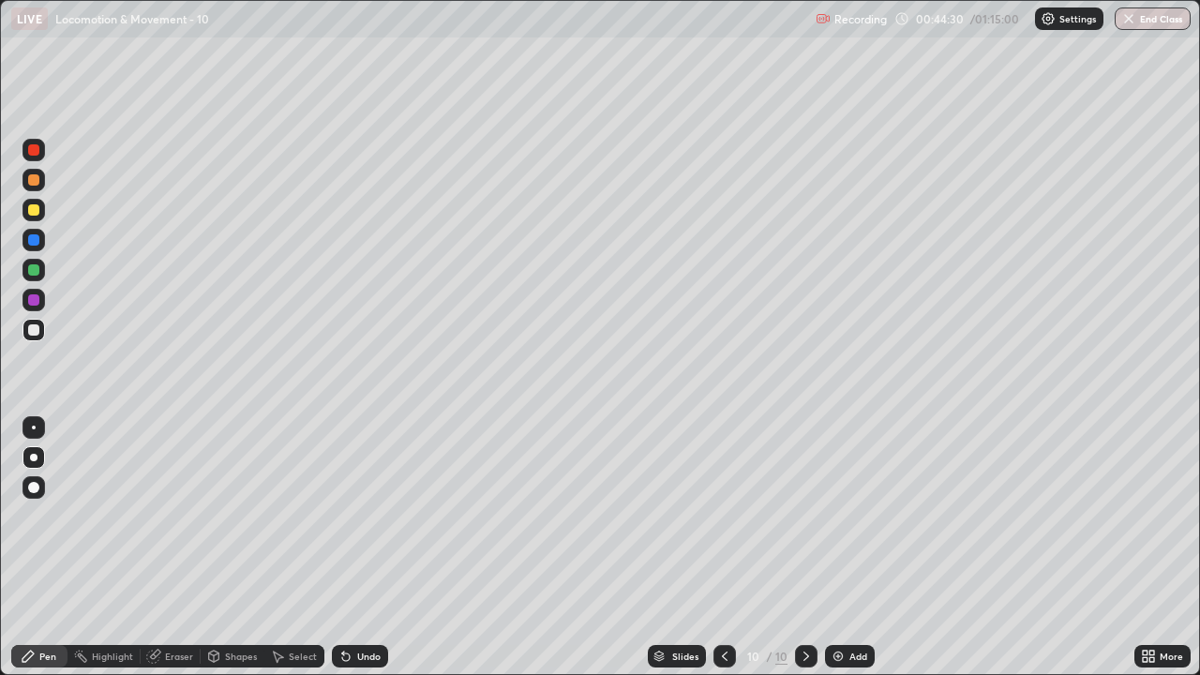
click at [32, 272] on div at bounding box center [33, 269] width 11 height 11
click at [34, 273] on div at bounding box center [33, 269] width 11 height 11
click at [33, 331] on div at bounding box center [33, 329] width 11 height 11
click at [31, 339] on div at bounding box center [34, 330] width 23 height 23
click at [28, 297] on div at bounding box center [33, 299] width 11 height 11
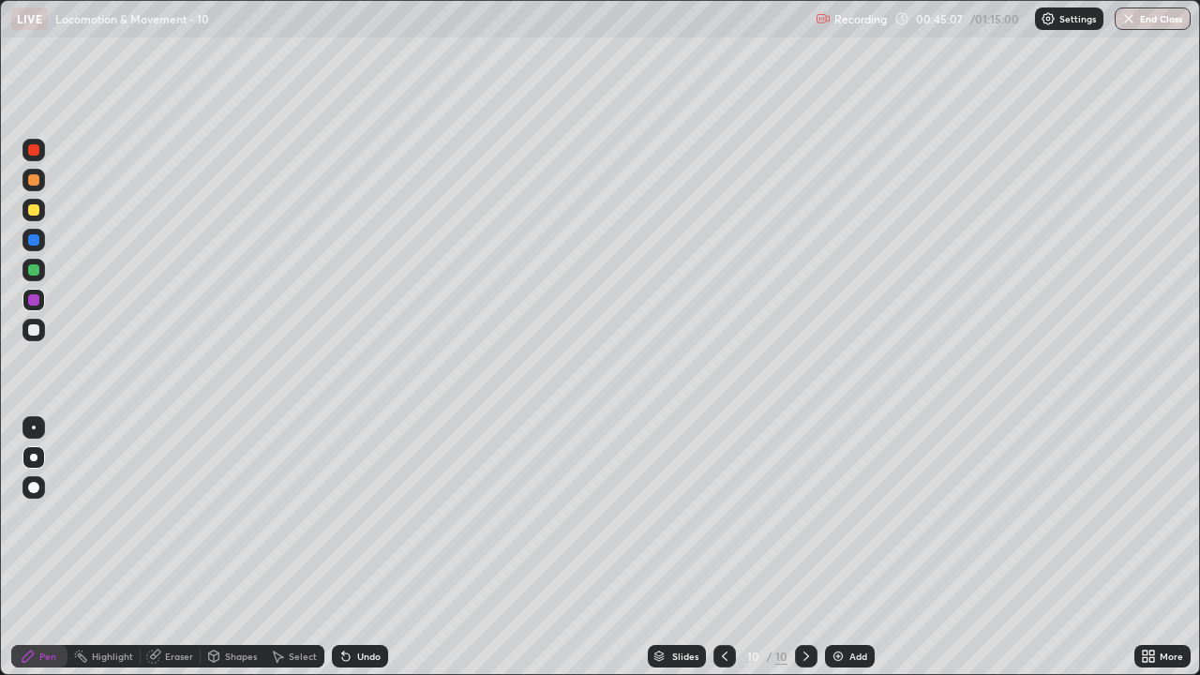
click at [351, 516] on div "Undo" at bounding box center [360, 656] width 56 height 23
click at [361, 516] on div "Undo" at bounding box center [368, 656] width 23 height 9
click at [358, 516] on div "Undo" at bounding box center [368, 656] width 23 height 9
click at [361, 516] on div "Undo" at bounding box center [368, 656] width 23 height 9
click at [358, 516] on div "Undo" at bounding box center [368, 656] width 23 height 9
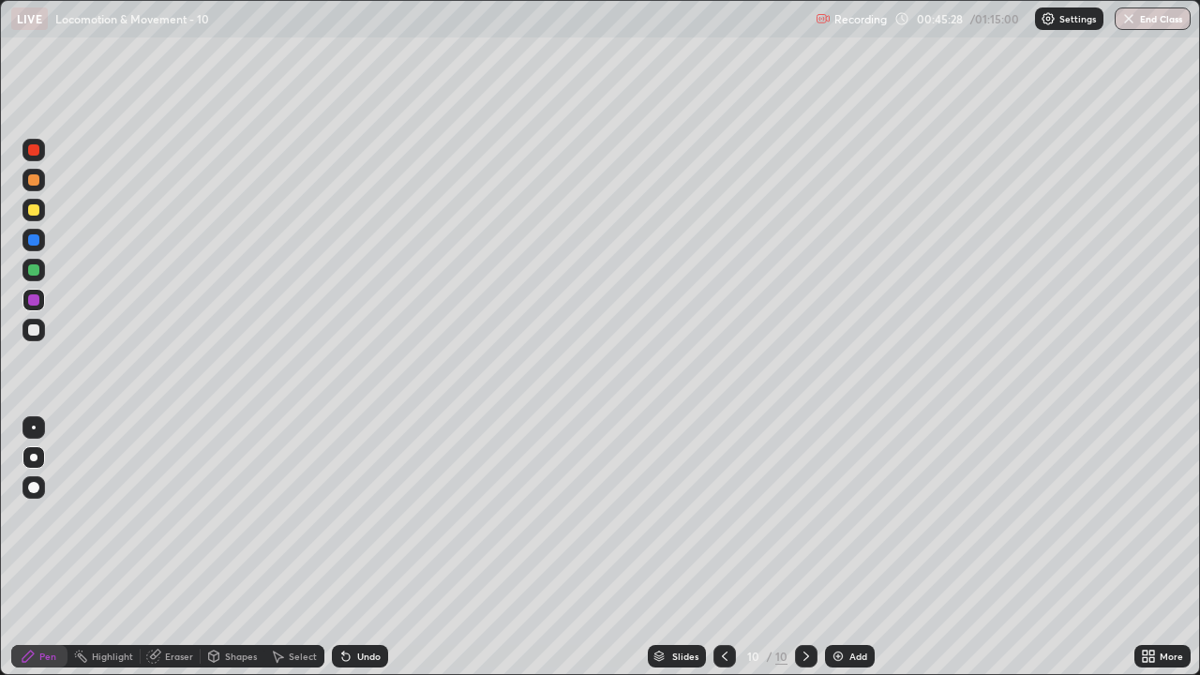
click at [359, 516] on div "Undo" at bounding box center [368, 656] width 23 height 9
click at [360, 516] on div "Undo" at bounding box center [368, 656] width 23 height 9
click at [361, 516] on div "Undo" at bounding box center [368, 656] width 23 height 9
click at [360, 516] on div "Undo" at bounding box center [368, 656] width 23 height 9
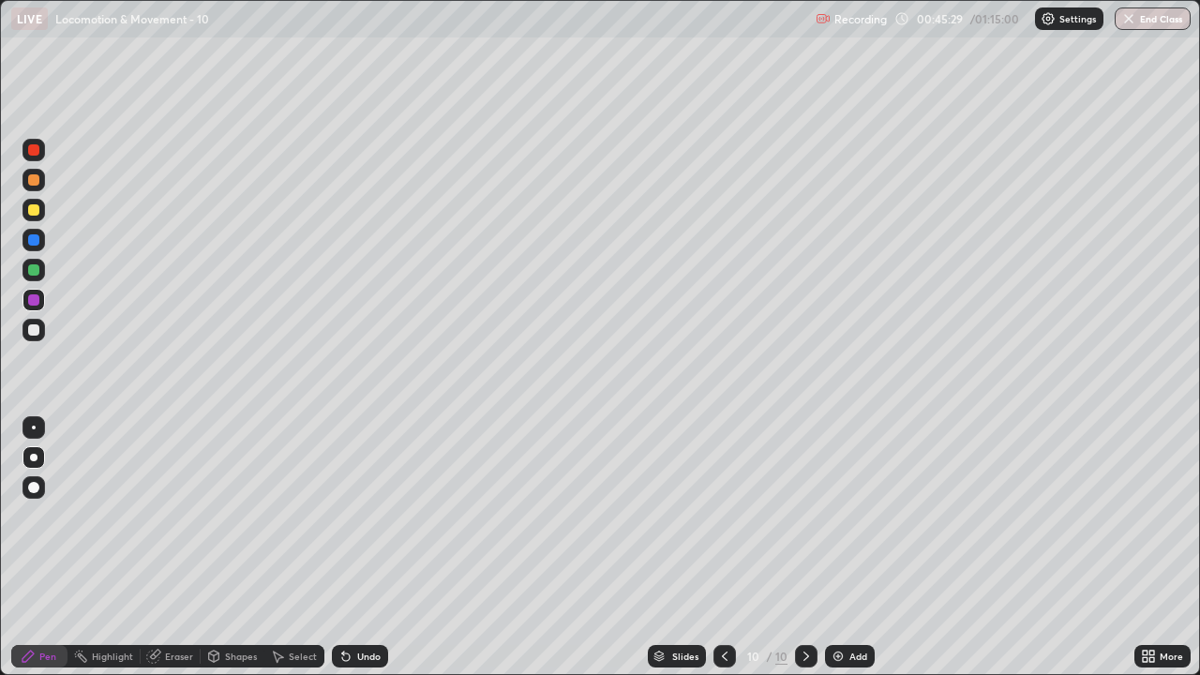
click at [359, 516] on div "Undo" at bounding box center [368, 656] width 23 height 9
click at [362, 516] on div "Undo" at bounding box center [360, 656] width 56 height 23
click at [255, 516] on div "Shapes" at bounding box center [233, 657] width 64 height 38
click at [38, 516] on div "Pen" at bounding box center [39, 656] width 56 height 23
click at [256, 516] on div "Shapes" at bounding box center [233, 657] width 64 height 38
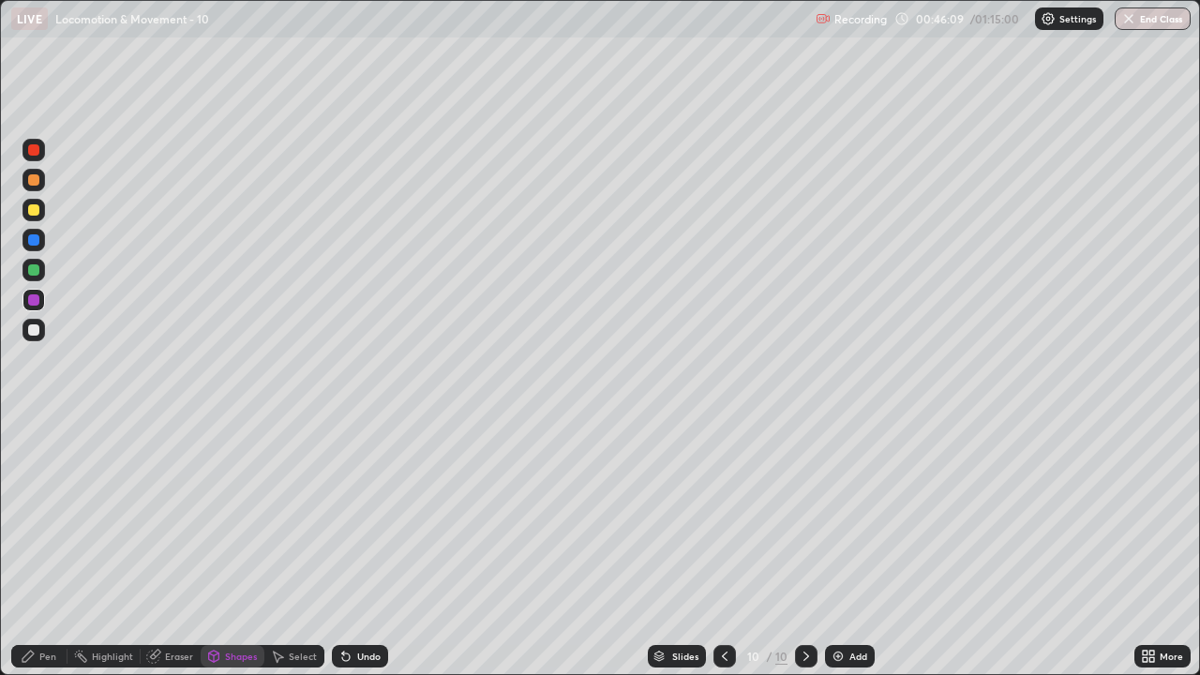
click at [45, 516] on div "Pen" at bounding box center [47, 656] width 17 height 9
click at [278, 516] on div "Select" at bounding box center [294, 657] width 60 height 38
click at [38, 516] on div "Pen" at bounding box center [39, 656] width 56 height 23
click at [37, 335] on div at bounding box center [33, 329] width 11 height 11
click at [25, 332] on div at bounding box center [34, 330] width 23 height 23
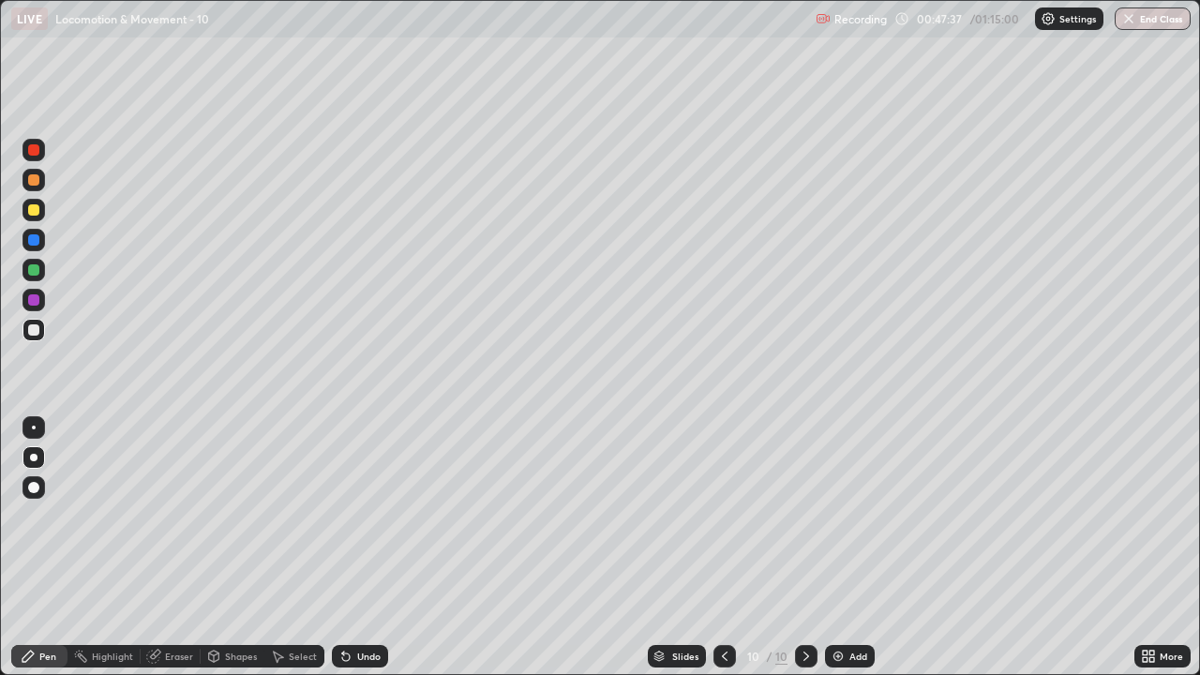
click at [28, 334] on div at bounding box center [33, 329] width 11 height 11
click at [30, 240] on div at bounding box center [33, 239] width 11 height 11
click at [33, 215] on div at bounding box center [33, 209] width 11 height 11
click at [24, 335] on div at bounding box center [34, 330] width 23 height 23
click at [24, 333] on div at bounding box center [34, 330] width 23 height 23
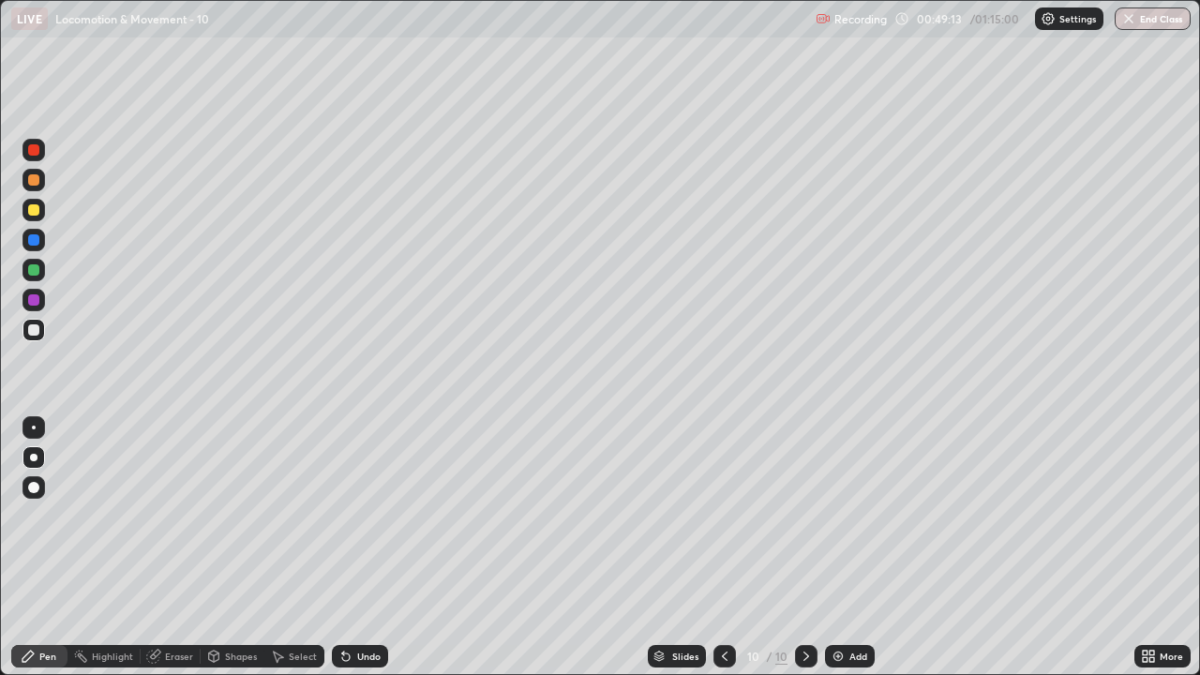
click at [40, 332] on div at bounding box center [34, 330] width 23 height 23
click at [32, 330] on div at bounding box center [33, 329] width 11 height 11
click at [184, 516] on div "Eraser" at bounding box center [179, 656] width 28 height 9
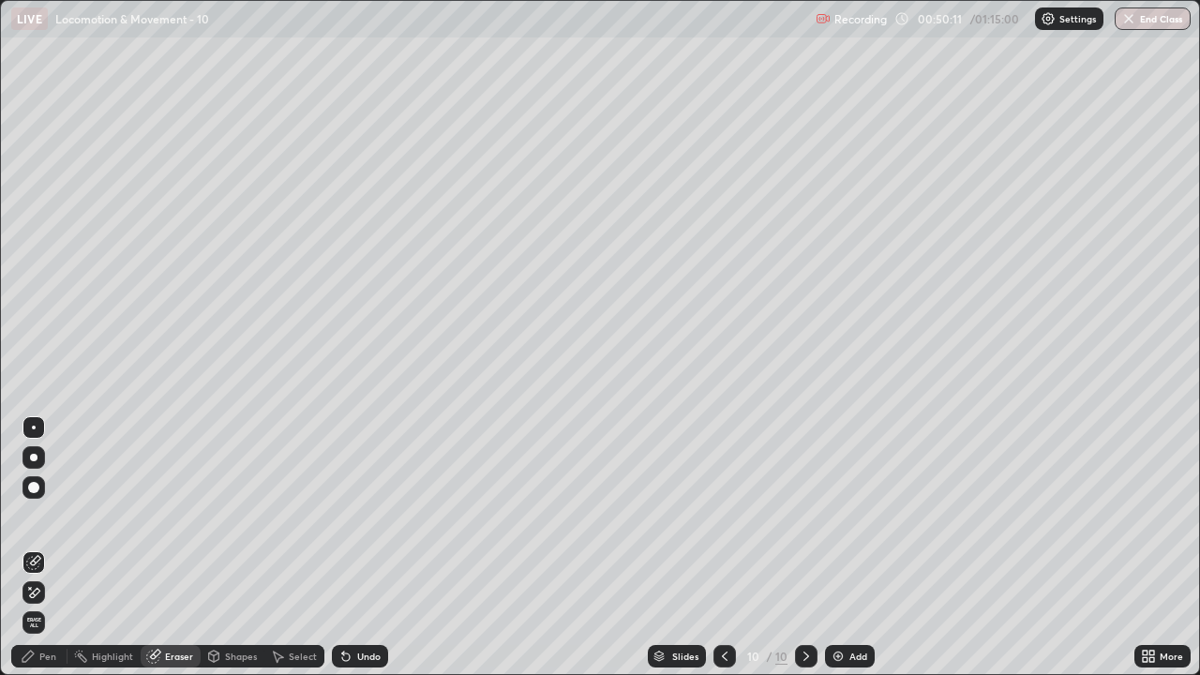
click at [44, 516] on div "Pen" at bounding box center [47, 656] width 17 height 9
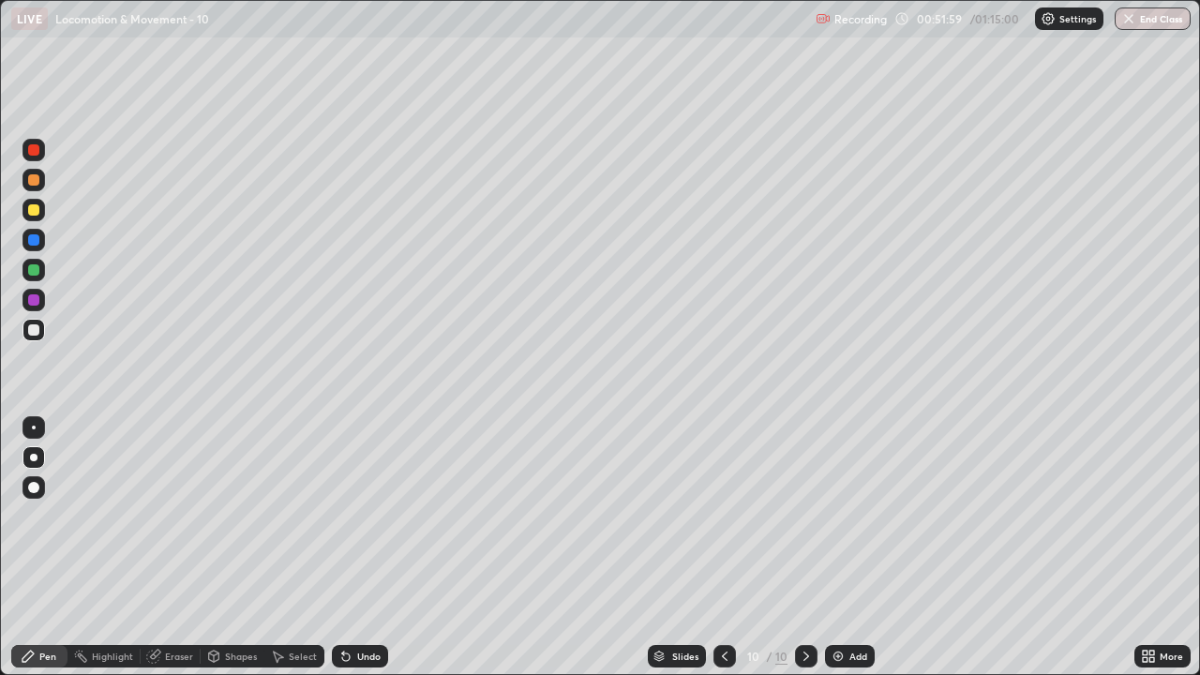
click at [187, 516] on div "Eraser" at bounding box center [171, 656] width 60 height 23
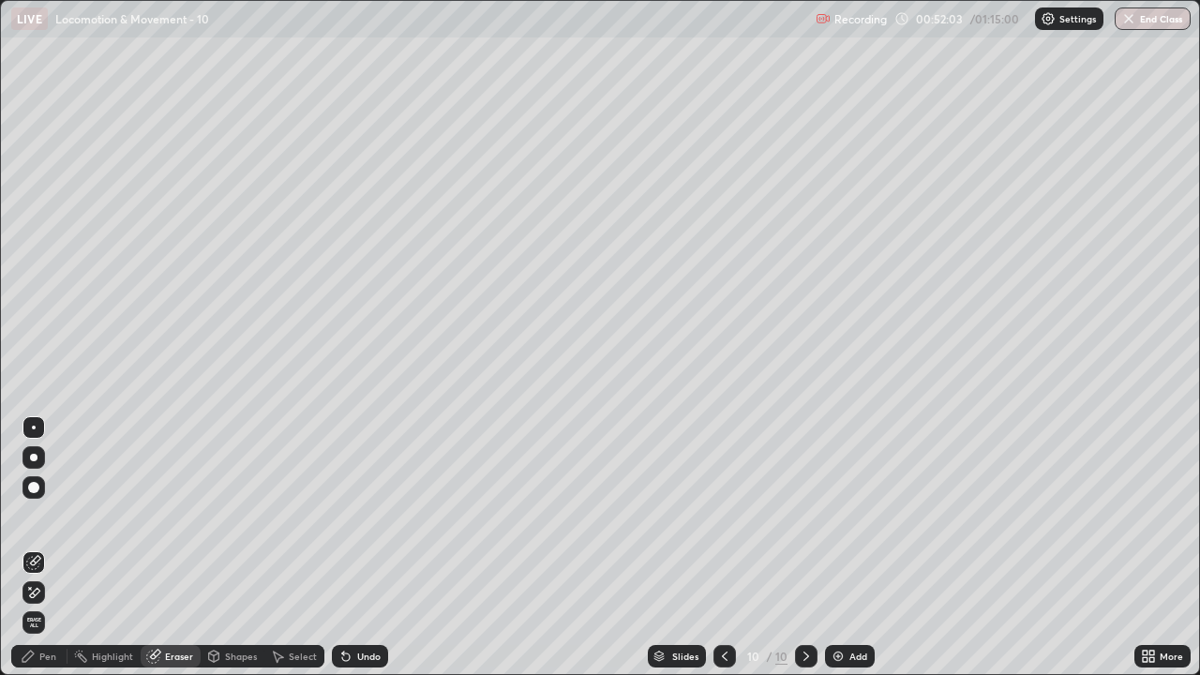
click at [47, 516] on div "Pen" at bounding box center [47, 656] width 17 height 9
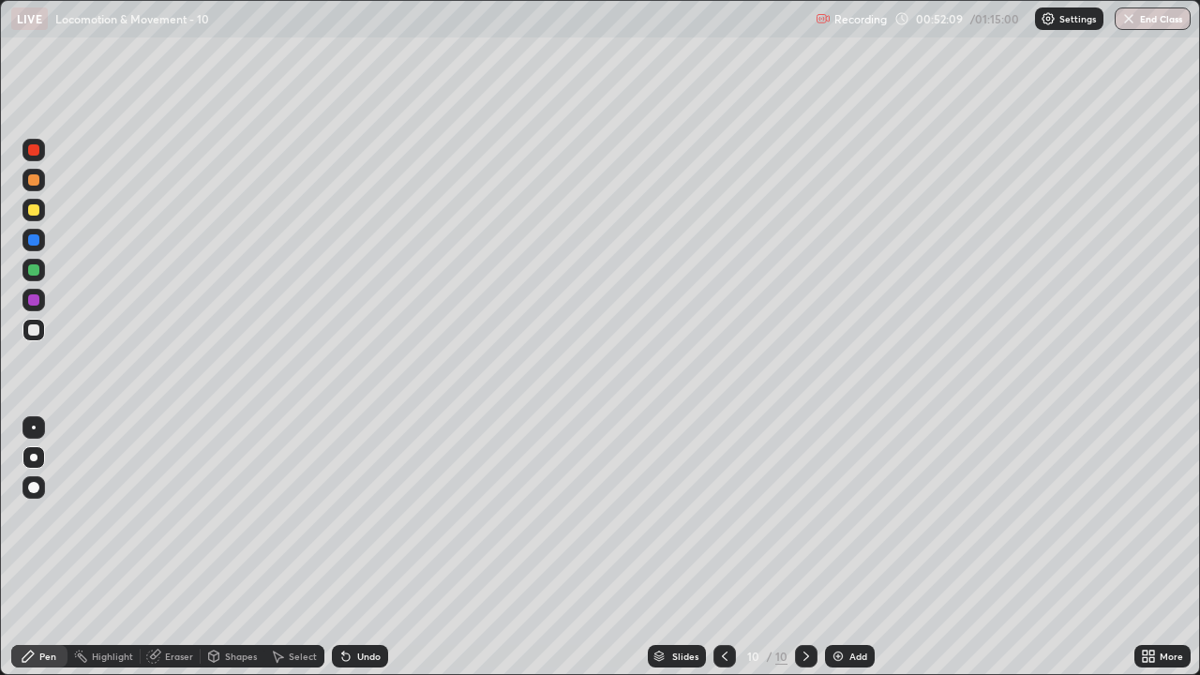
click at [802, 516] on icon at bounding box center [806, 656] width 15 height 15
click at [845, 516] on div "Add" at bounding box center [850, 656] width 50 height 23
click at [44, 338] on div at bounding box center [34, 330] width 23 height 30
click at [35, 335] on div at bounding box center [33, 329] width 11 height 11
click at [38, 339] on div at bounding box center [34, 330] width 23 height 23
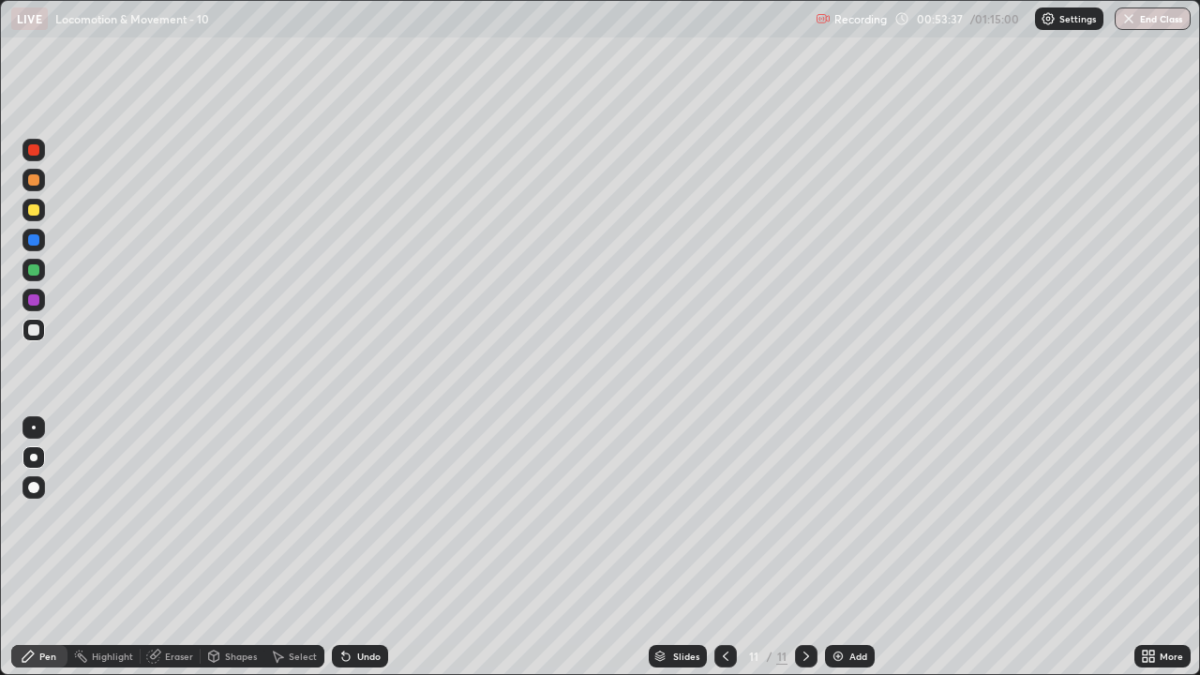
click at [34, 293] on div at bounding box center [34, 300] width 23 height 23
click at [32, 269] on div at bounding box center [33, 269] width 11 height 11
click at [33, 268] on div at bounding box center [33, 269] width 11 height 11
click at [38, 331] on div at bounding box center [33, 329] width 11 height 11
click at [805, 516] on icon at bounding box center [806, 656] width 15 height 15
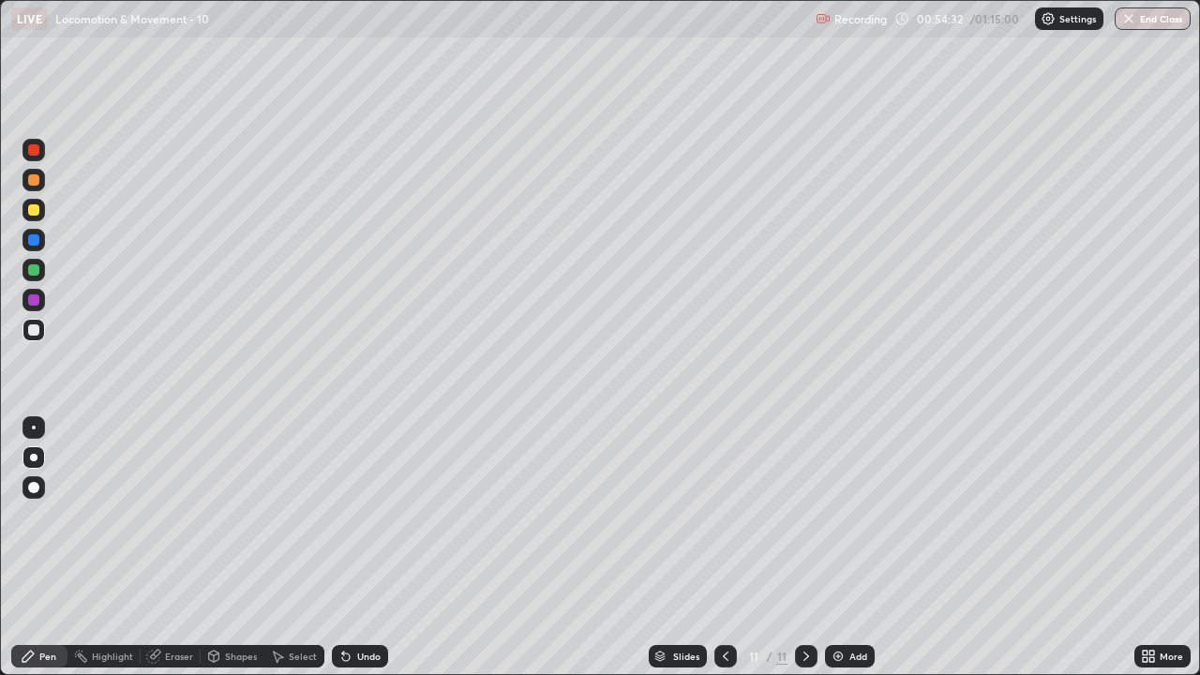
click at [850, 516] on div "Add" at bounding box center [859, 656] width 18 height 9
click at [721, 516] on icon at bounding box center [725, 656] width 15 height 15
click at [802, 516] on icon at bounding box center [806, 656] width 15 height 15
click at [36, 337] on div at bounding box center [34, 330] width 23 height 23
click at [724, 516] on icon at bounding box center [725, 656] width 15 height 15
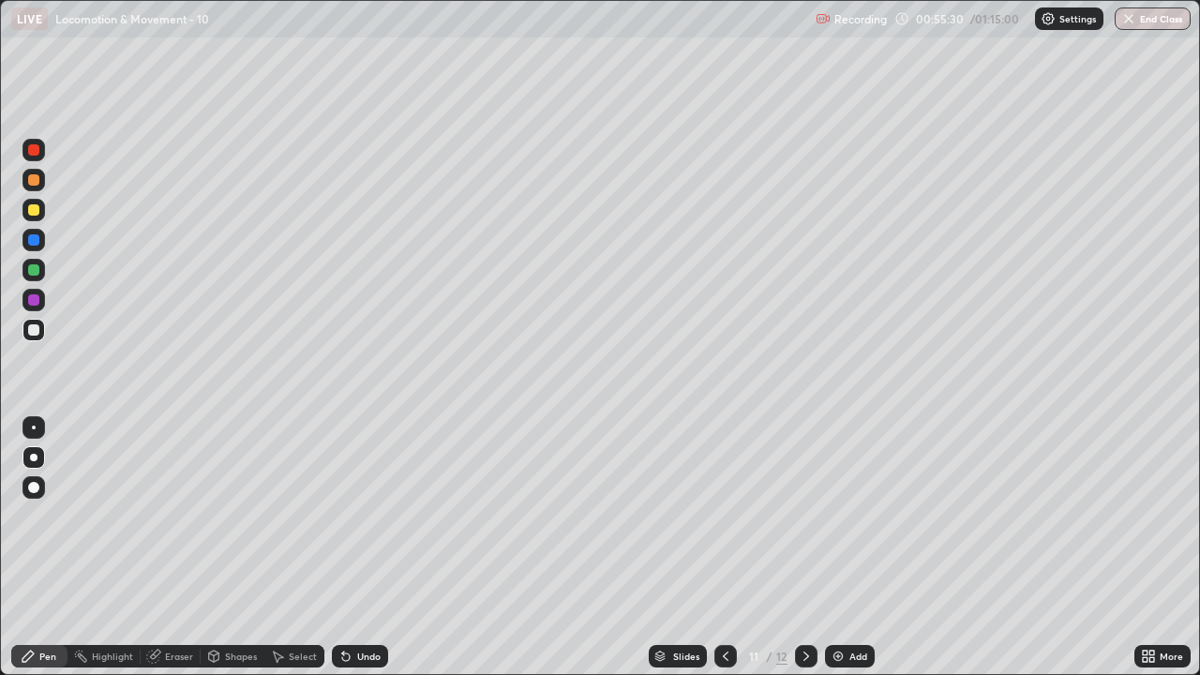
click at [805, 516] on icon at bounding box center [806, 656] width 15 height 15
click at [25, 272] on div at bounding box center [34, 270] width 23 height 23
click at [36, 337] on div at bounding box center [34, 330] width 23 height 23
click at [44, 301] on div at bounding box center [34, 300] width 23 height 23
click at [32, 333] on div at bounding box center [33, 329] width 11 height 11
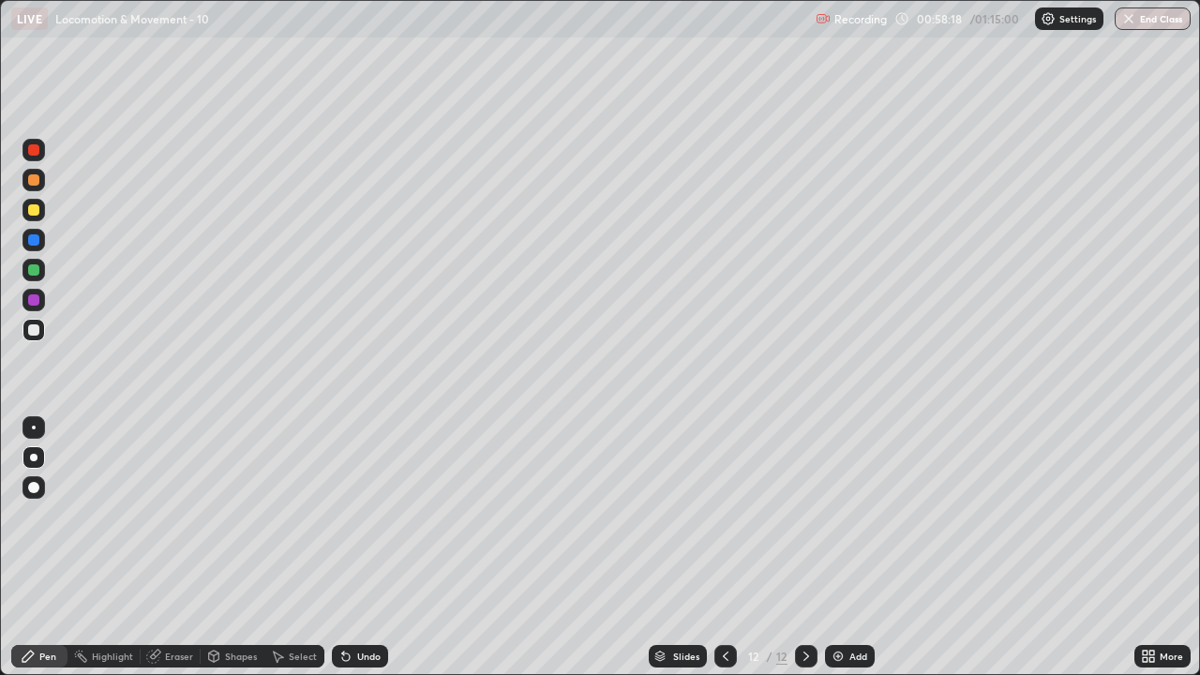
click at [30, 270] on div at bounding box center [33, 269] width 11 height 11
click at [34, 331] on div at bounding box center [33, 329] width 11 height 11
click at [843, 516] on img at bounding box center [838, 656] width 15 height 15
click at [23, 336] on div at bounding box center [34, 330] width 23 height 23
click at [372, 516] on div "Undo" at bounding box center [368, 656] width 23 height 9
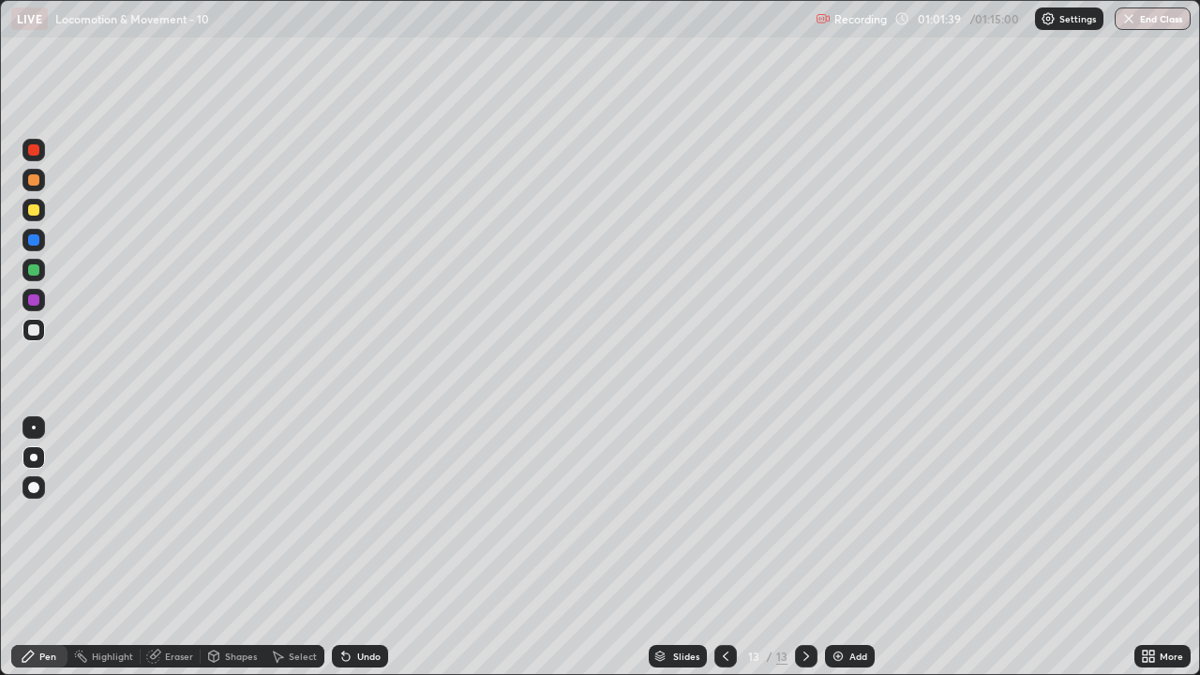
click at [377, 516] on div "Undo" at bounding box center [360, 656] width 56 height 23
click at [368, 516] on div "Undo" at bounding box center [368, 656] width 23 height 9
click at [369, 516] on div "Undo" at bounding box center [368, 656] width 23 height 9
click at [31, 338] on div at bounding box center [34, 330] width 23 height 23
click at [34, 331] on div at bounding box center [33, 329] width 11 height 11
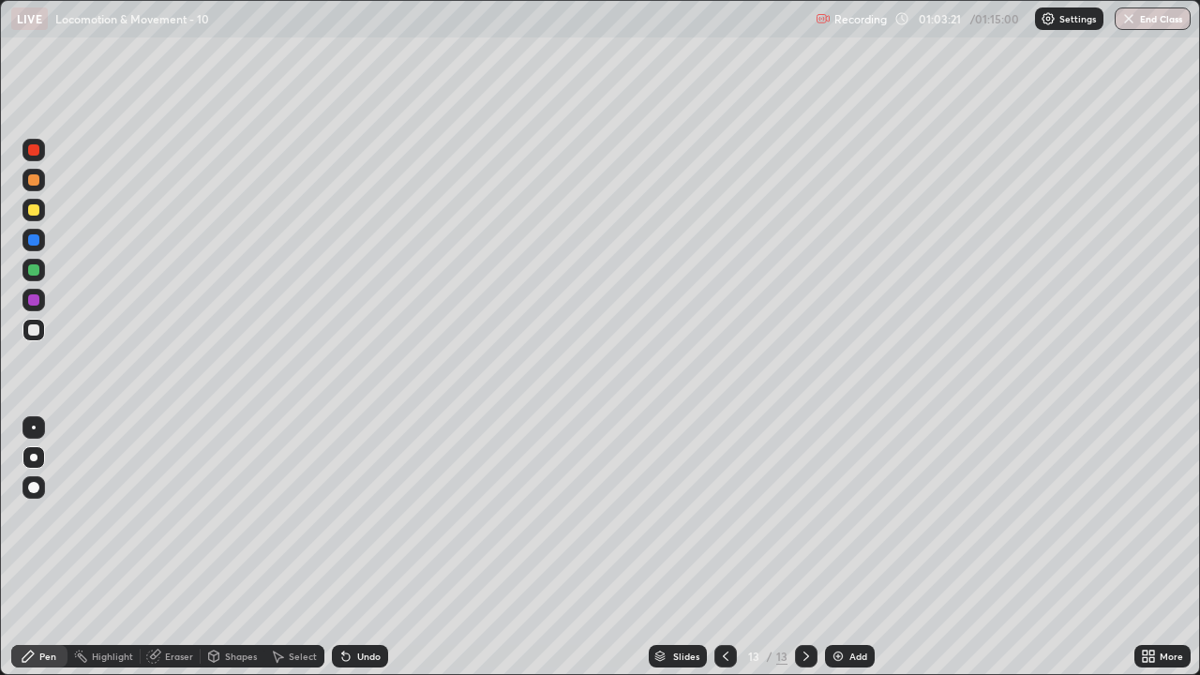
click at [805, 516] on icon at bounding box center [806, 656] width 15 height 15
click at [841, 516] on img at bounding box center [838, 656] width 15 height 15
click at [37, 338] on div at bounding box center [34, 330] width 23 height 23
click at [33, 331] on div at bounding box center [33, 329] width 11 height 11
click at [1152, 16] on button "End Class" at bounding box center [1154, 19] width 74 height 23
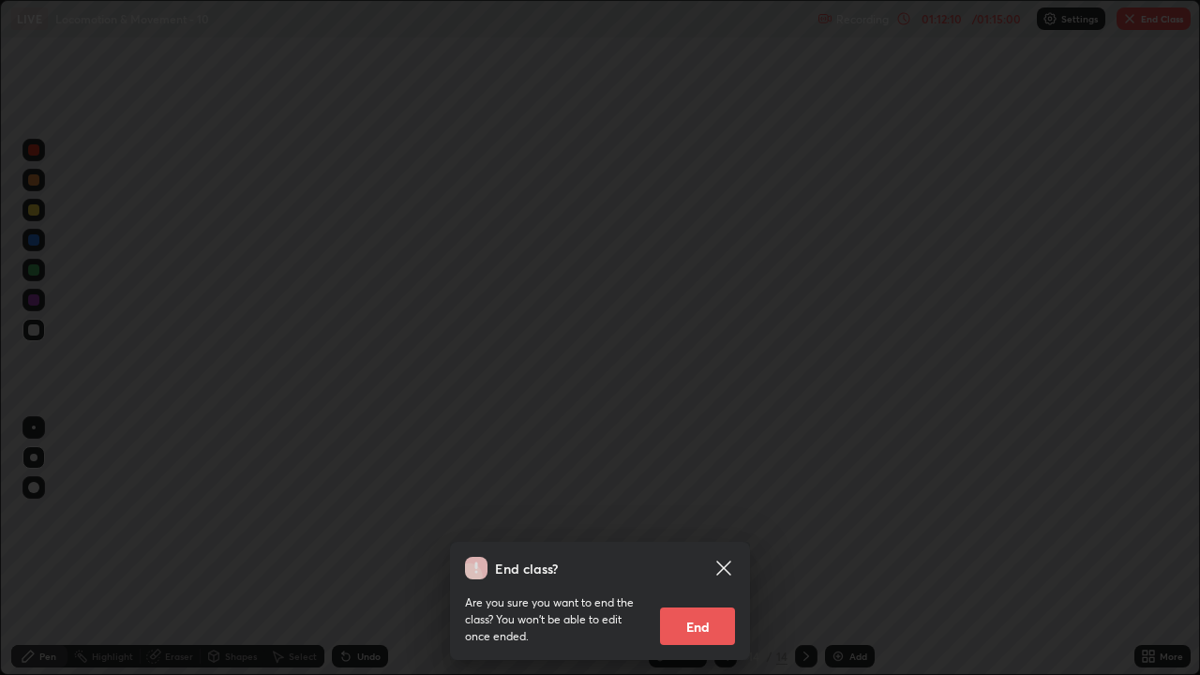
click at [701, 516] on button "End" at bounding box center [697, 627] width 75 height 38
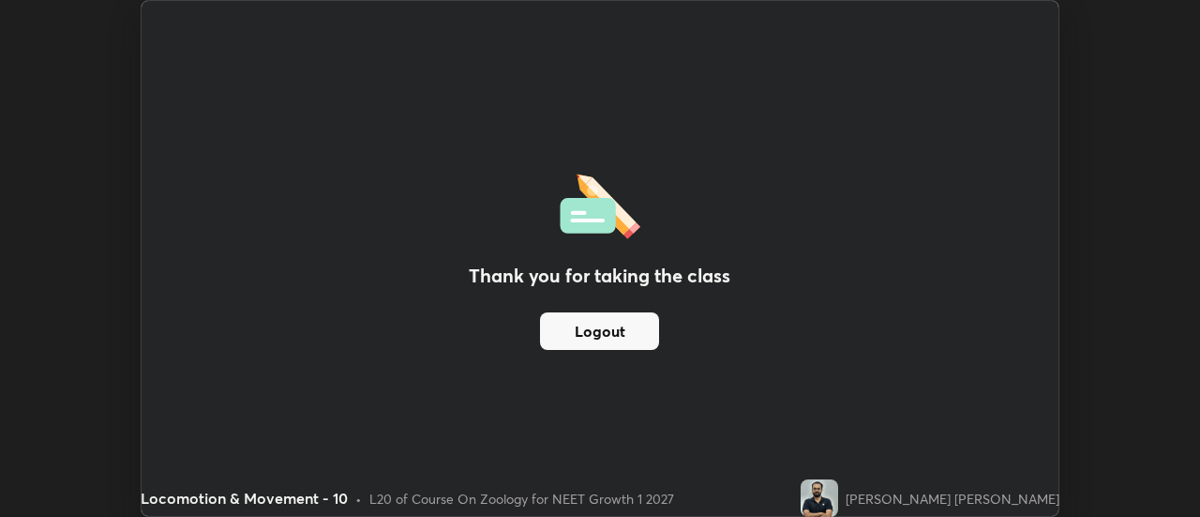
scroll to position [93252, 92568]
